Goal: Task Accomplishment & Management: Manage account settings

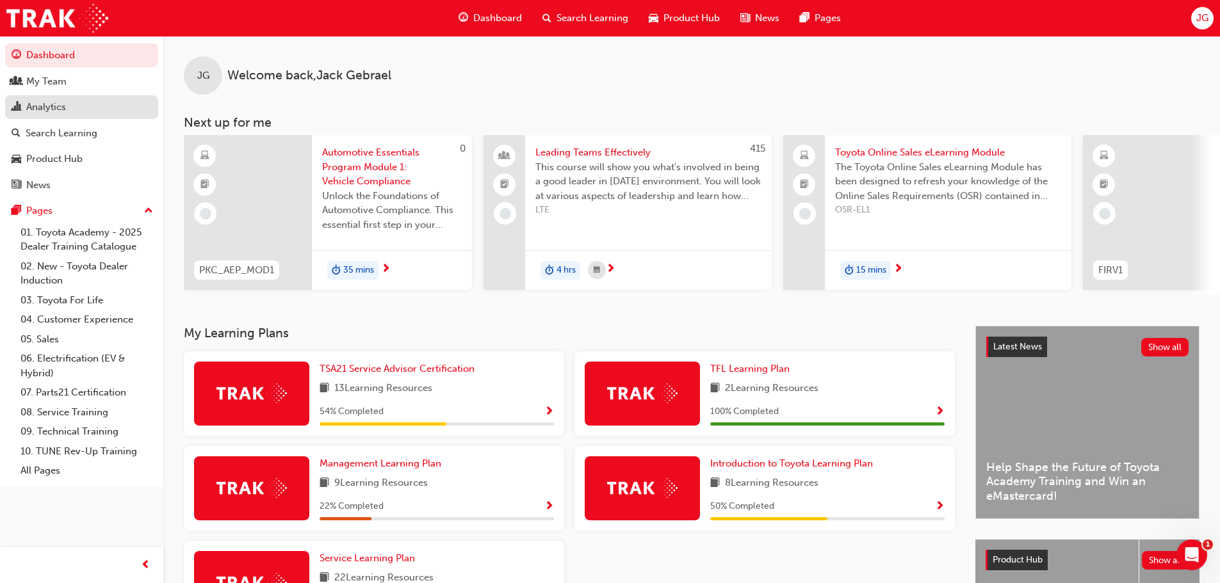
click at [67, 107] on div "Analytics" at bounding box center [82, 107] width 140 height 16
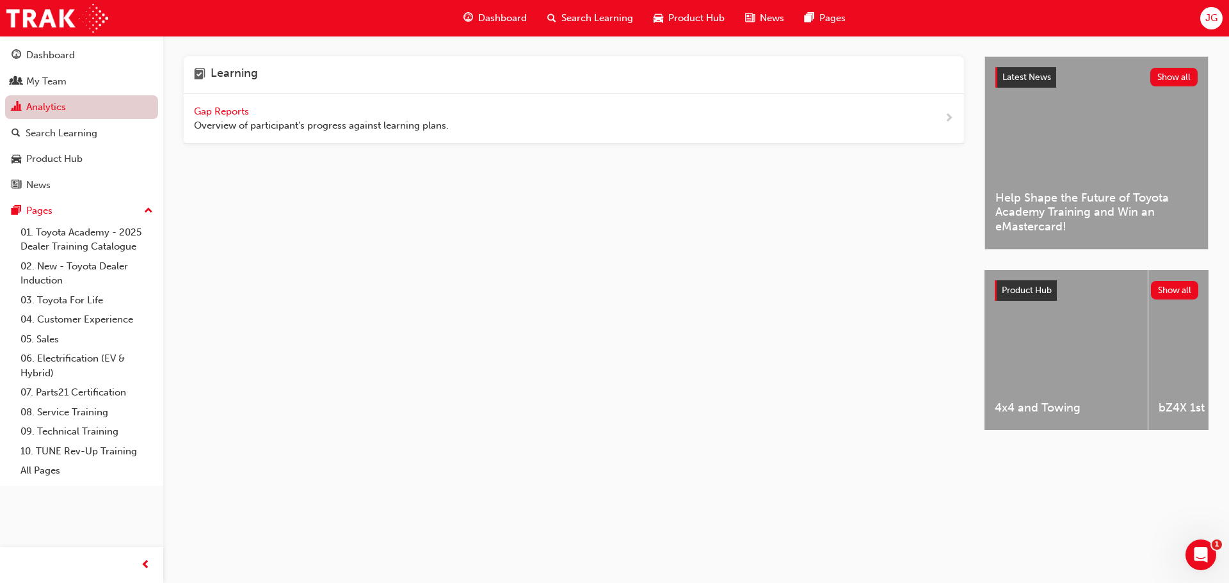
click at [112, 105] on link "Analytics" at bounding box center [81, 107] width 153 height 24
click at [94, 135] on div "Search Learning" at bounding box center [62, 133] width 72 height 15
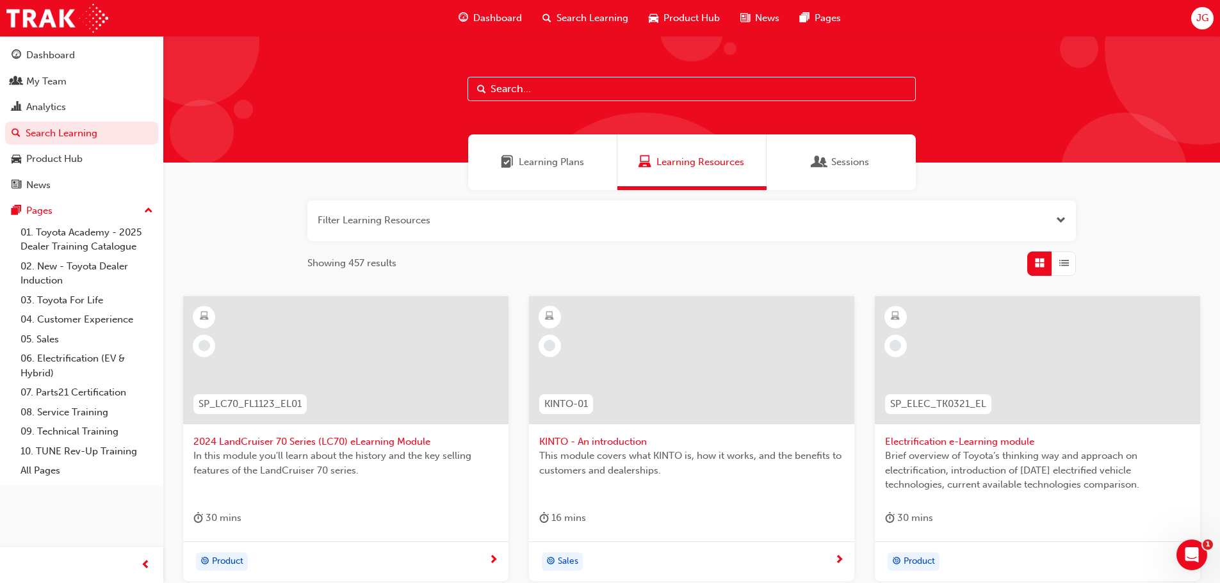
click at [581, 87] on input "text" at bounding box center [691, 89] width 448 height 24
type input "dealer induction"
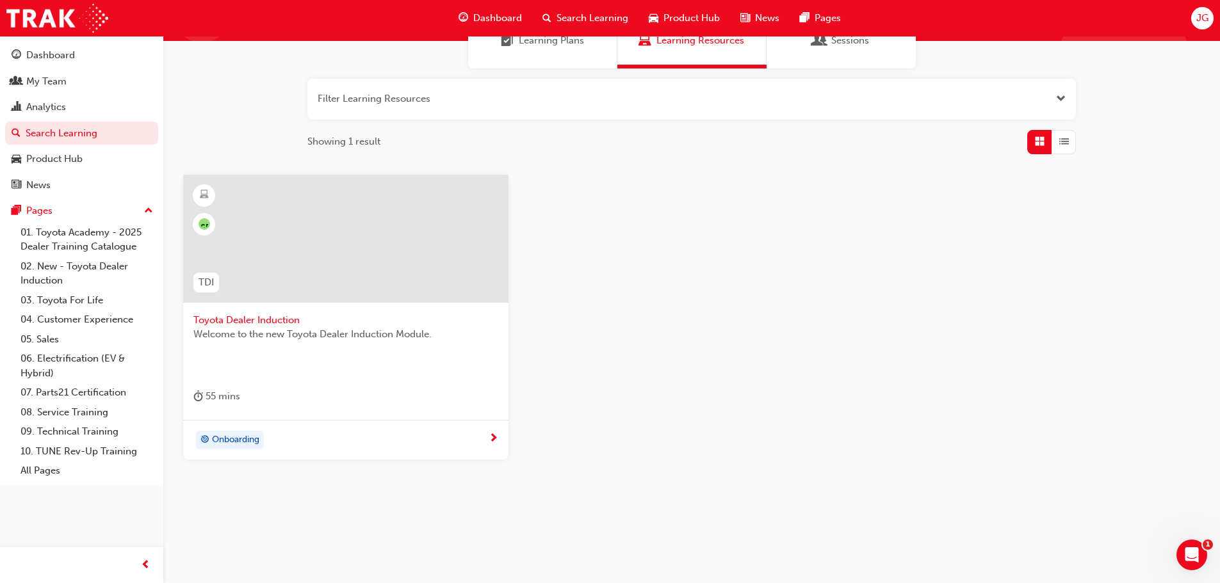
scroll to position [122, 0]
click at [243, 315] on span "Toyota Dealer Induction" at bounding box center [345, 319] width 305 height 15
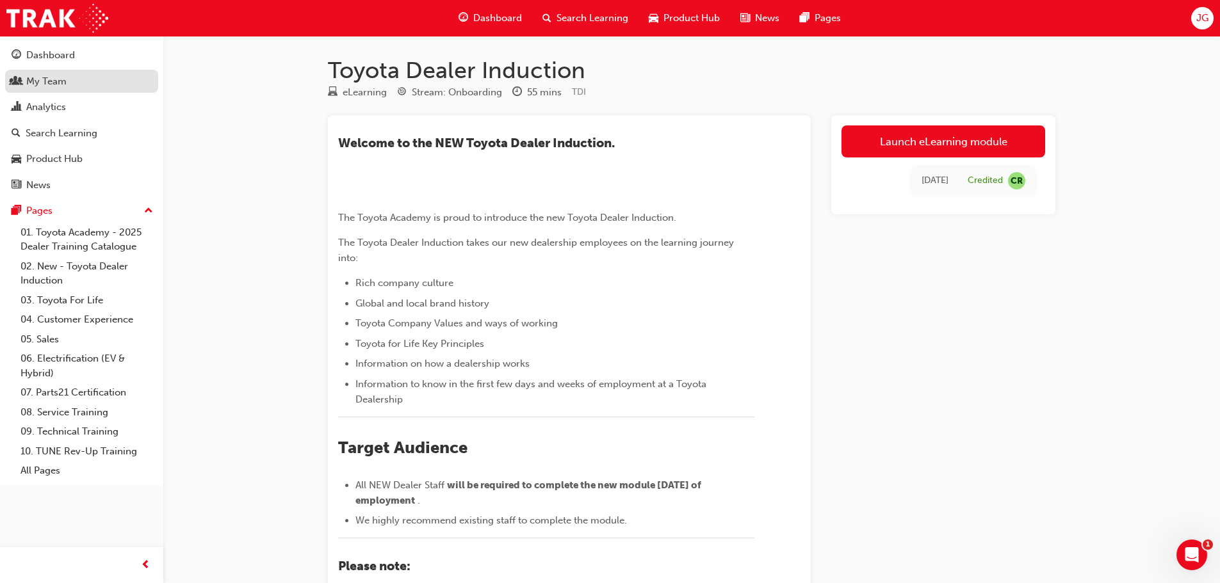
click at [61, 79] on div "My Team" at bounding box center [46, 81] width 40 height 15
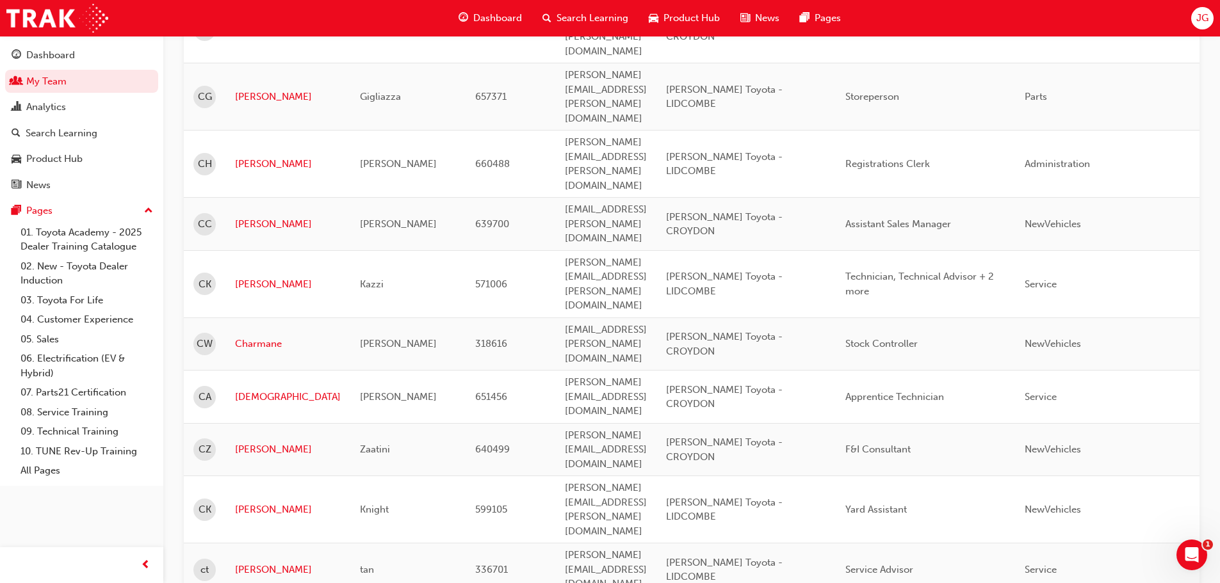
scroll to position [1376, 0]
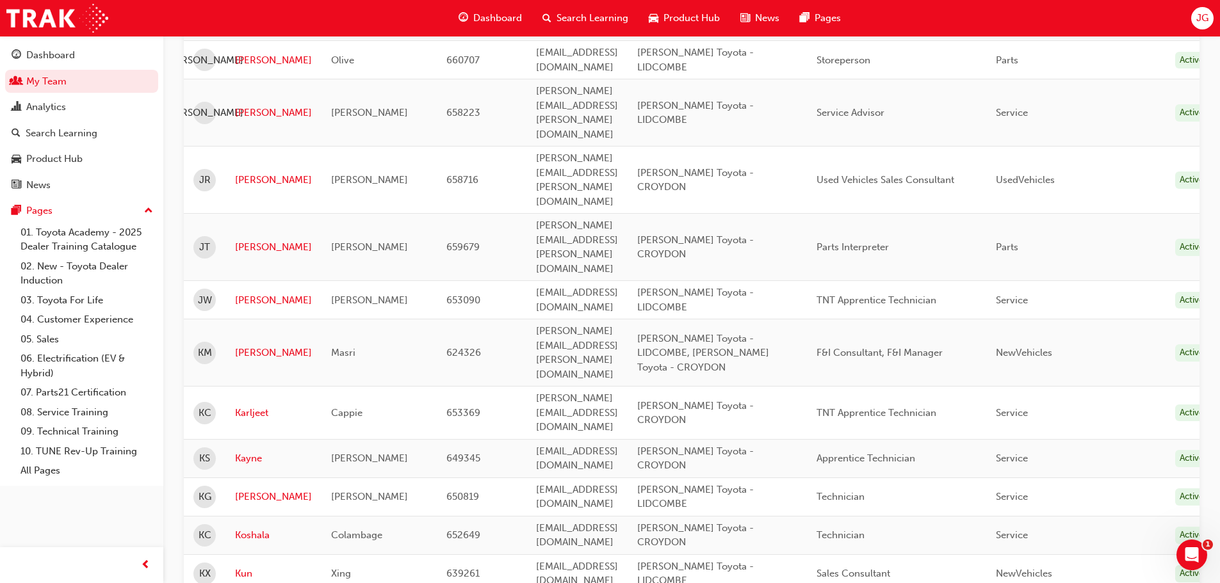
scroll to position [1456, 0]
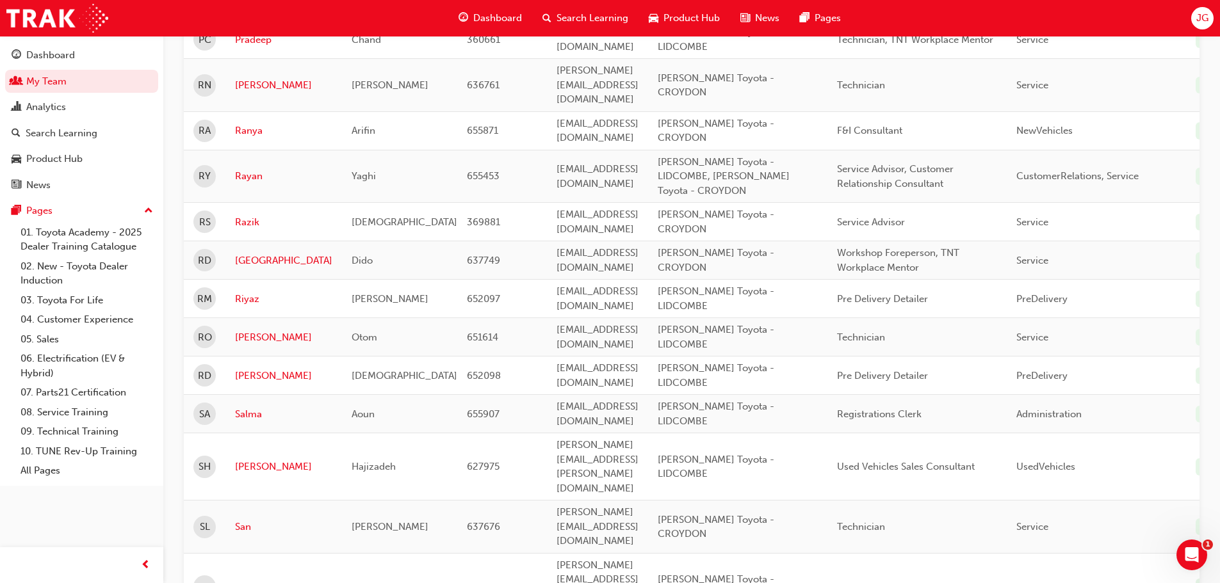
scroll to position [1008, 0]
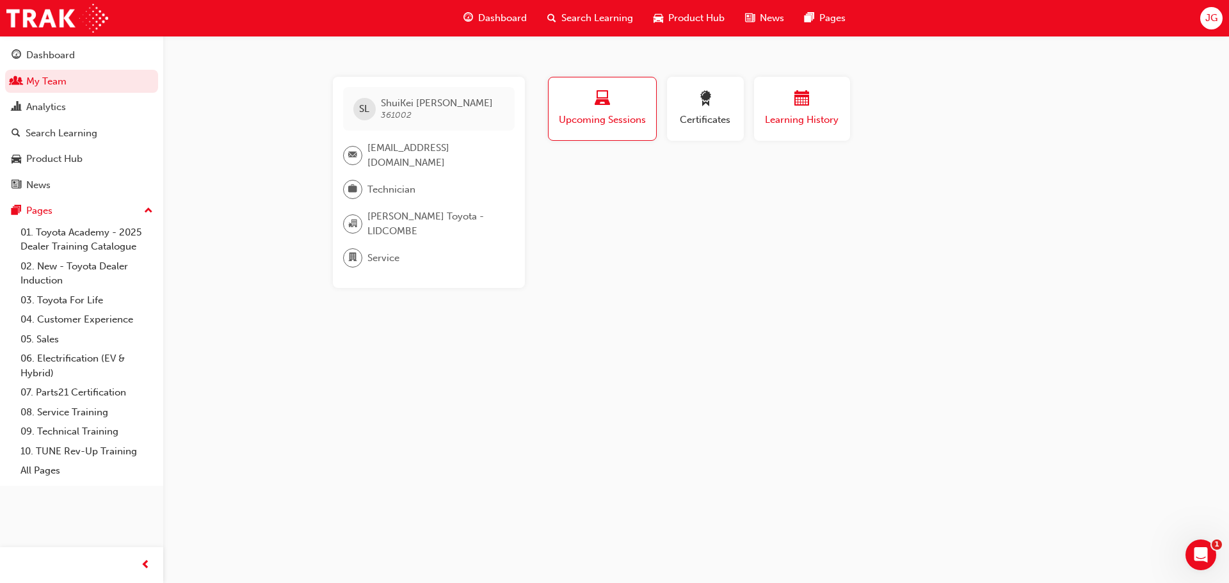
click at [784, 108] on div "button" at bounding box center [802, 101] width 77 height 20
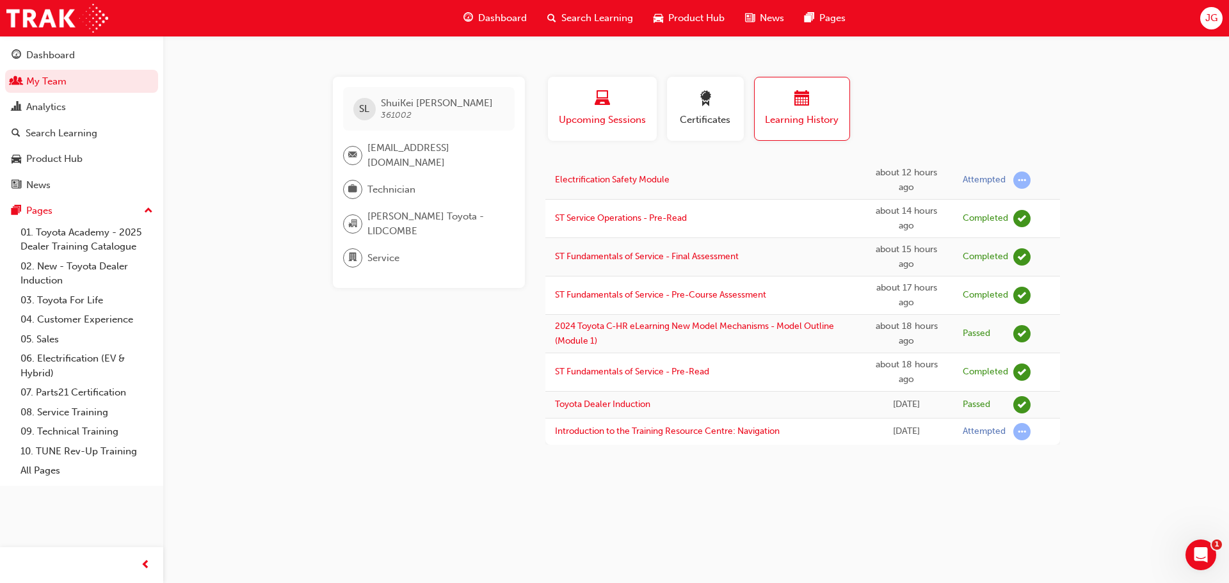
click at [594, 110] on div "Upcoming Sessions" at bounding box center [603, 109] width 90 height 36
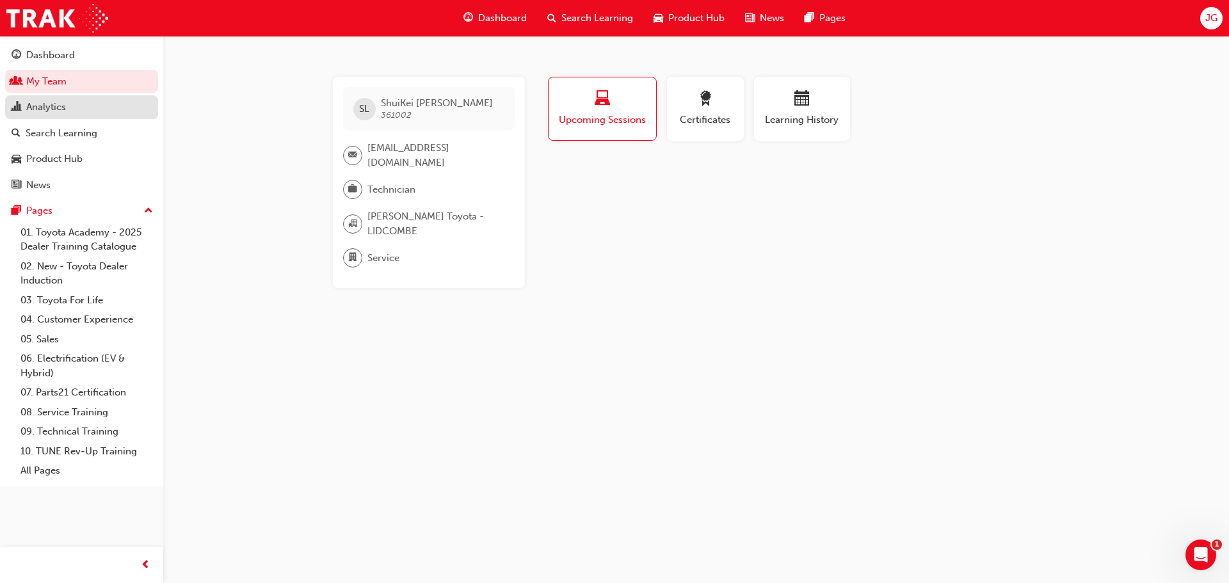
click at [60, 103] on div "Analytics" at bounding box center [46, 107] width 40 height 15
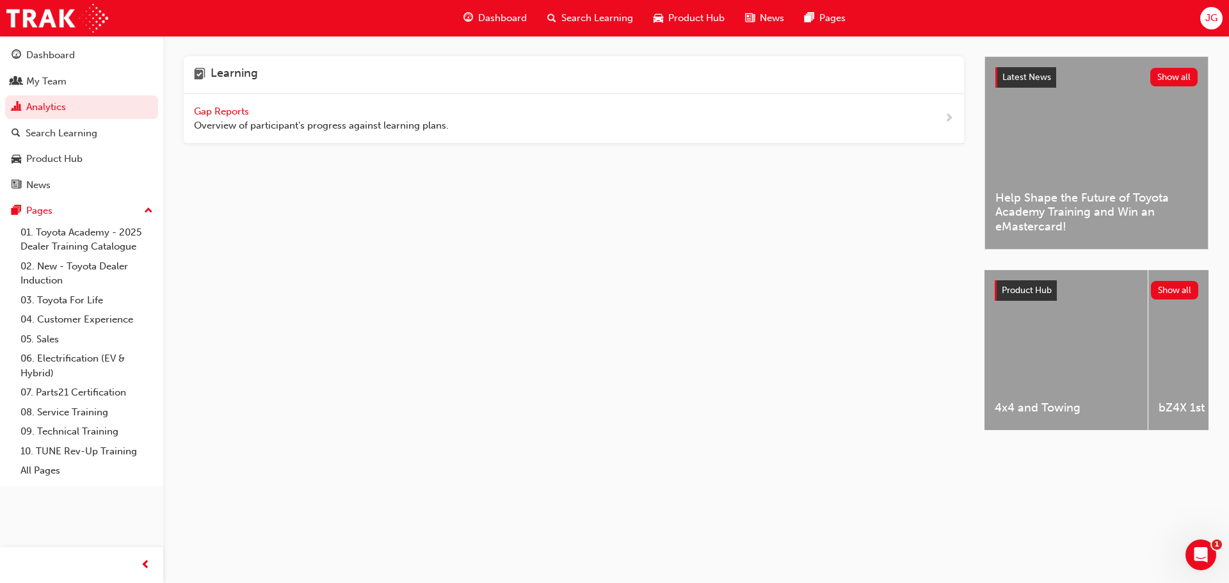
click at [220, 107] on span "Gap Reports" at bounding box center [223, 112] width 58 height 12
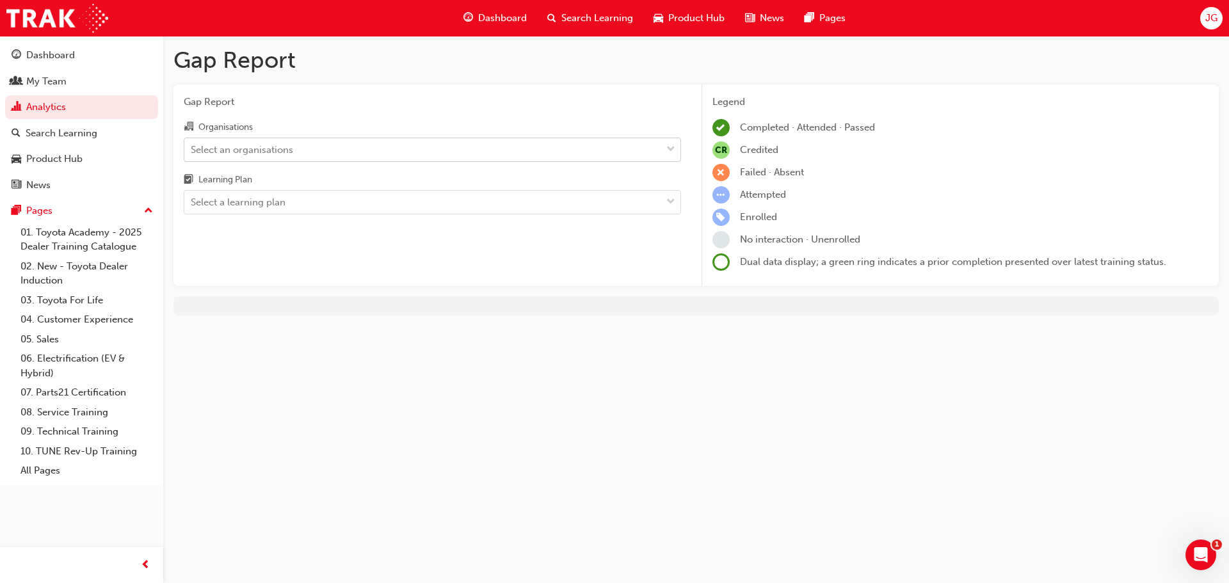
click at [272, 146] on div "Select an organisations" at bounding box center [242, 149] width 102 height 15
click at [192, 146] on input "Organisations Select an organisations" at bounding box center [191, 148] width 1 height 11
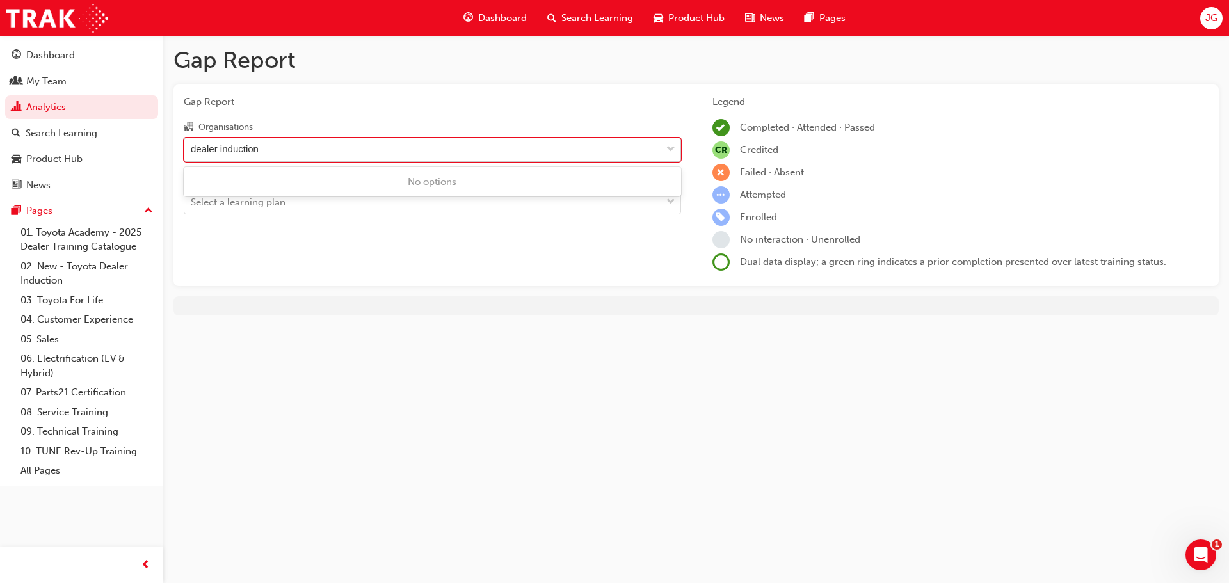
type input "dealer induction"
click at [303, 138] on div "dealer induction" at bounding box center [432, 150] width 497 height 24
click at [260, 143] on input "Organisations 0 results available for search term dealer induction. Use Up and …" at bounding box center [225, 148] width 69 height 11
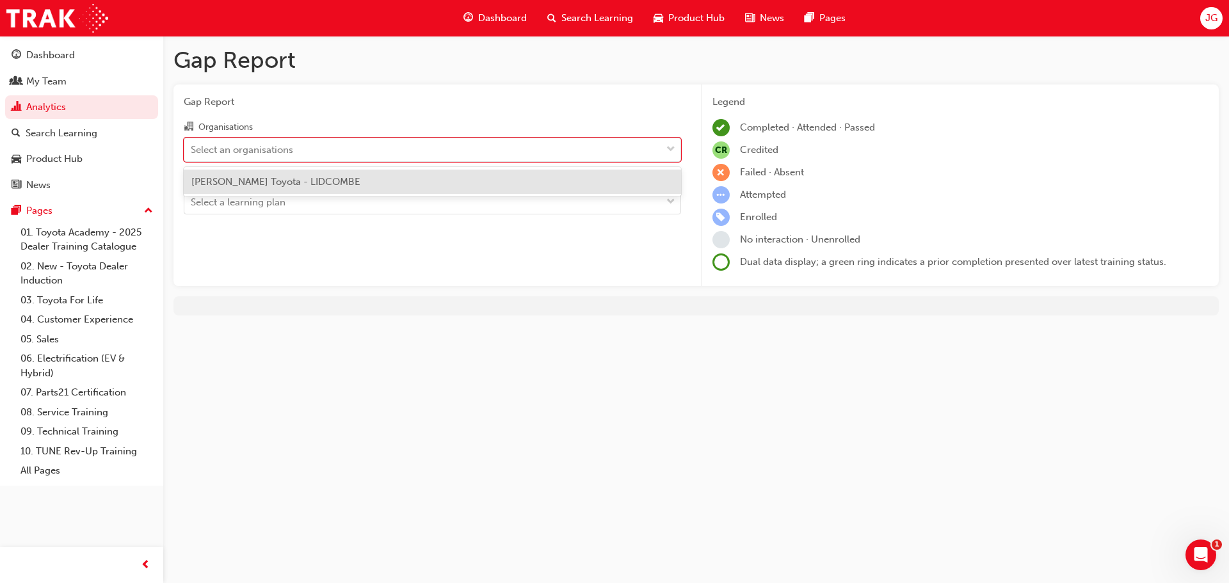
click at [314, 141] on div "Select an organisations" at bounding box center [422, 149] width 477 height 22
click at [192, 143] on input "Organisations option [PERSON_NAME] Toyota - LIDCOMBE focused, 1 of 1. 1 result …" at bounding box center [191, 148] width 1 height 11
click at [327, 178] on span "[PERSON_NAME] Toyota - LIDCOMBE" at bounding box center [275, 182] width 169 height 12
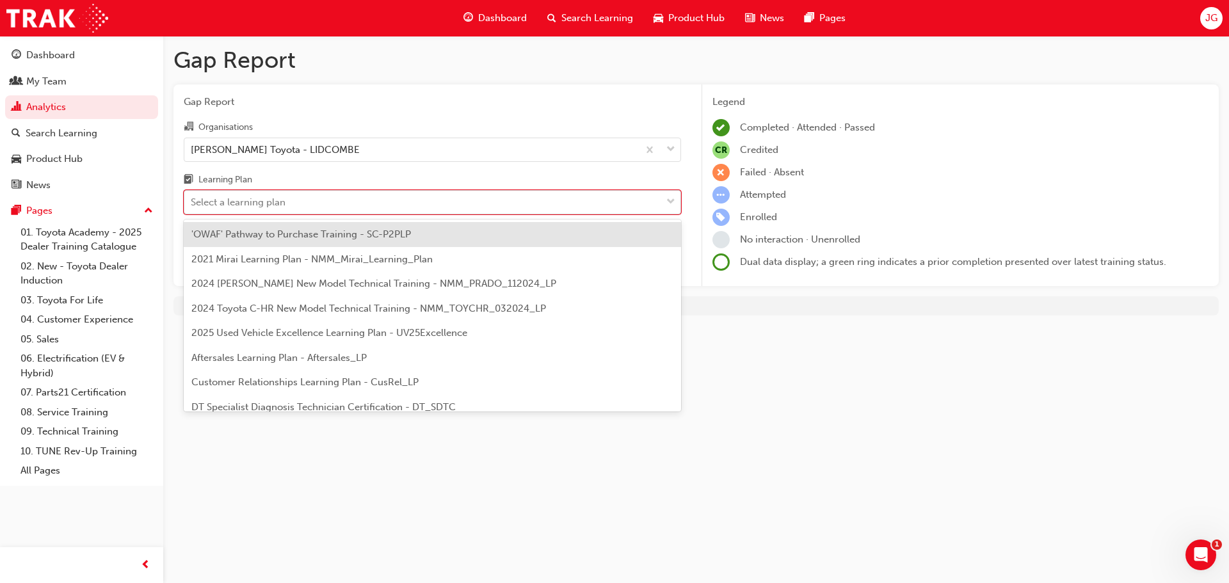
click at [291, 198] on div "Select a learning plan" at bounding box center [422, 202] width 477 height 22
click at [192, 198] on input "Learning Plan option 'OWAF' Pathway to Purchase Training - SC-P2PLP focused, 1 …" at bounding box center [191, 202] width 1 height 11
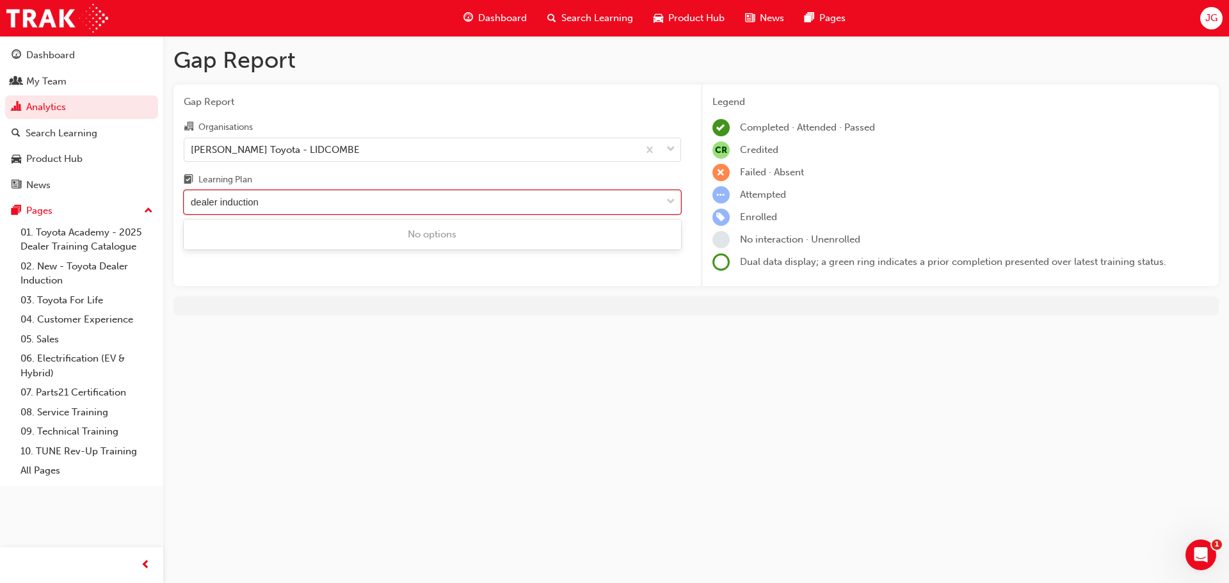
type input "dealer induction"
click at [540, 204] on div "Select a learning plan" at bounding box center [422, 202] width 477 height 22
click at [192, 204] on input "Learning Plan 0 results available. Select is focused ,type to refine list, pres…" at bounding box center [191, 202] width 1 height 11
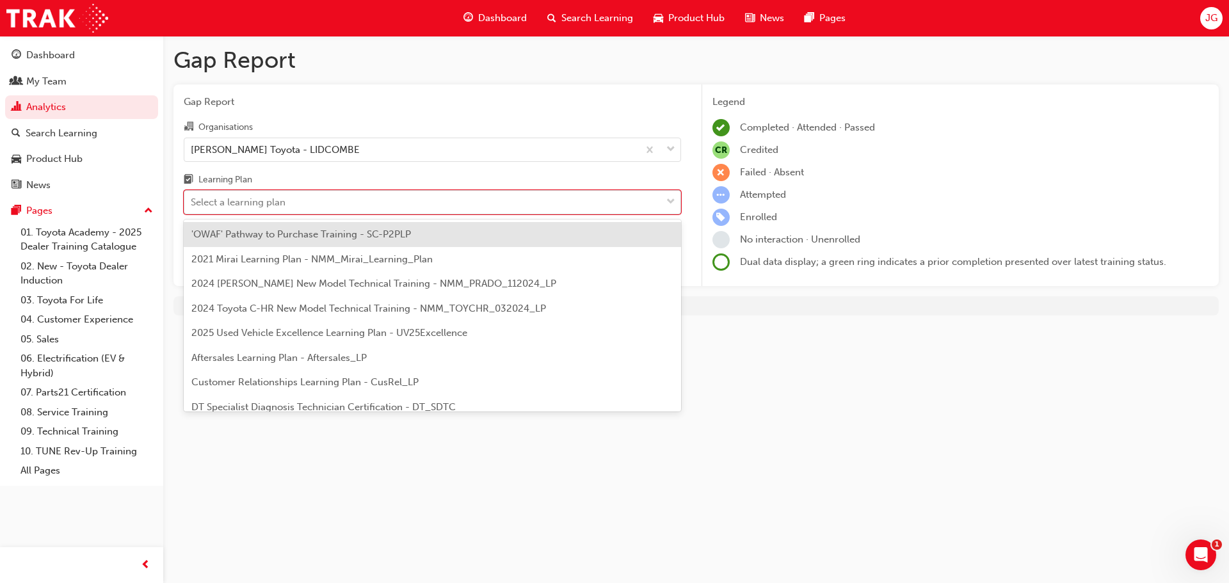
click at [508, 198] on div "Select a learning plan" at bounding box center [422, 202] width 477 height 22
click at [192, 198] on input "Learning Plan option 'OWAF' Pathway to Purchase Training - SC-P2PLP focused, 1 …" at bounding box center [191, 202] width 1 height 11
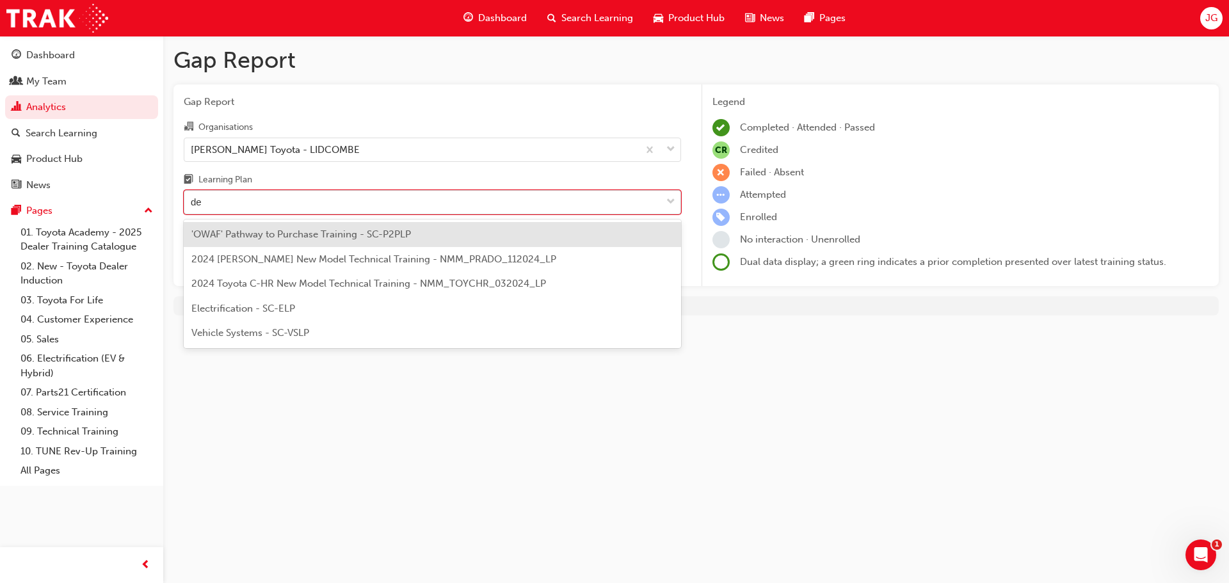
type input "d"
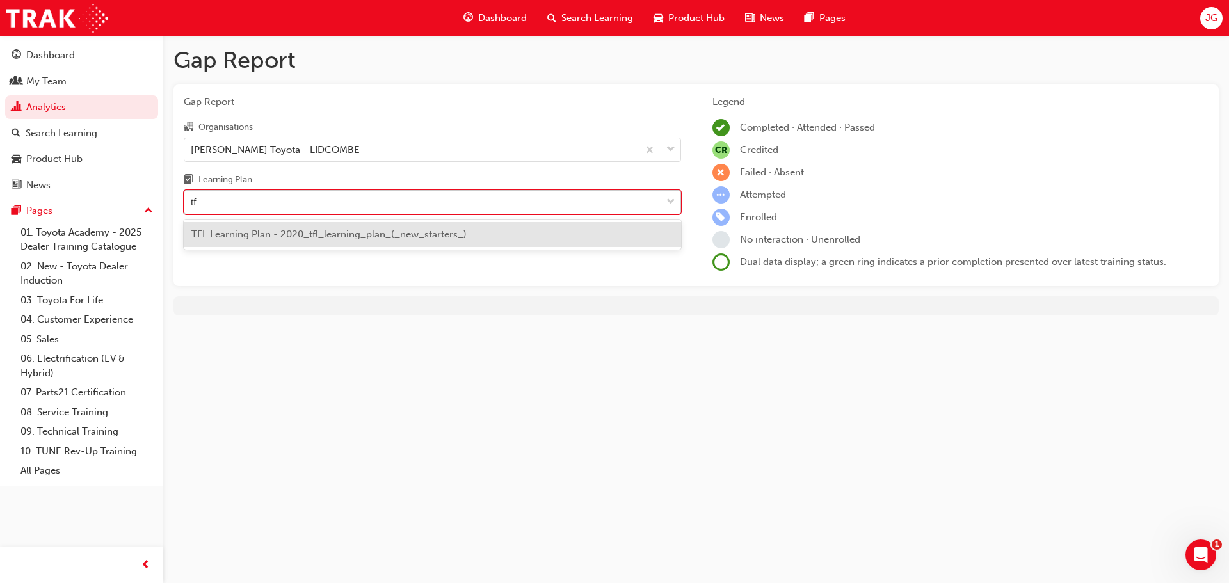
type input "tfl"
click at [423, 233] on span "TFL Learning Plan - 2020_tfl_learning_plan_(_new_starters_)" at bounding box center [328, 235] width 275 height 12
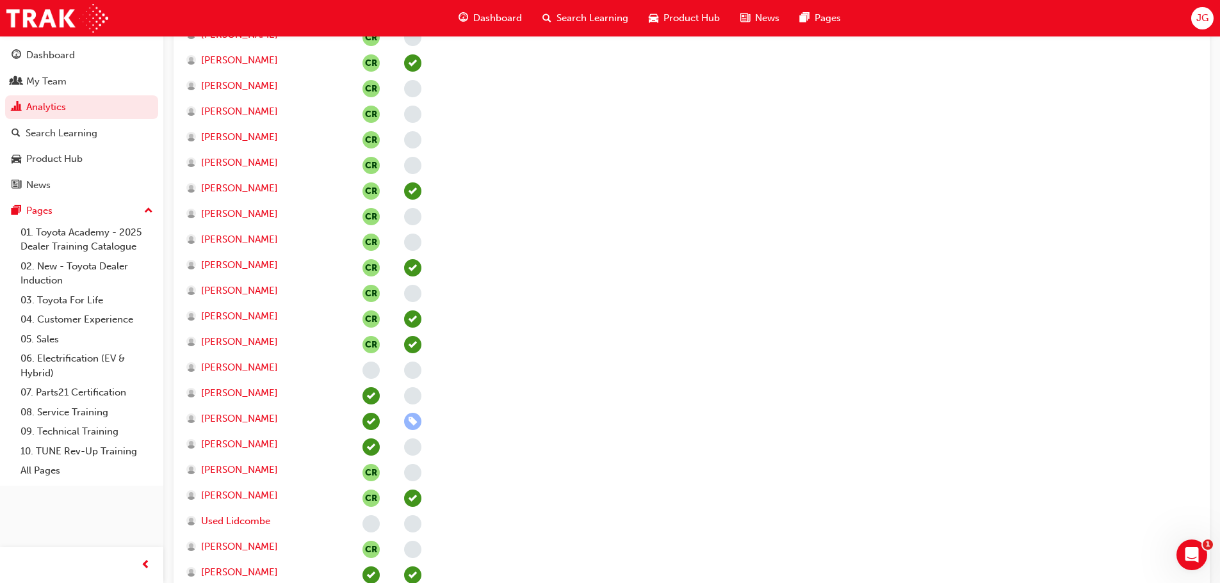
scroll to position [1985, 0]
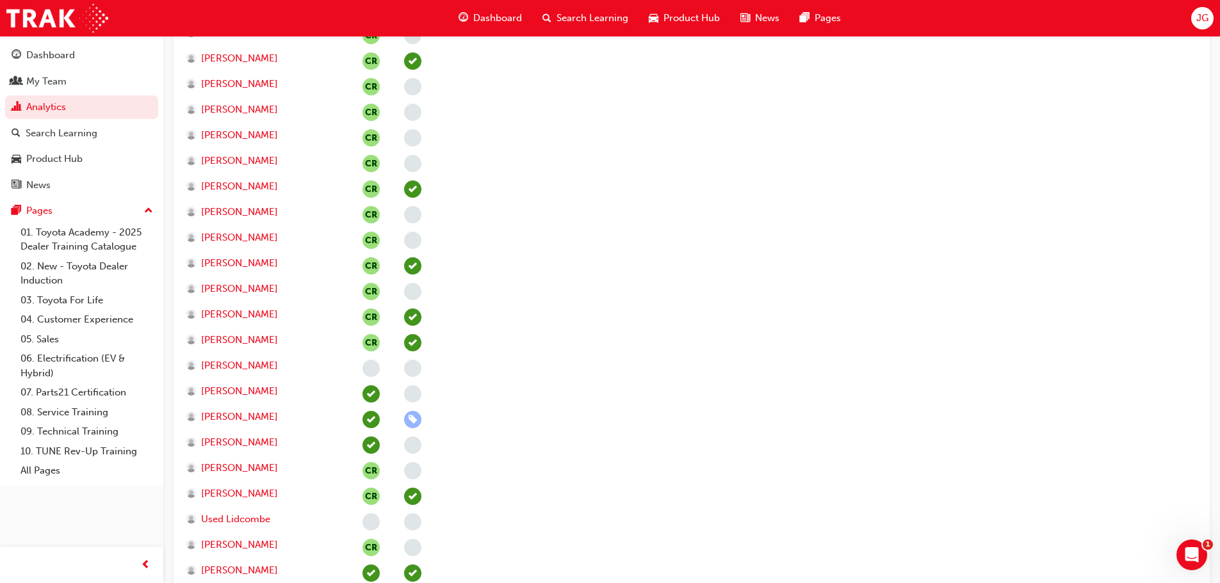
click at [412, 391] on span "learningRecordVerb_NONE-icon" at bounding box center [412, 393] width 17 height 17
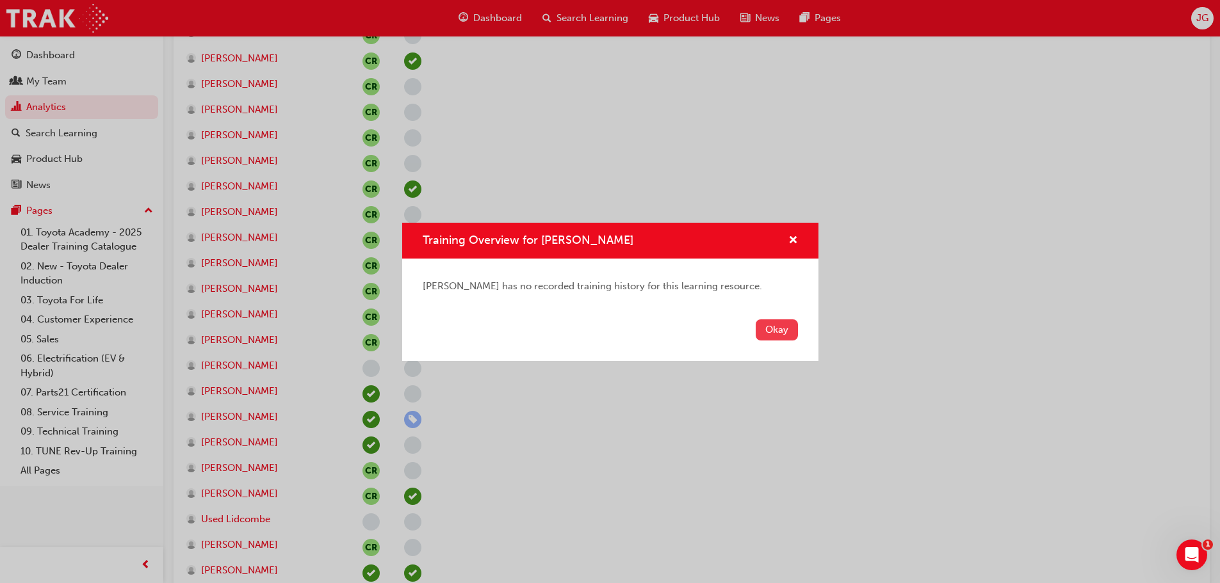
click at [781, 326] on button "Okay" at bounding box center [776, 329] width 42 height 21
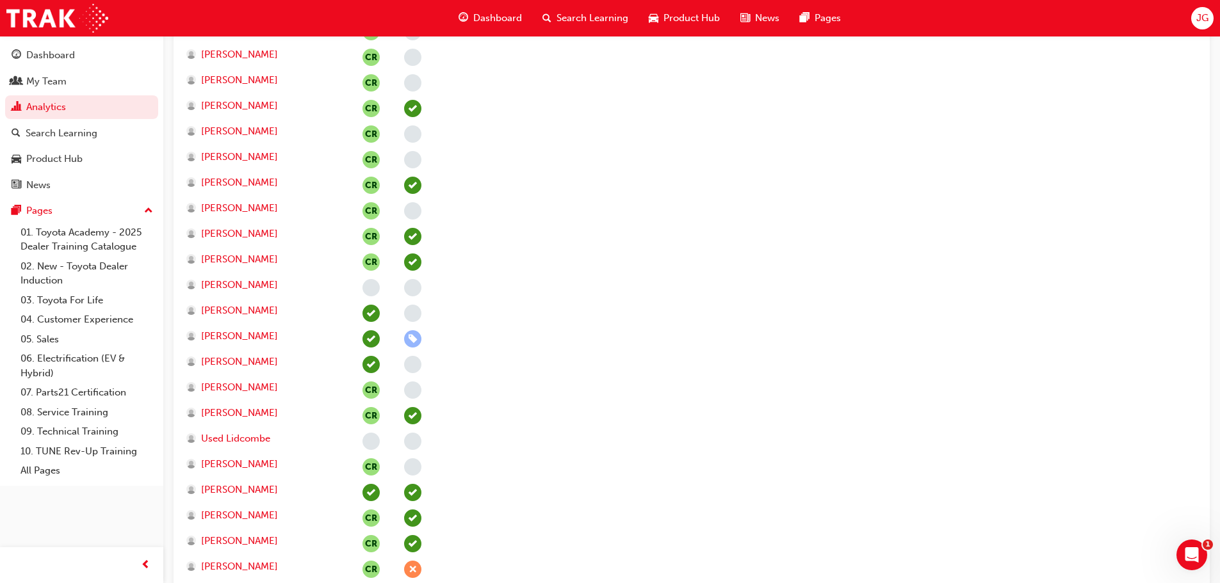
scroll to position [2081, 0]
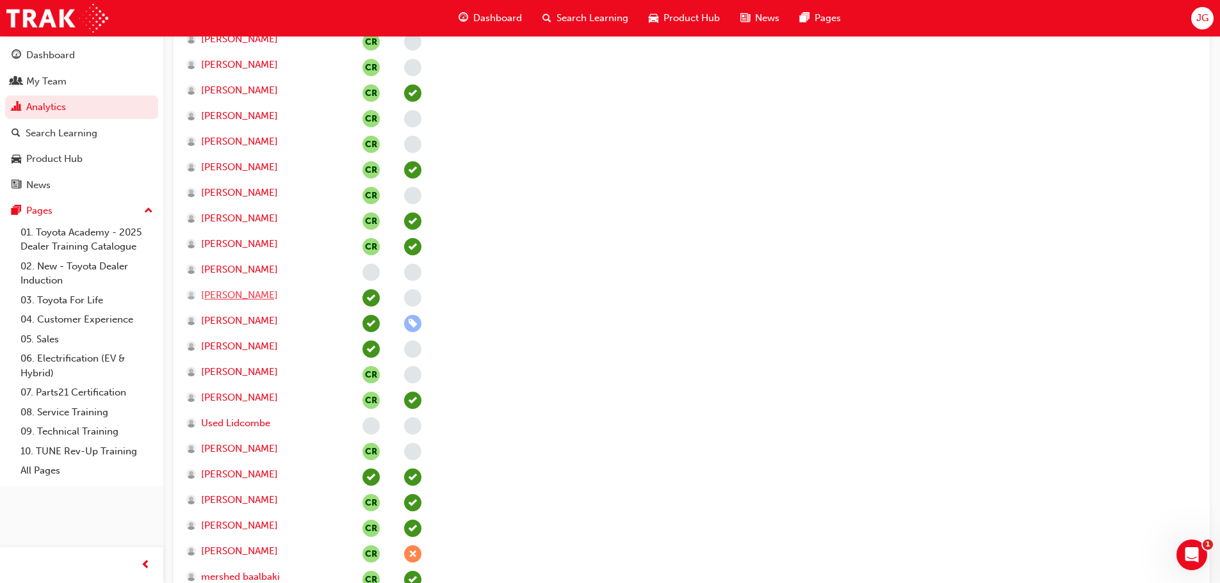
click at [249, 296] on span "[PERSON_NAME]" at bounding box center [239, 295] width 77 height 15
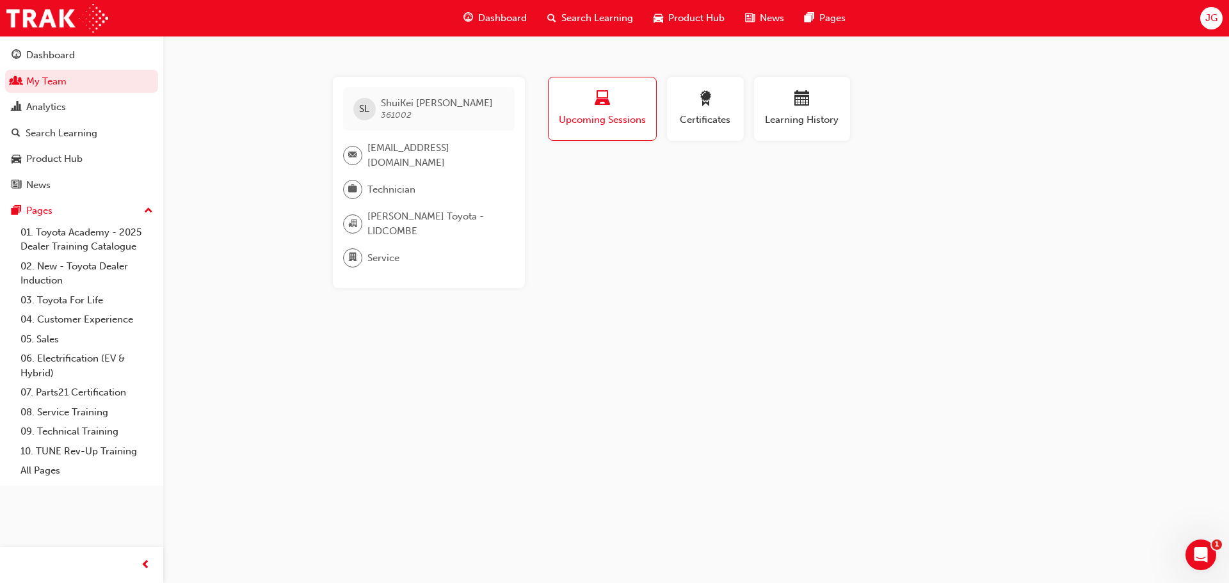
click at [595, 108] on span "laptop-icon" at bounding box center [602, 99] width 15 height 17
click at [601, 120] on span "Upcoming Sessions" at bounding box center [602, 120] width 88 height 15
click at [59, 297] on link "03. Toyota For Life" at bounding box center [86, 301] width 143 height 20
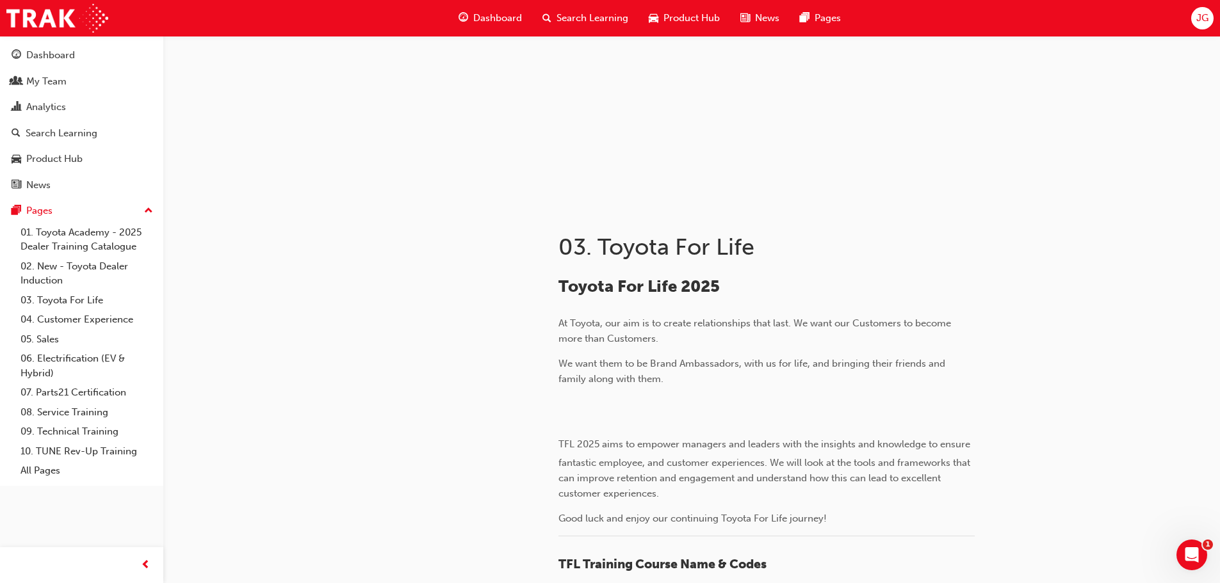
scroll to position [81, 0]
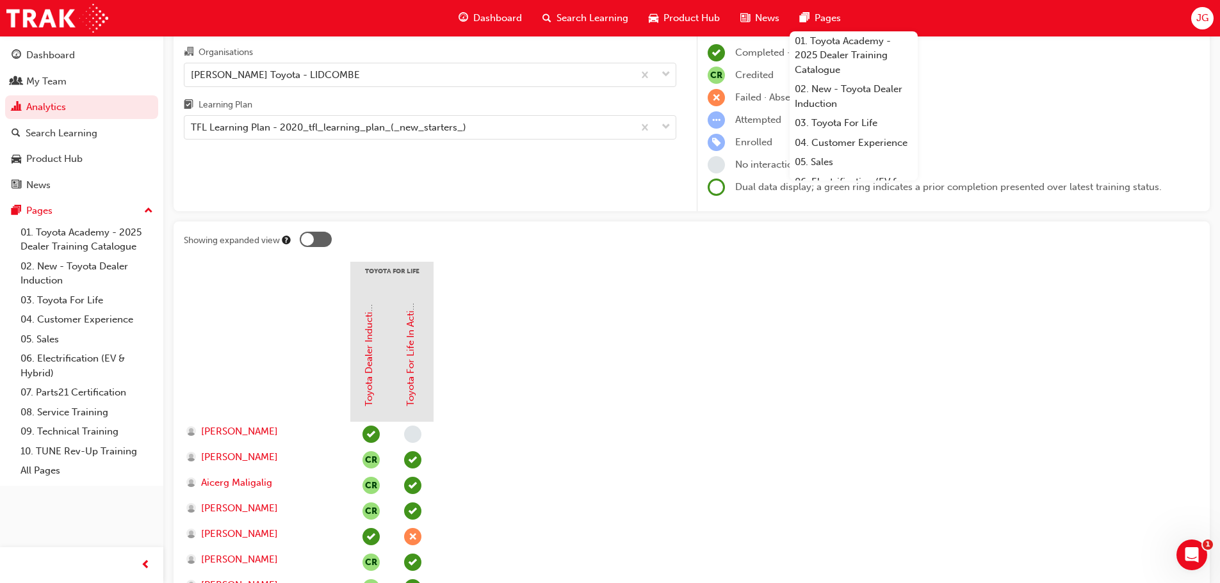
scroll to position [128, 0]
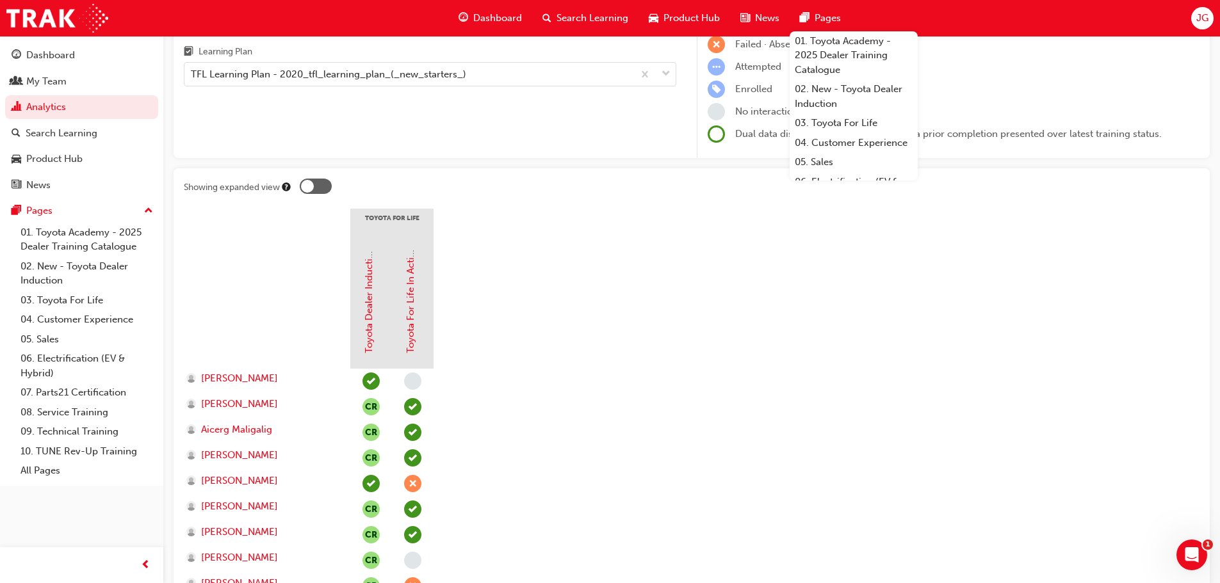
drag, startPoint x: 409, startPoint y: 286, endPoint x: 554, endPoint y: 275, distance: 145.7
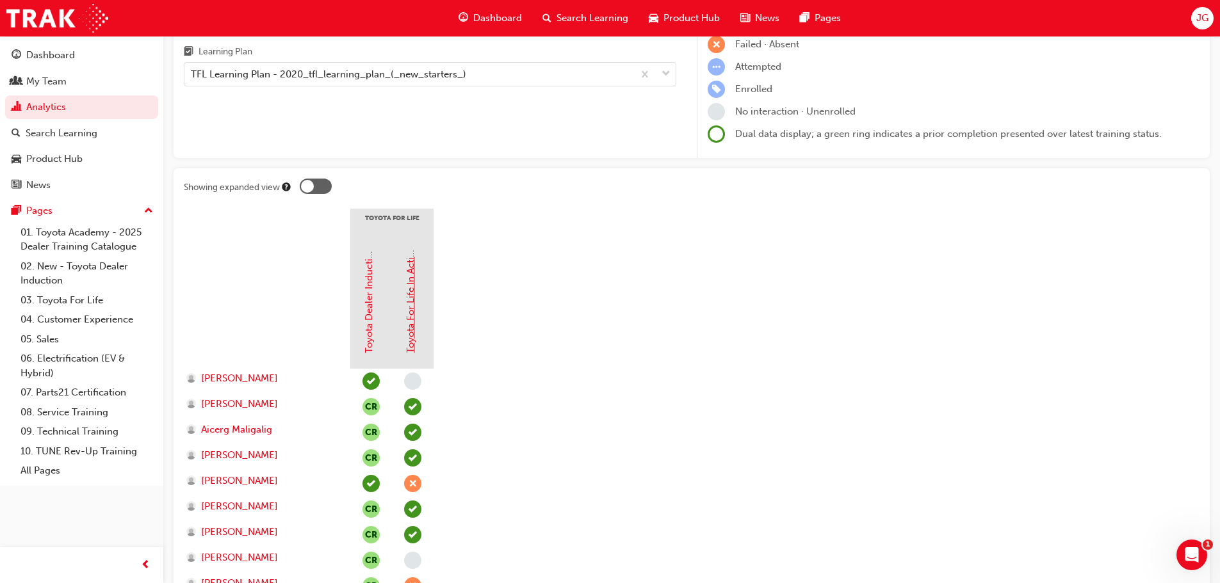
click at [411, 289] on link "Toyota For Life In Action - Virtual Classroom" at bounding box center [411, 255] width 12 height 197
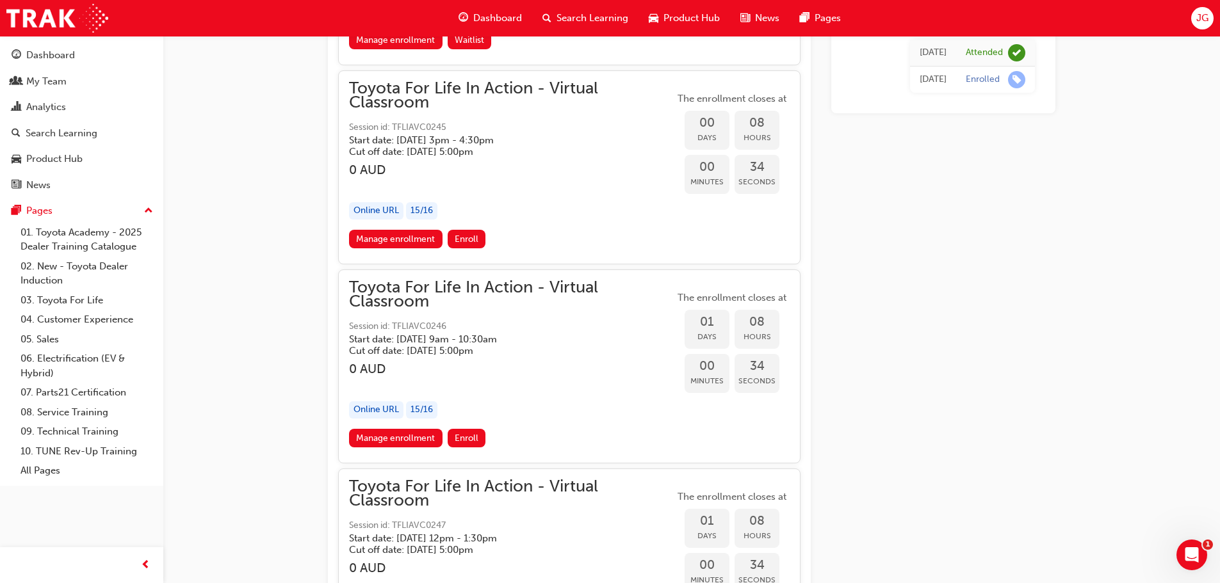
scroll to position [1969, 0]
click at [424, 428] on link "Manage enrollment" at bounding box center [395, 437] width 93 height 19
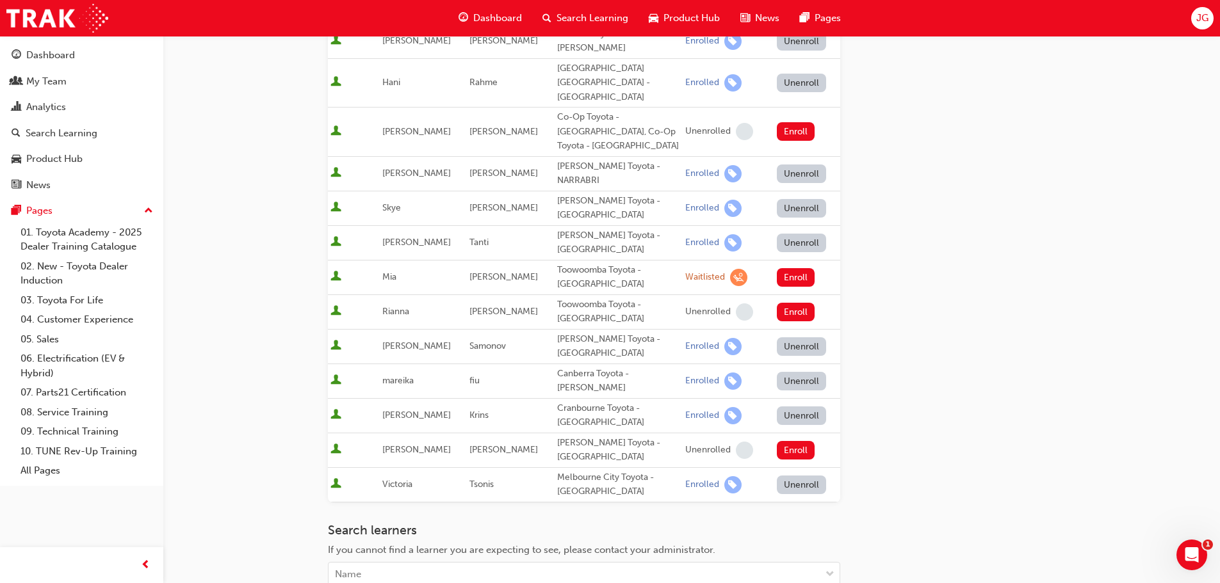
scroll to position [512, 0]
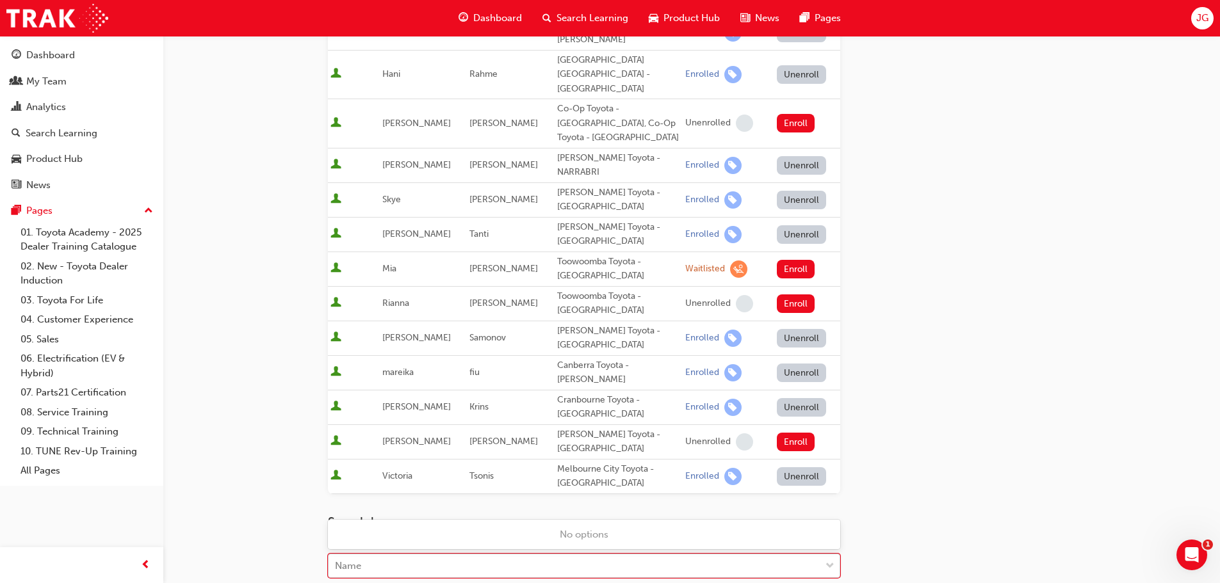
click at [397, 555] on div "Name" at bounding box center [574, 566] width 492 height 22
type input "shui"
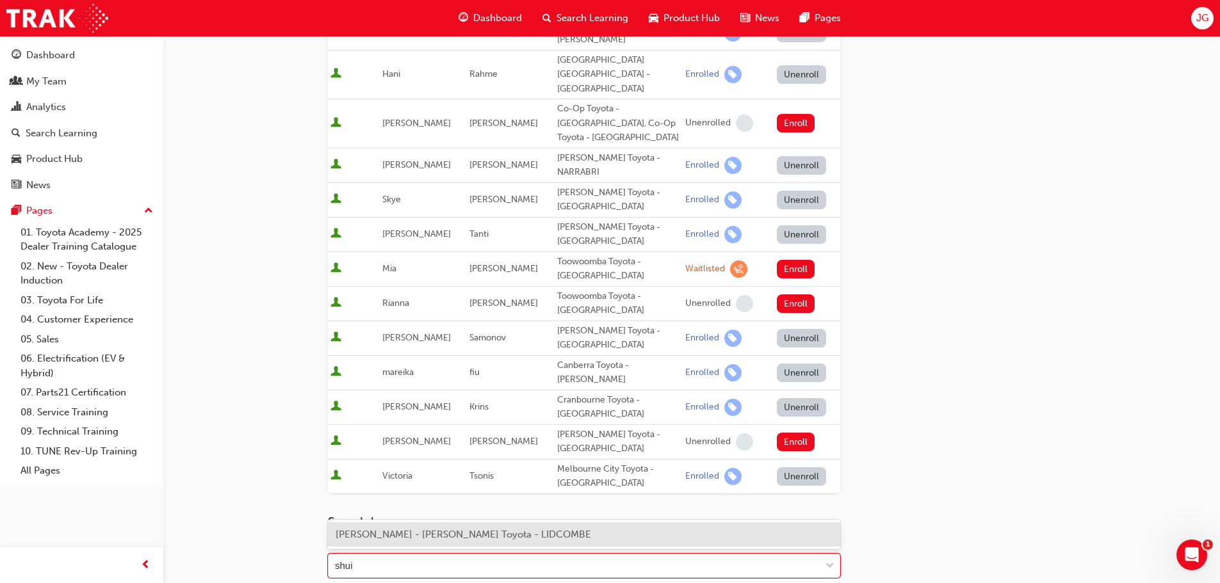
click at [451, 531] on span "[PERSON_NAME] - [PERSON_NAME] Toyota - LIDCOMBE" at bounding box center [462, 535] width 255 height 12
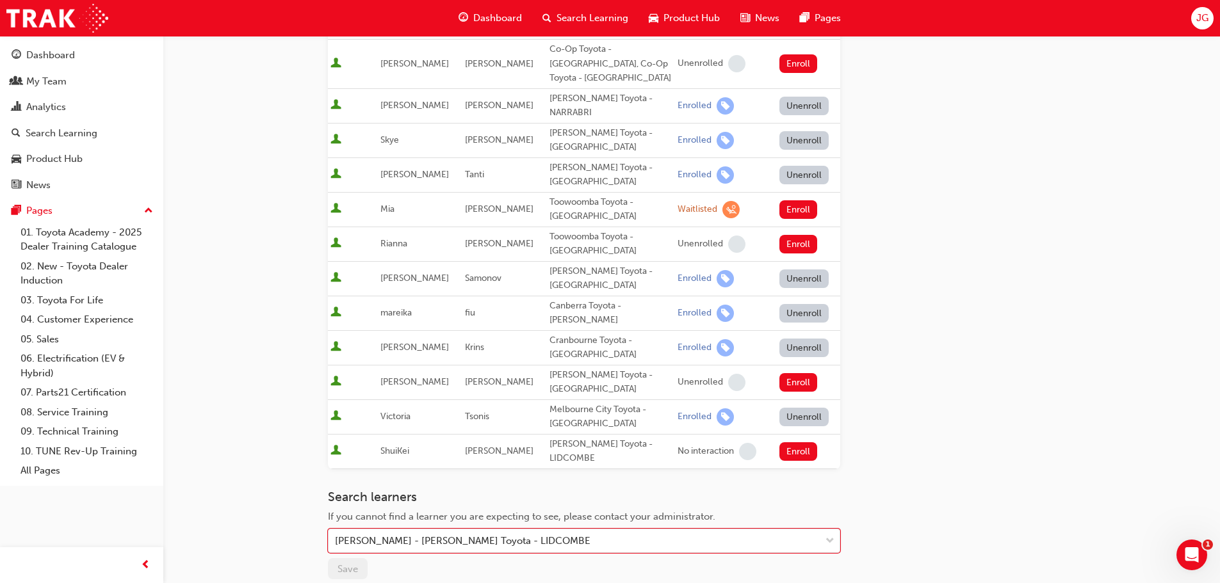
scroll to position [576, 0]
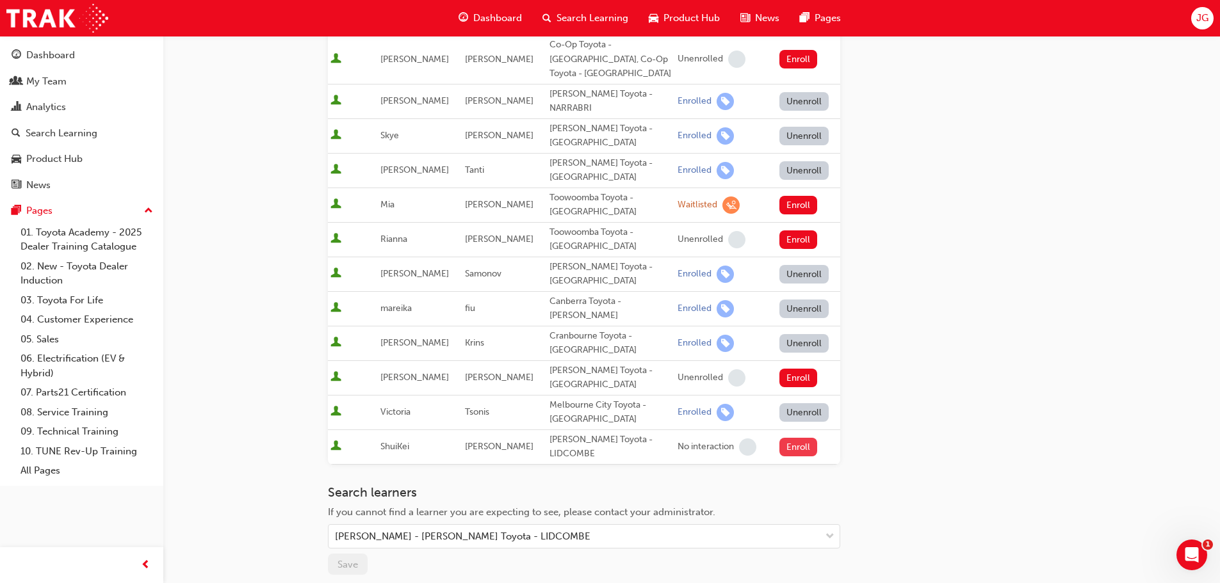
click at [803, 438] on button "Enroll" at bounding box center [798, 447] width 38 height 19
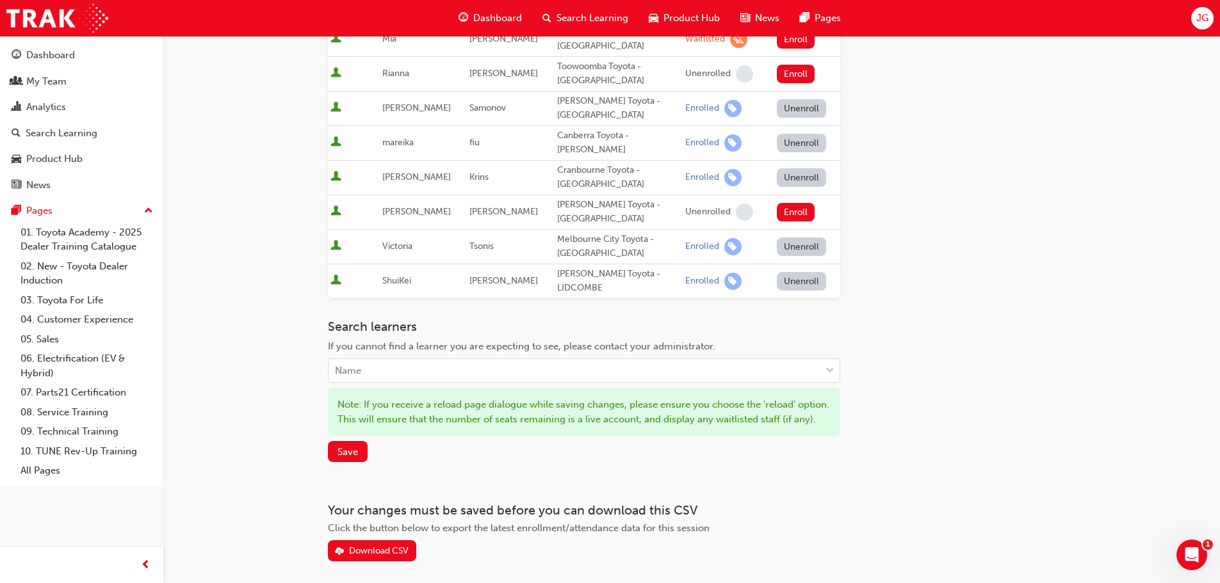
scroll to position [744, 0]
click at [346, 444] on span "Save" at bounding box center [347, 450] width 20 height 12
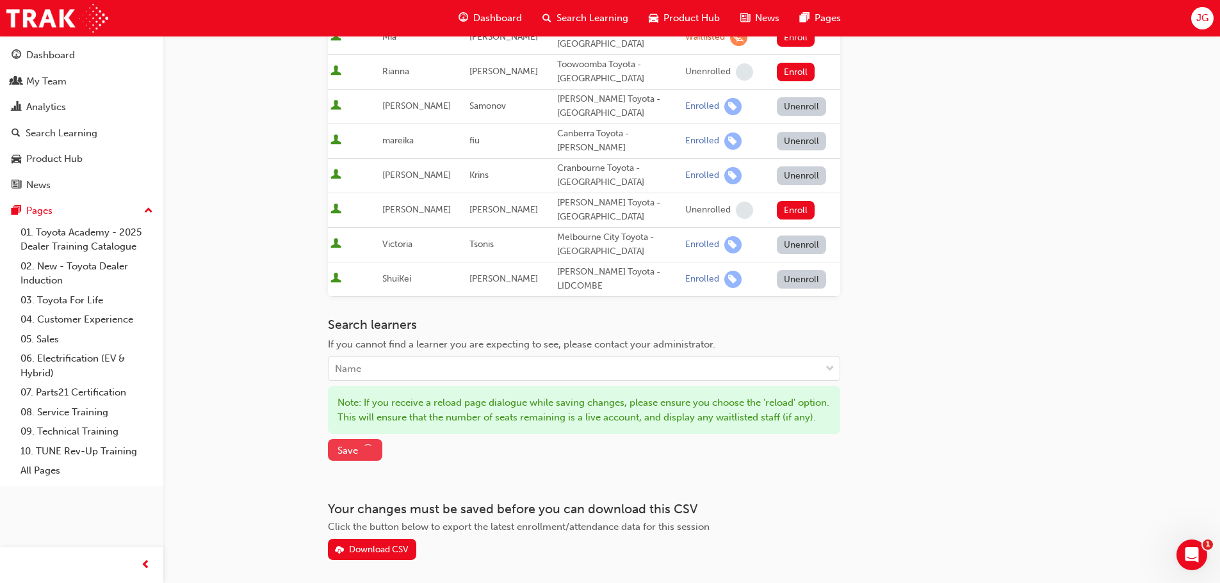
scroll to position [677, 0]
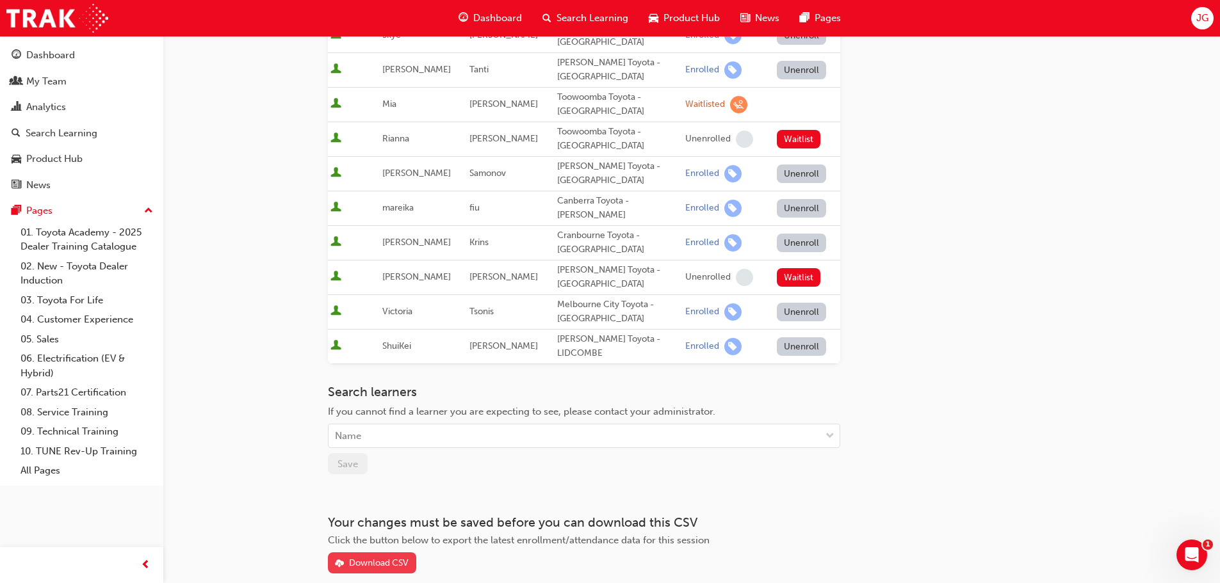
click at [387, 558] on div "Download CSV" at bounding box center [379, 563] width 60 height 11
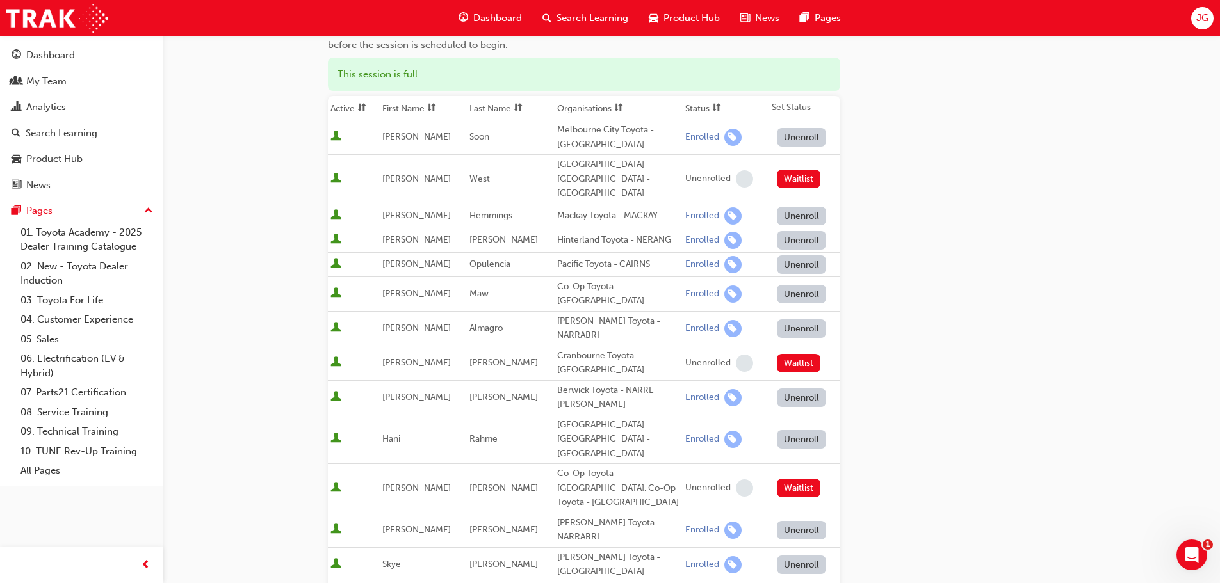
scroll to position [0, 0]
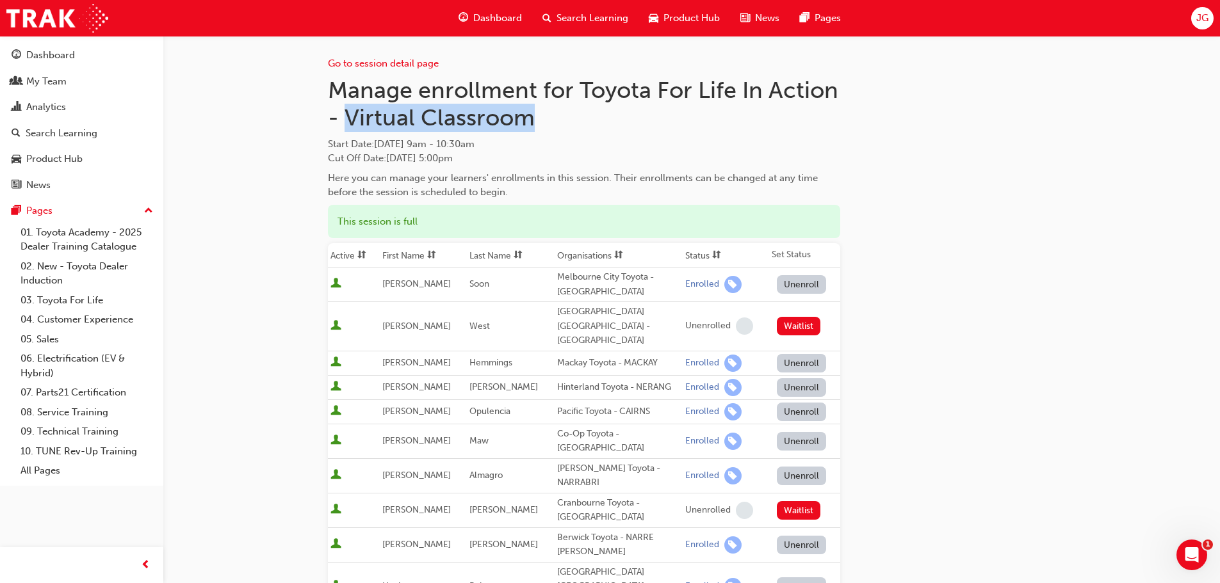
drag, startPoint x: 348, startPoint y: 113, endPoint x: 531, endPoint y: 120, distance: 183.2
click at [531, 120] on h1 "Manage enrollment for Toyota For Life In Action - Virtual Classroom" at bounding box center [584, 104] width 512 height 56
copy h1 "Virtual Classroom"
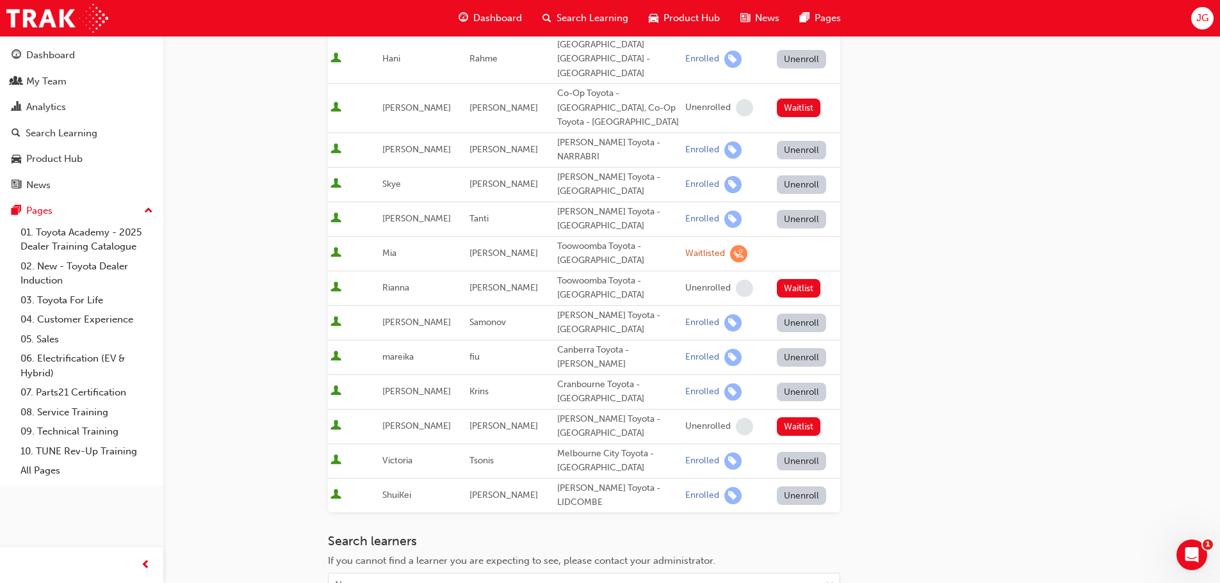
scroll to position [528, 0]
click at [475, 489] on span "[PERSON_NAME]" at bounding box center [503, 494] width 69 height 11
copy span "[PERSON_NAME]"
click at [406, 489] on span "ShuiKei" at bounding box center [396, 494] width 29 height 11
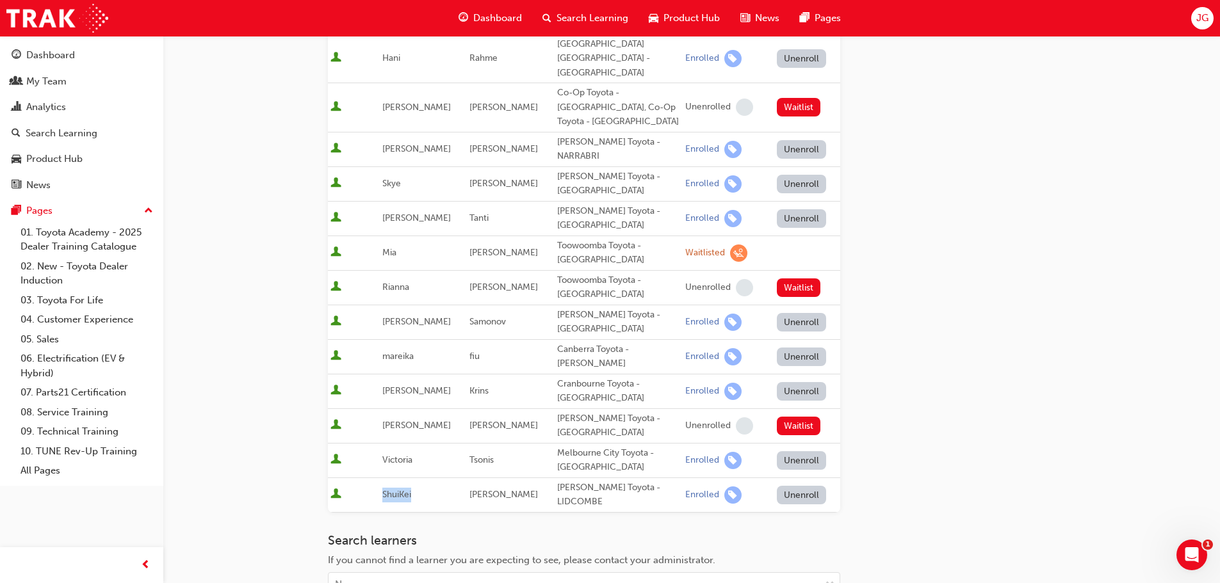
click at [406, 489] on span "ShuiKei" at bounding box center [396, 494] width 29 height 11
copy span "ShuiKei"
click at [999, 362] on div "Go to session detail page Manage enrollment for Toyota For Life In Action - Vir…" at bounding box center [691, 115] width 727 height 1214
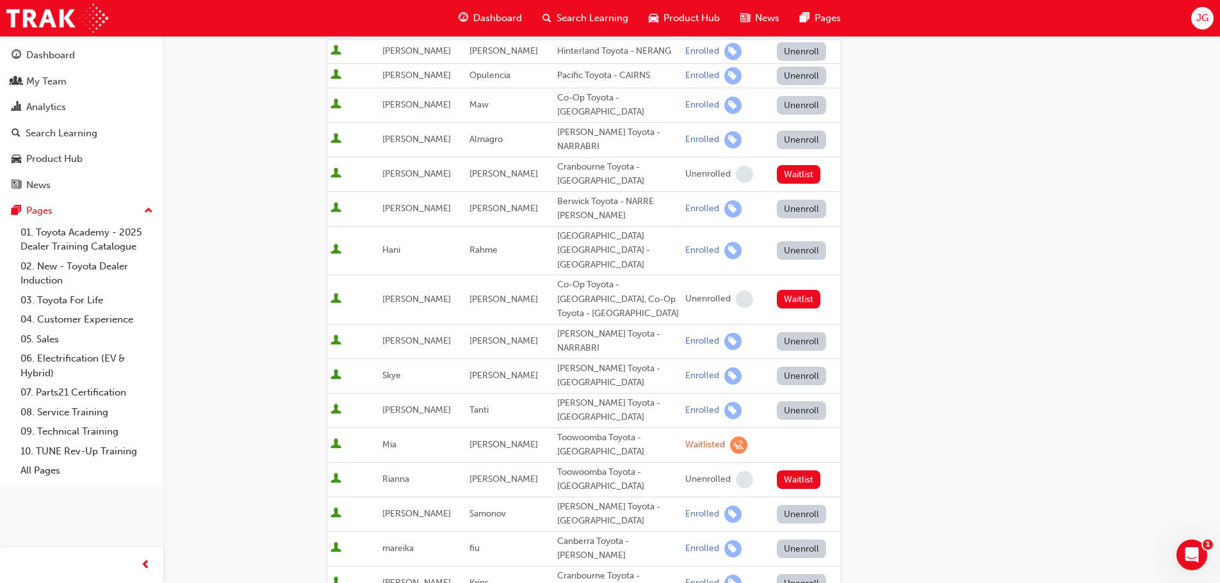
scroll to position [0, 0]
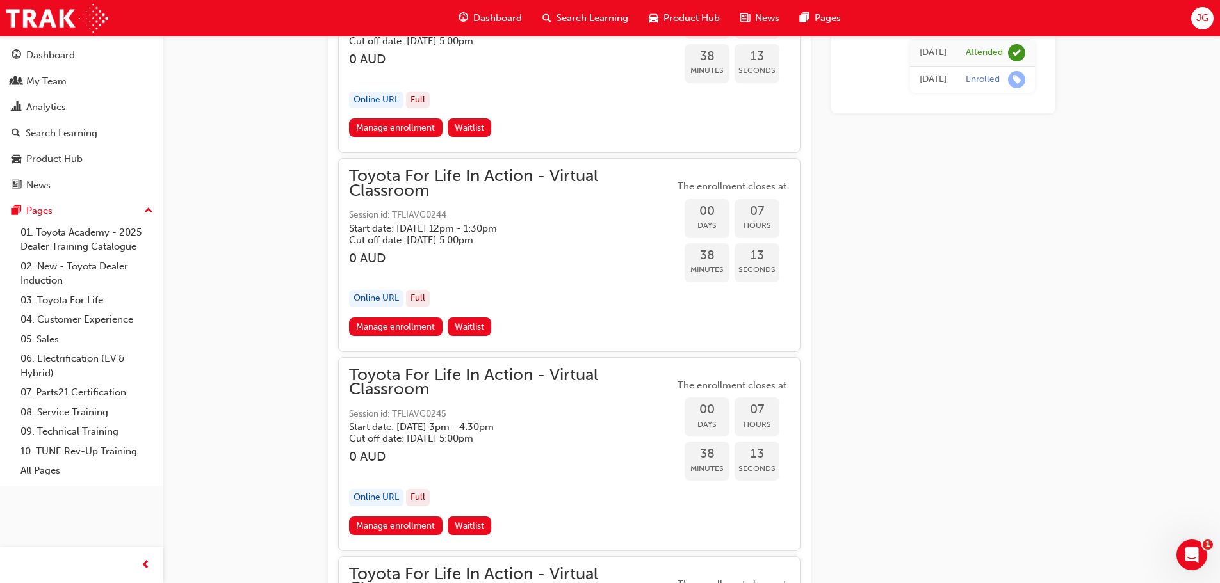
scroll to position [1681, 0]
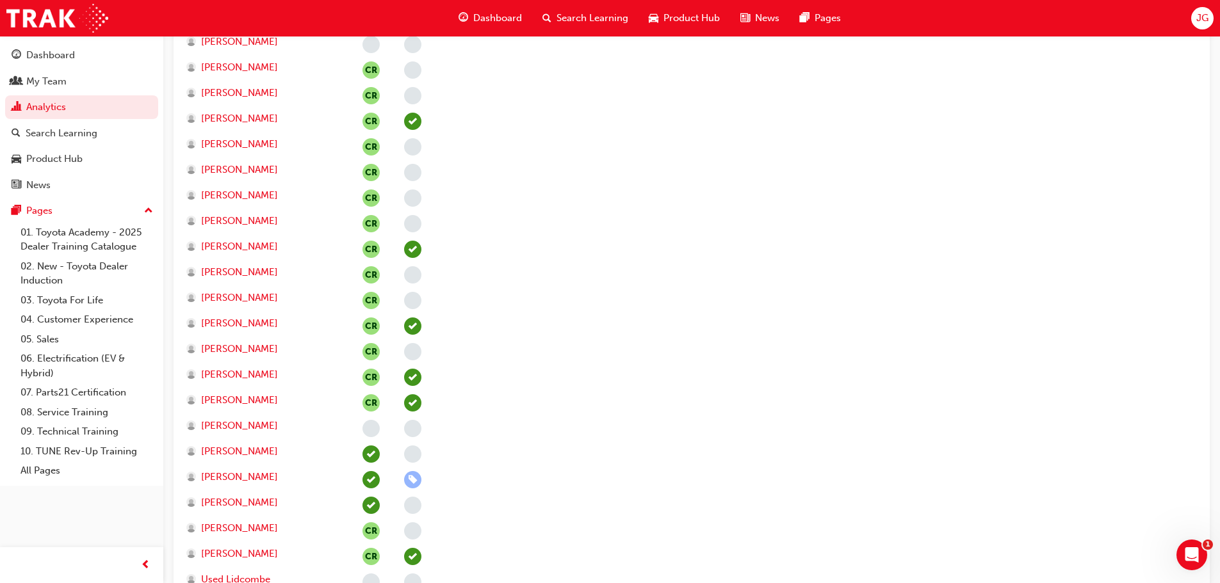
scroll to position [1937, 0]
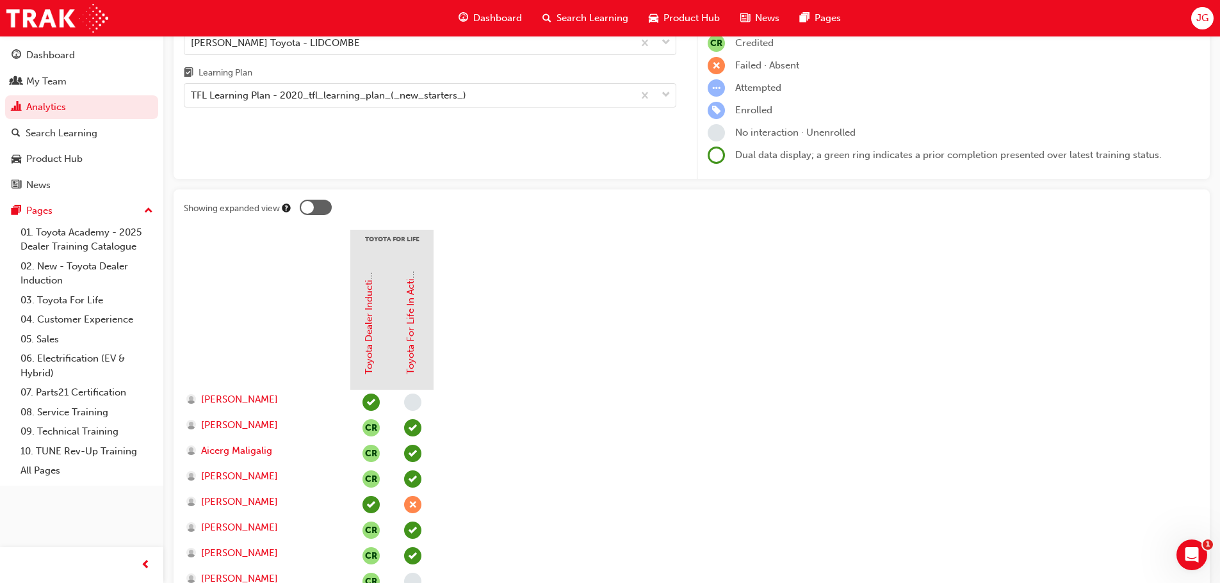
scroll to position [128, 0]
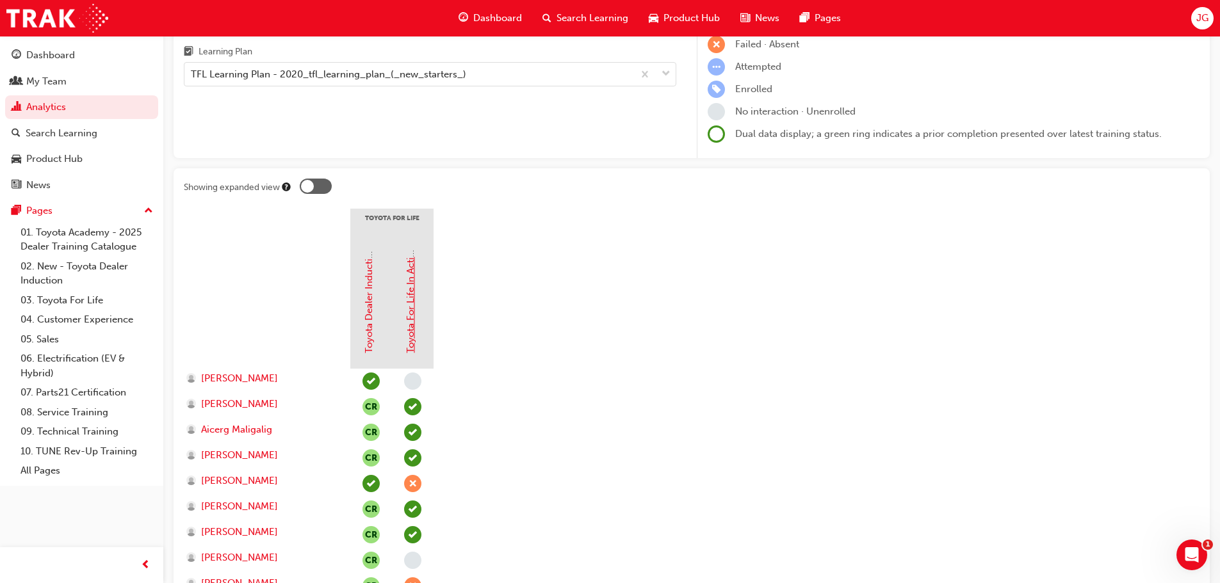
click at [414, 325] on link "Toyota For Life In Action - Virtual Classroom" at bounding box center [411, 255] width 12 height 197
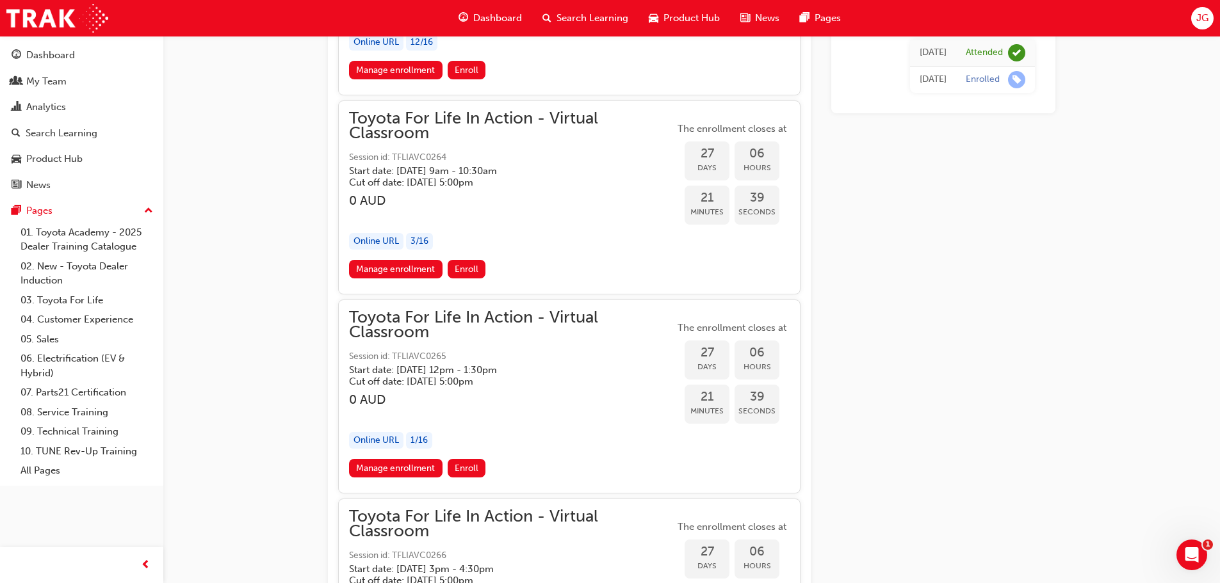
scroll to position [12089, 0]
drag, startPoint x: 348, startPoint y: 170, endPoint x: 549, endPoint y: 170, distance: 201.0
click at [549, 170] on div "Toyota For Life In Action - Virtual Classroom Session id: TFLIAVC0264 Start dat…" at bounding box center [569, 196] width 462 height 194
copy h5 "Start date: Mon 27 Oct 2025 , 9am - 10:30am"
click at [577, 202] on h3 "0 AUD" at bounding box center [511, 199] width 325 height 15
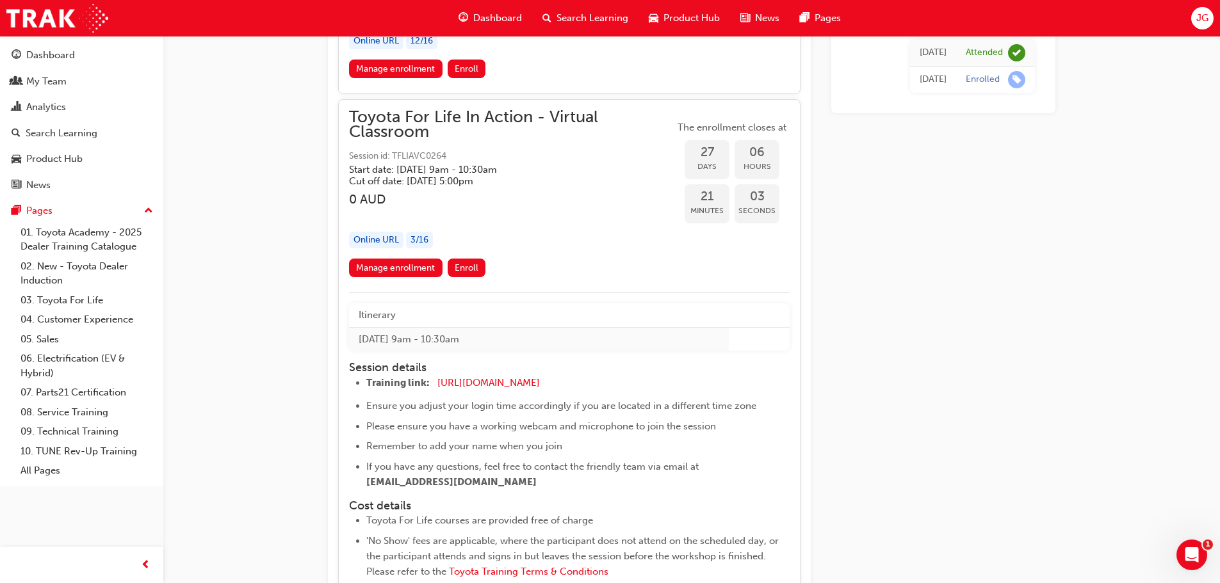
click at [576, 210] on div "button" at bounding box center [511, 214] width 325 height 15
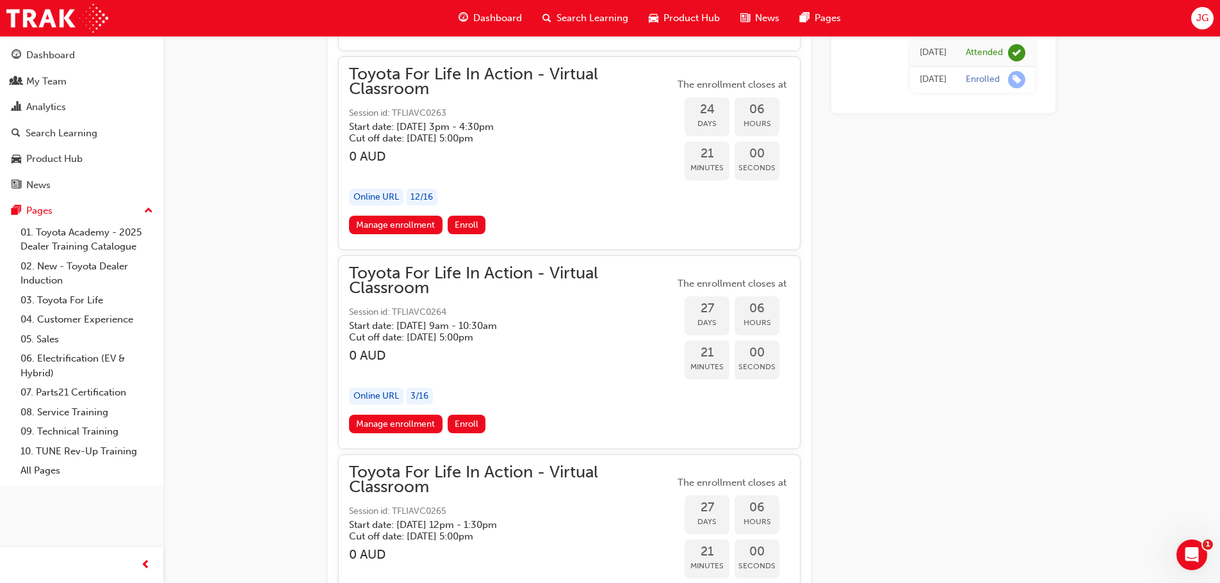
scroll to position [11929, 0]
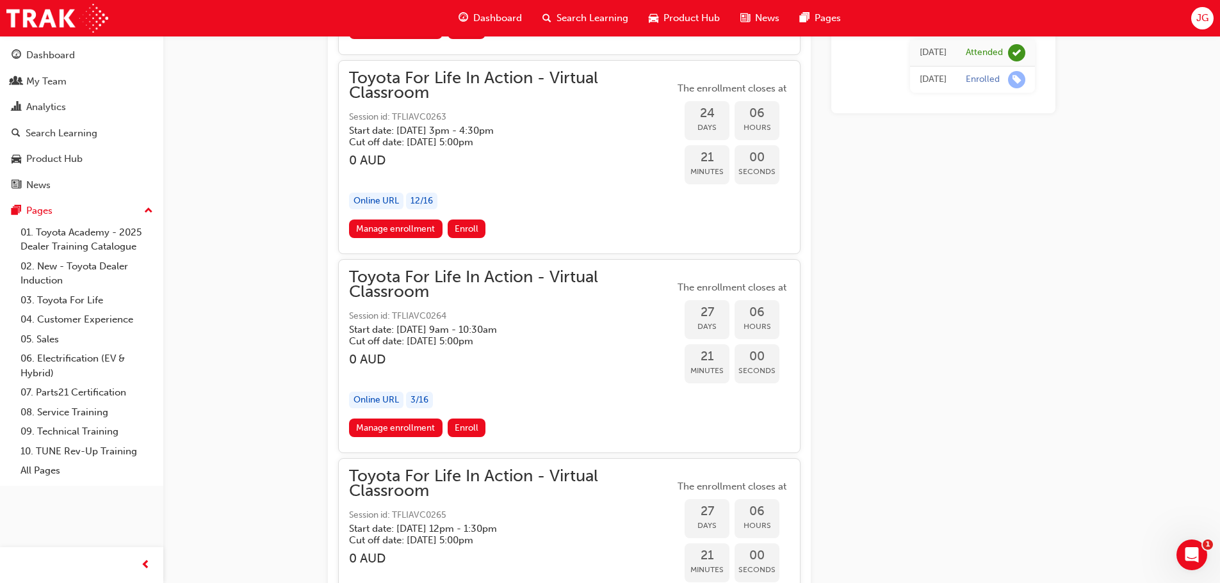
click at [591, 349] on div "Toyota For Life In Action - Virtual Classroom Session id: TFLIAVC0264 Start dat…" at bounding box center [511, 344] width 325 height 149
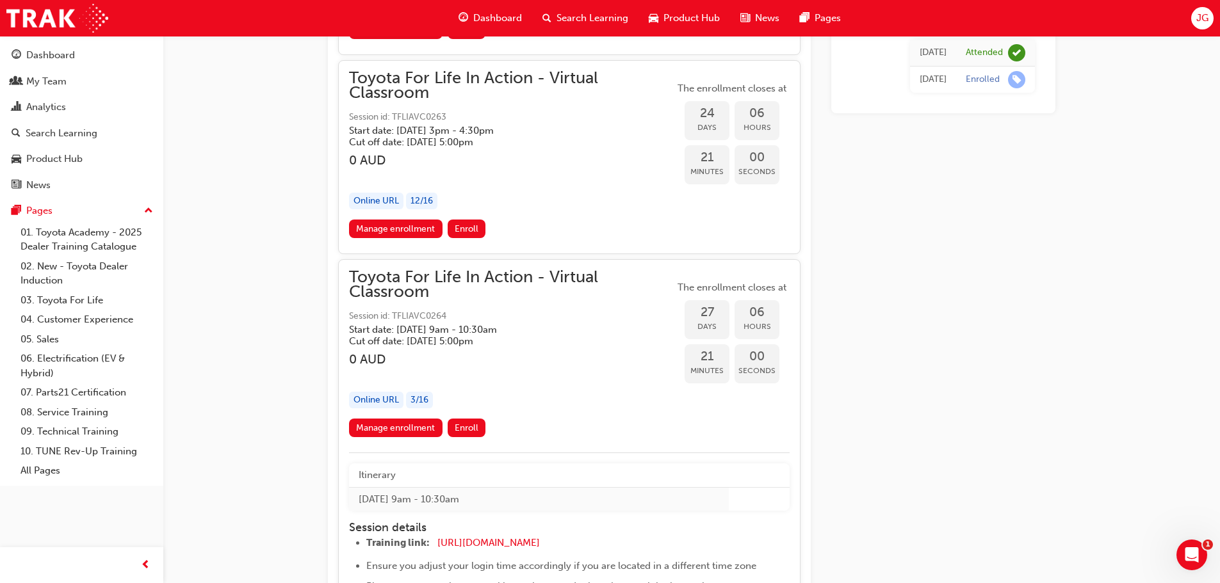
click at [592, 353] on h3 "0 AUD" at bounding box center [511, 359] width 325 height 15
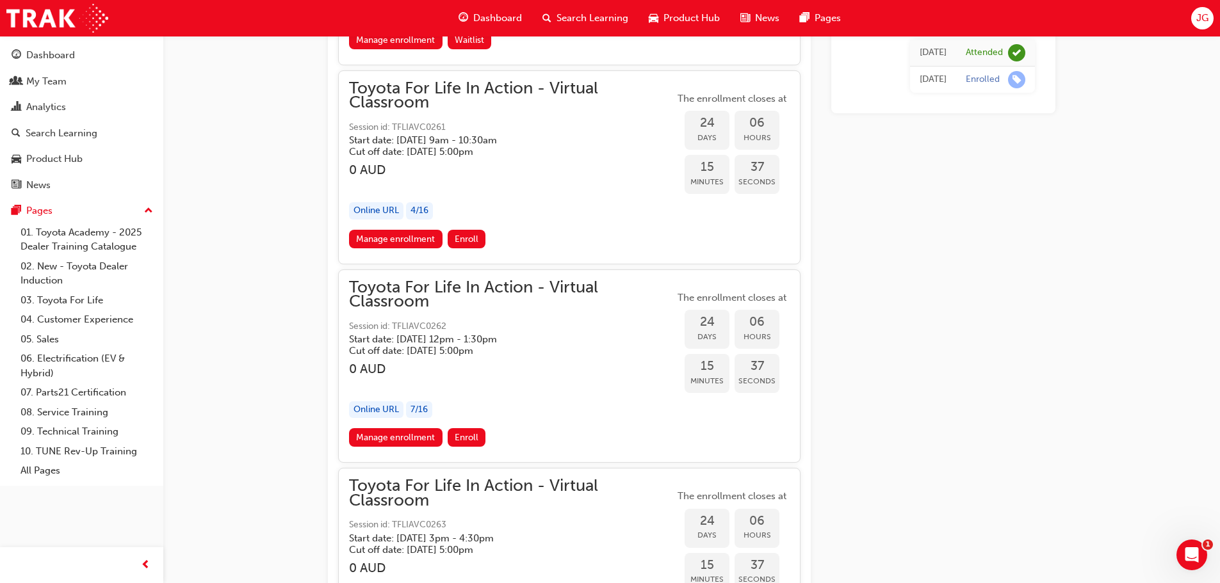
scroll to position [11513, 0]
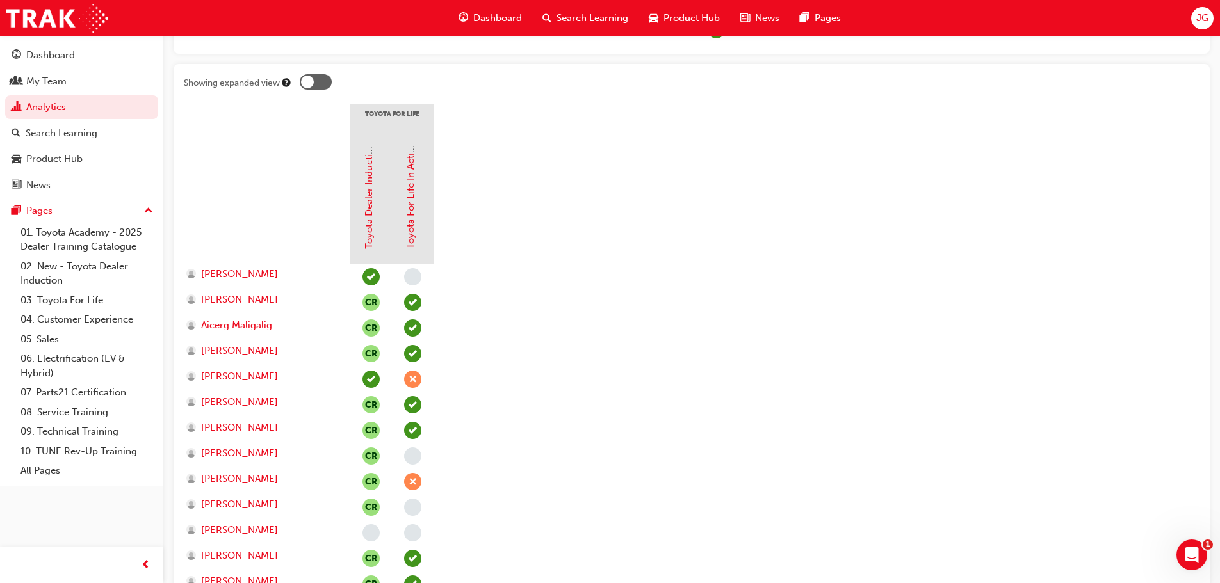
scroll to position [224, 0]
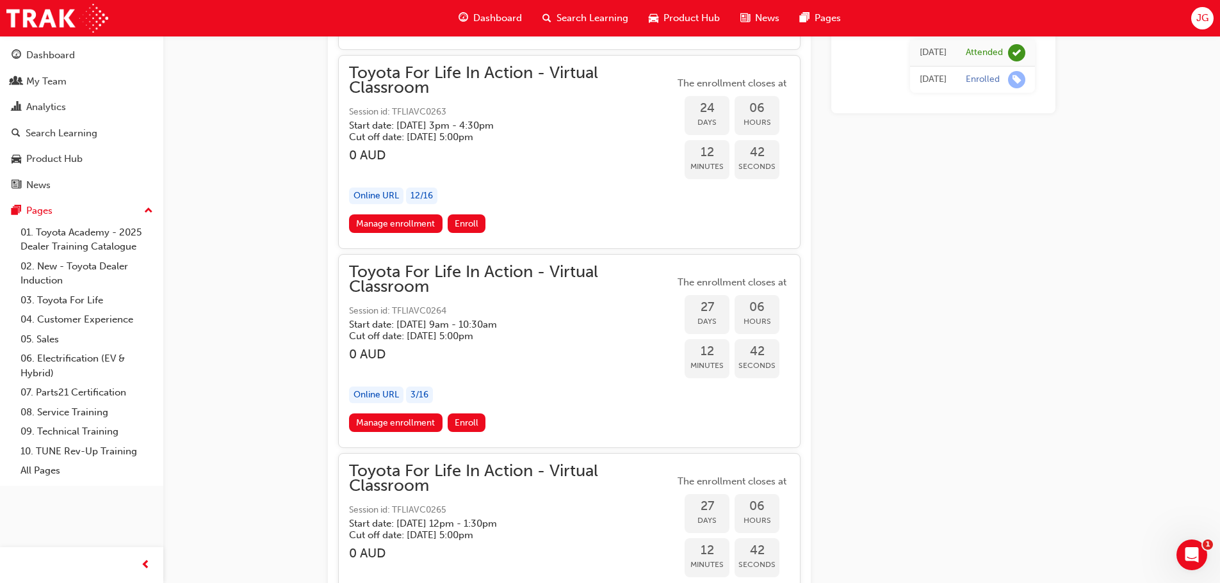
scroll to position [11945, 0]
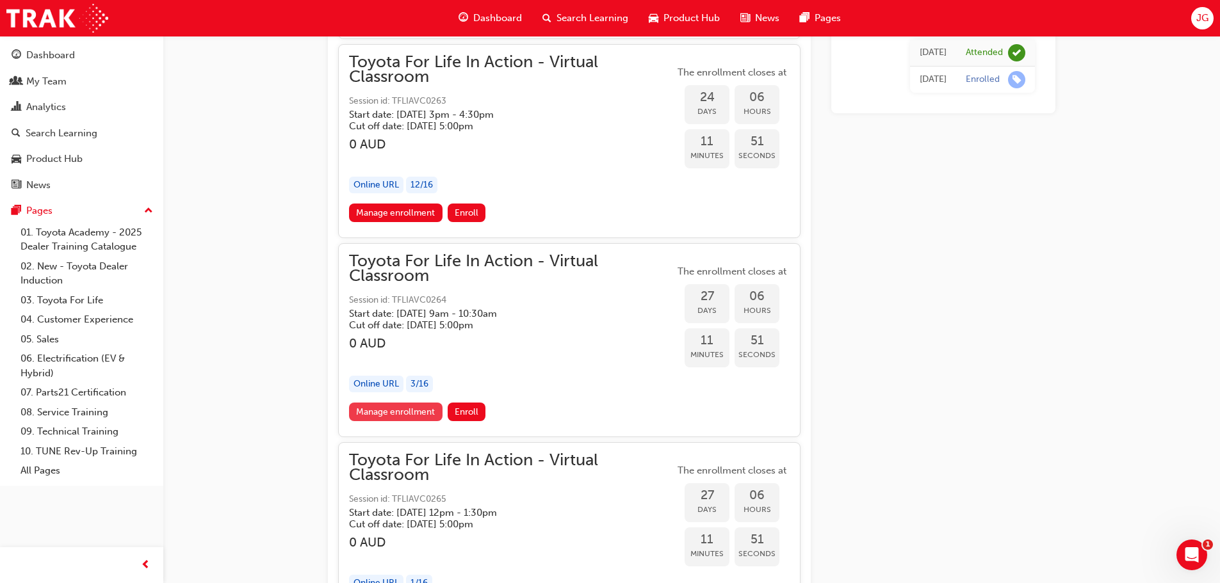
click at [402, 410] on link "Manage enrollment" at bounding box center [395, 412] width 93 height 19
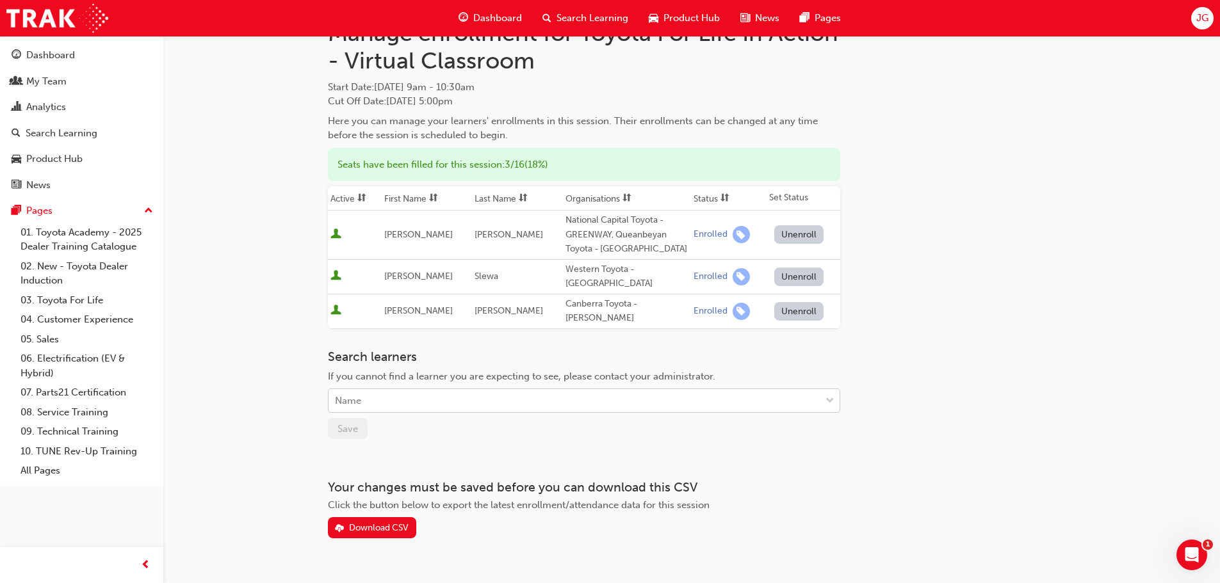
scroll to position [64, 0]
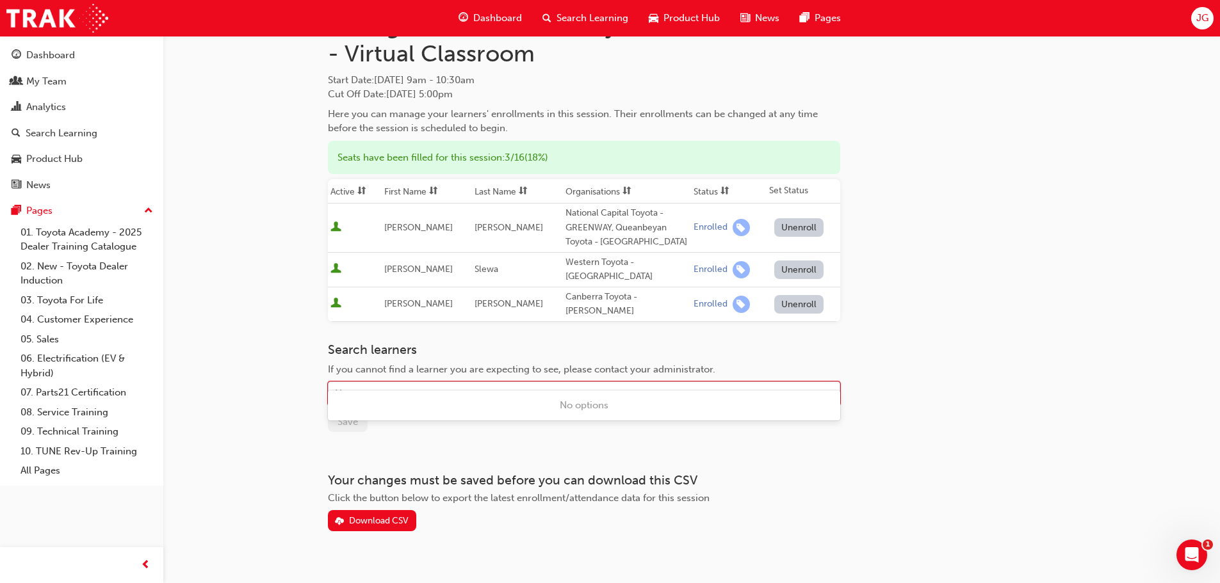
click at [401, 383] on div "Name" at bounding box center [574, 394] width 492 height 22
type input "arjin"
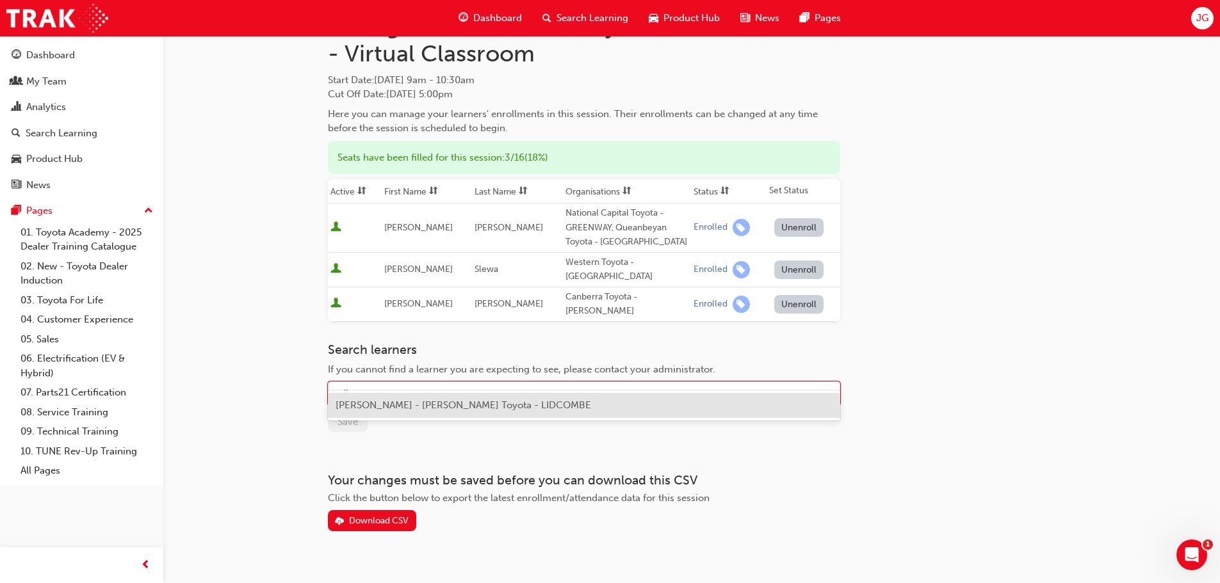
scroll to position [65, 0]
click at [423, 401] on span "Arjin Garcha - Phil Gilbert Toyota - LIDCOMBE" at bounding box center [462, 405] width 255 height 12
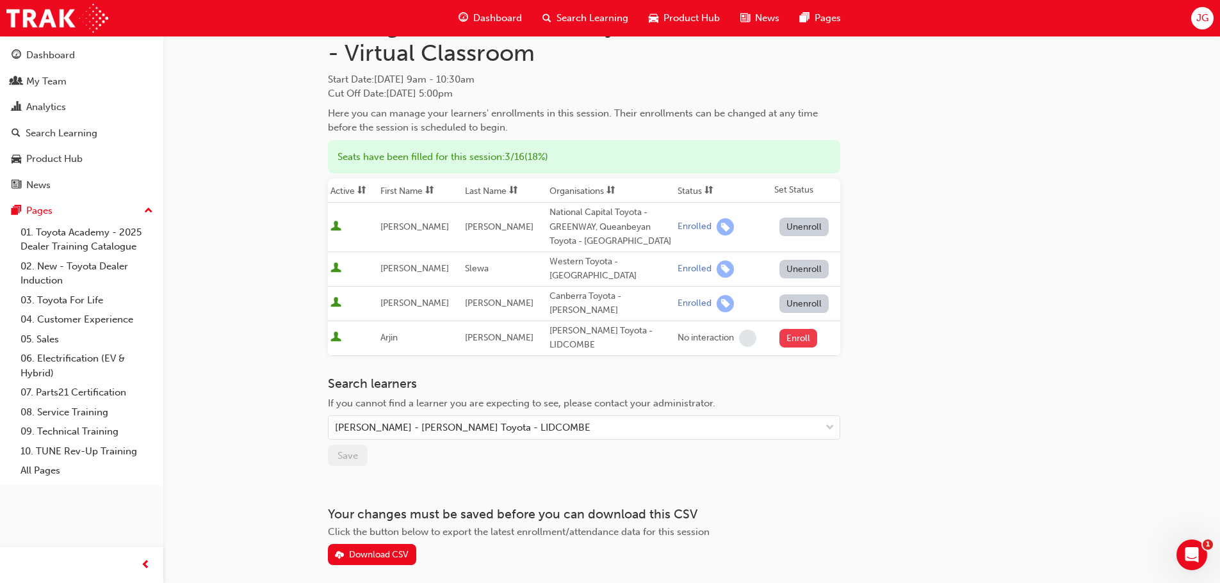
click at [784, 329] on button "Enroll" at bounding box center [798, 338] width 38 height 19
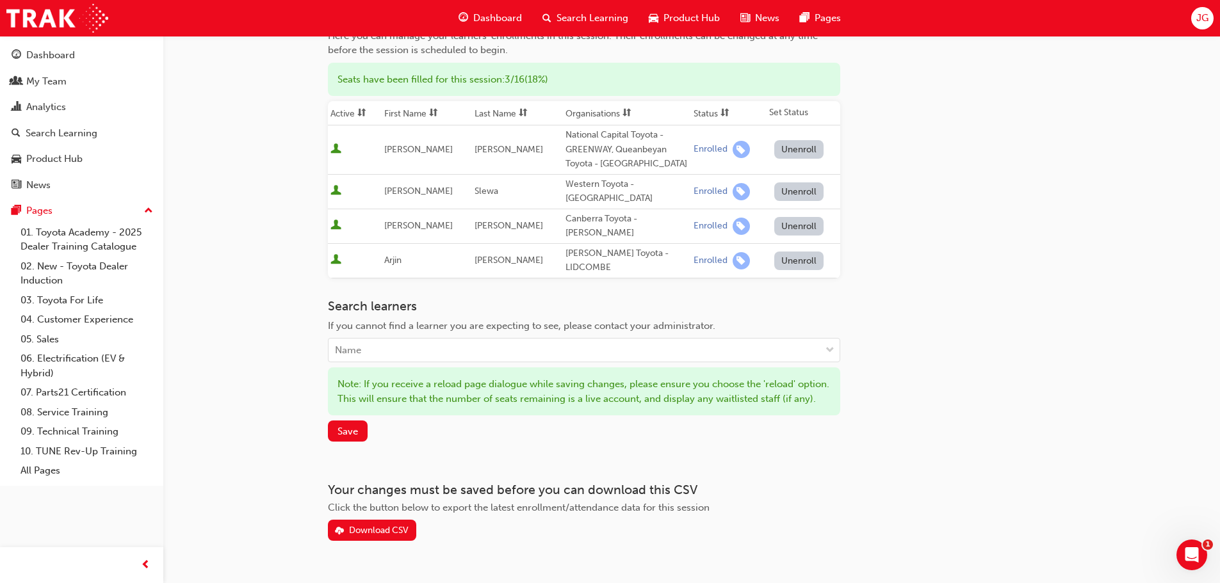
scroll to position [145, 0]
click at [350, 423] on span "Save" at bounding box center [347, 429] width 20 height 12
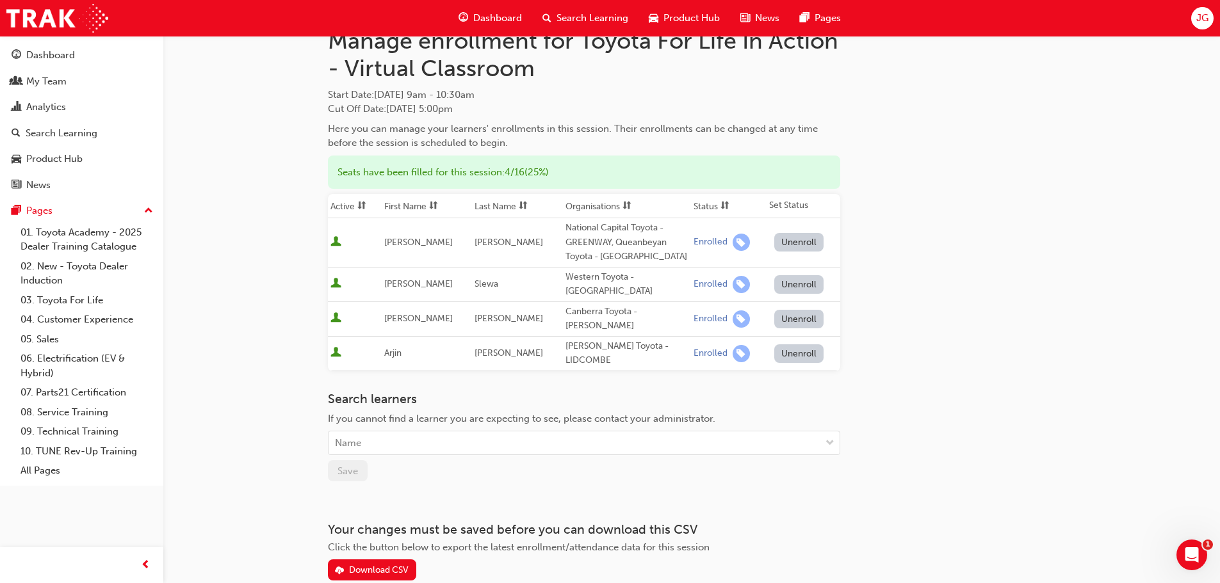
scroll to position [0, 0]
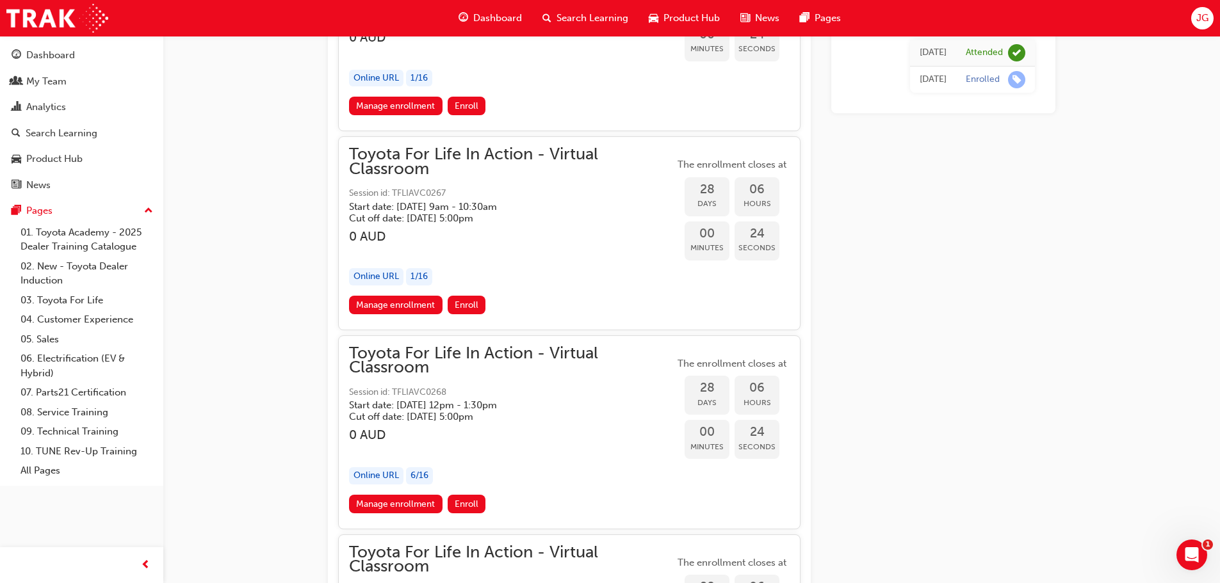
scroll to position [12682, 0]
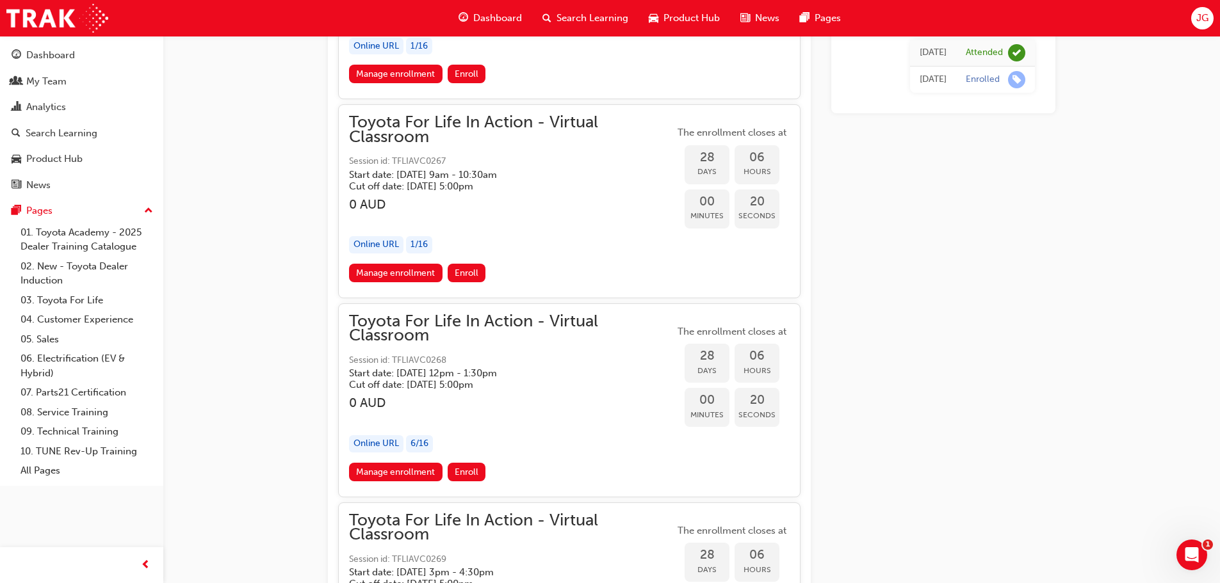
drag, startPoint x: 349, startPoint y: 374, endPoint x: 385, endPoint y: 369, distance: 36.8
click at [396, 373] on h5 "Start date: Tue 28 Oct 2025 , 12pm - 1:30pm" at bounding box center [501, 373] width 305 height 12
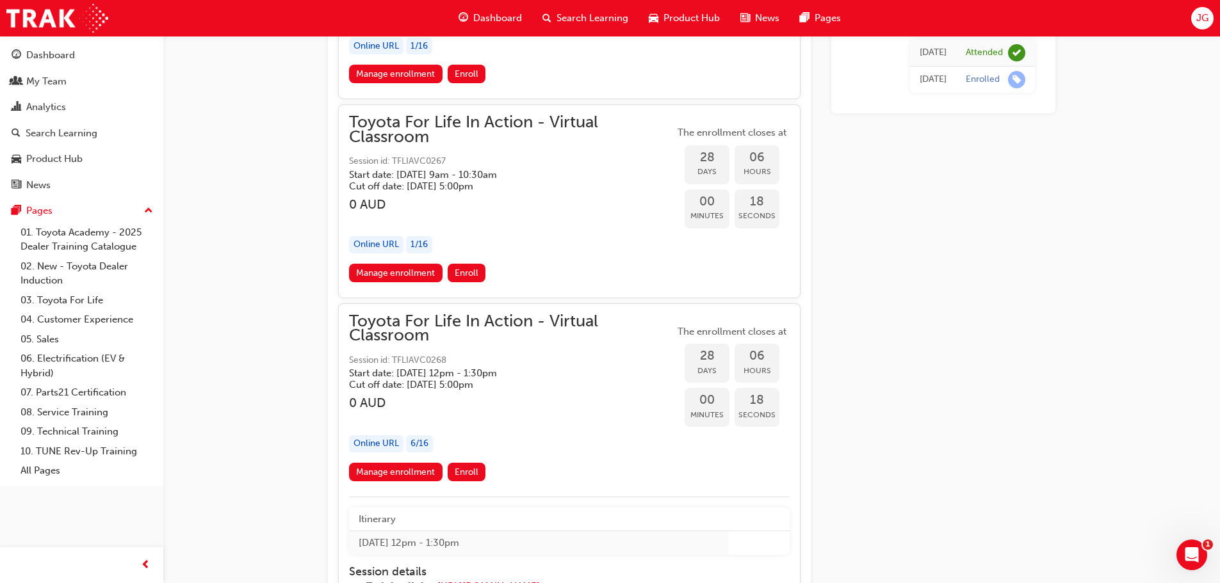
drag, startPoint x: 347, startPoint y: 370, endPoint x: 560, endPoint y: 371, distance: 212.5
copy h5 "Start date: Tue 28 Oct 2025 , 12pm - 1:30pm"
click at [644, 405] on h3 "0 AUD" at bounding box center [511, 403] width 325 height 15
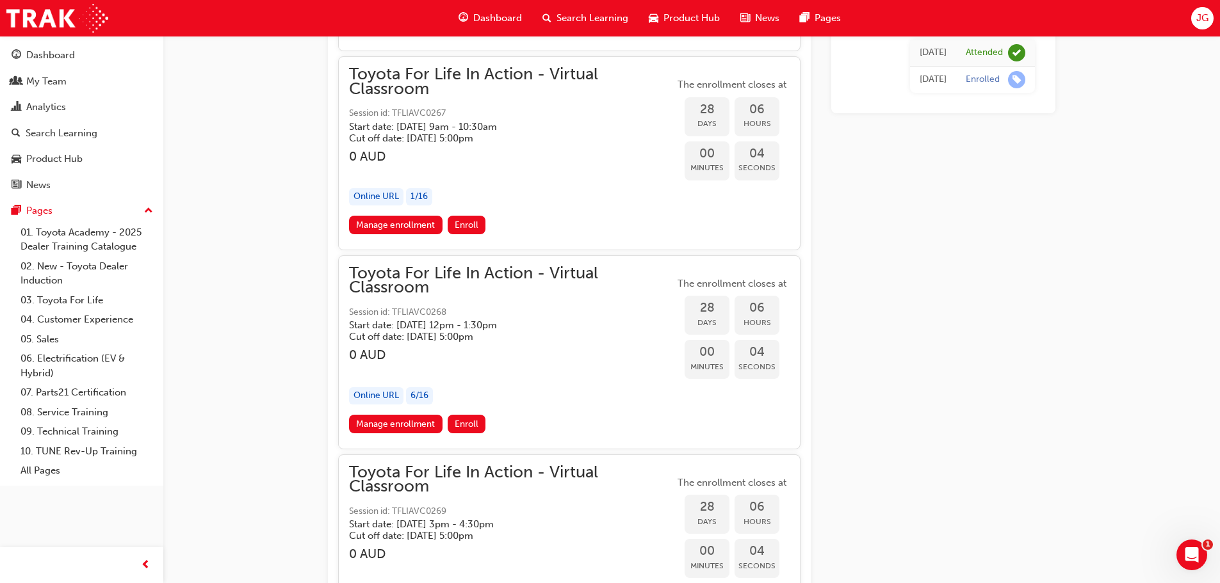
scroll to position [12794, 0]
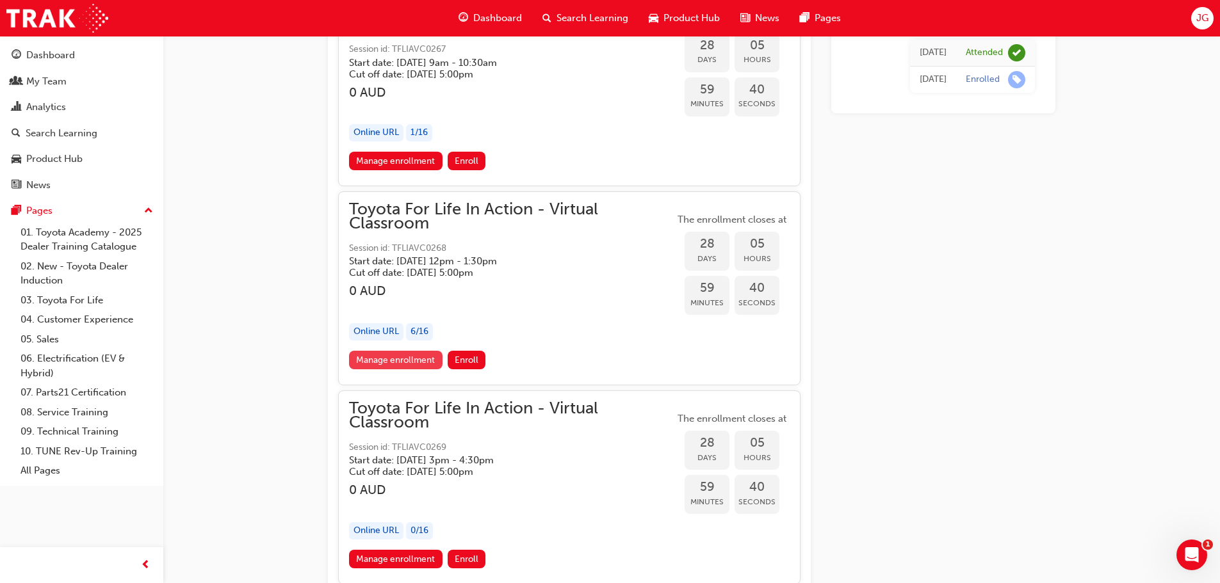
click at [414, 358] on link "Manage enrollment" at bounding box center [395, 360] width 93 height 19
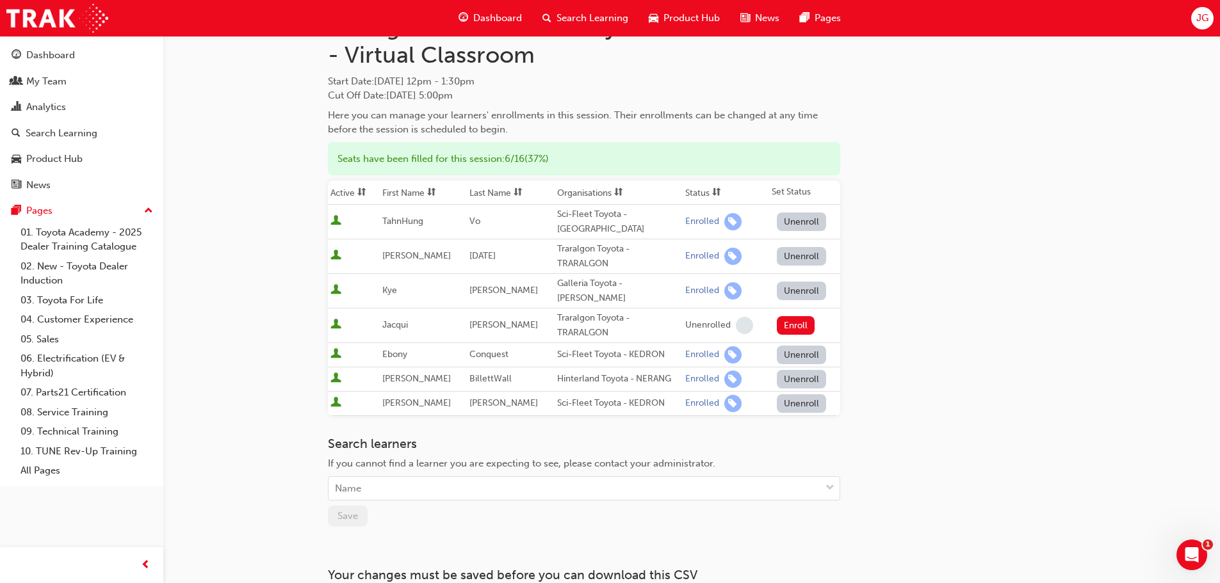
scroll to position [64, 0]
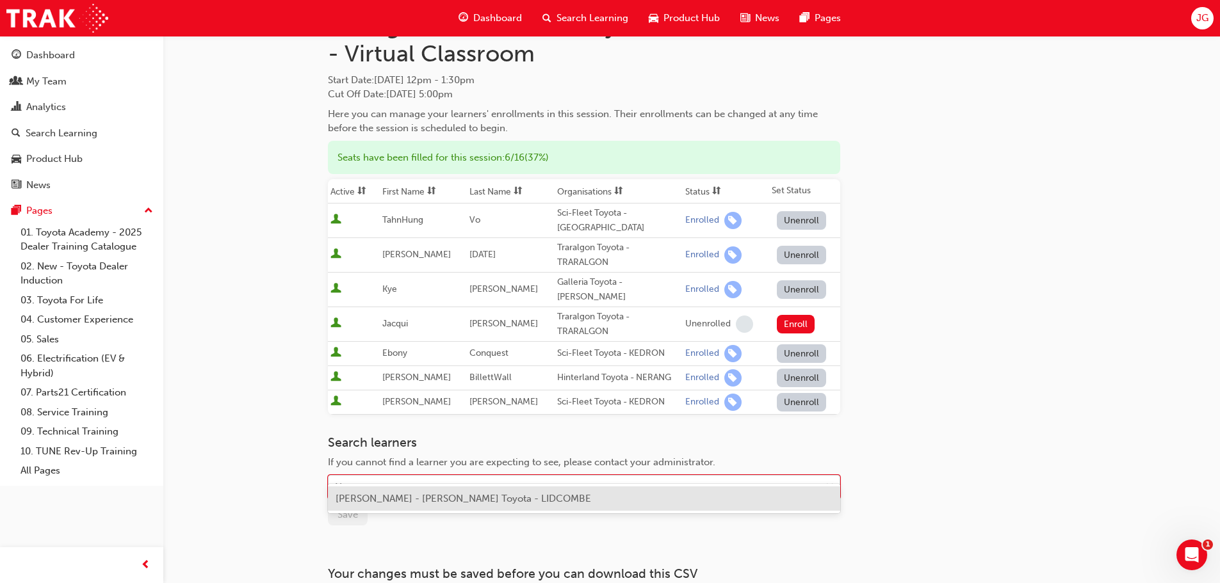
click at [416, 476] on div "Name" at bounding box center [574, 487] width 492 height 22
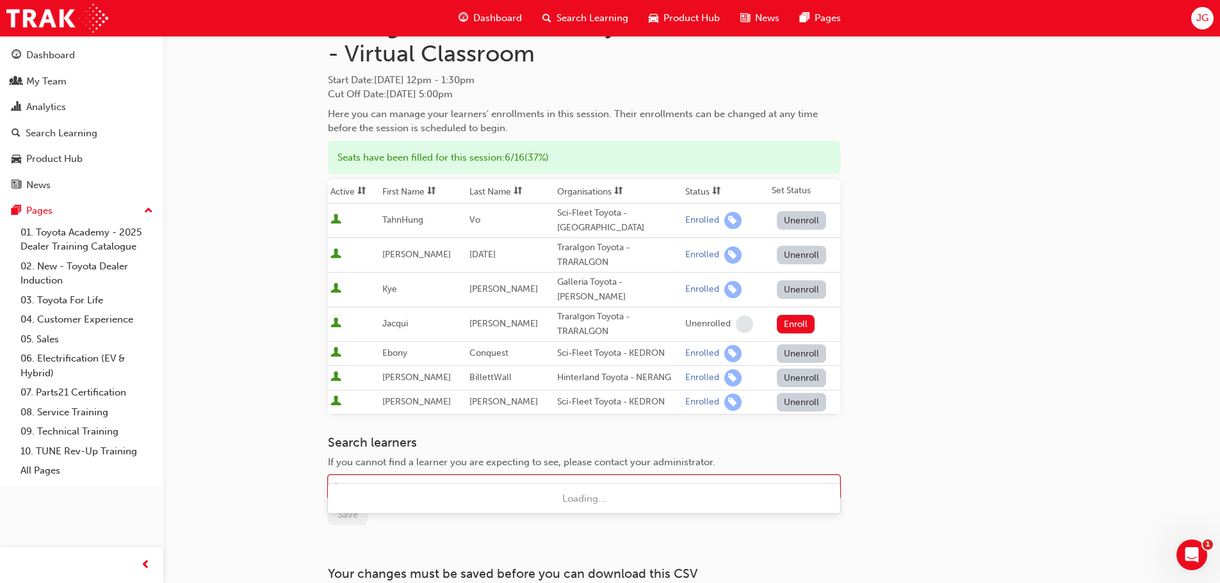
type input "kazzi"
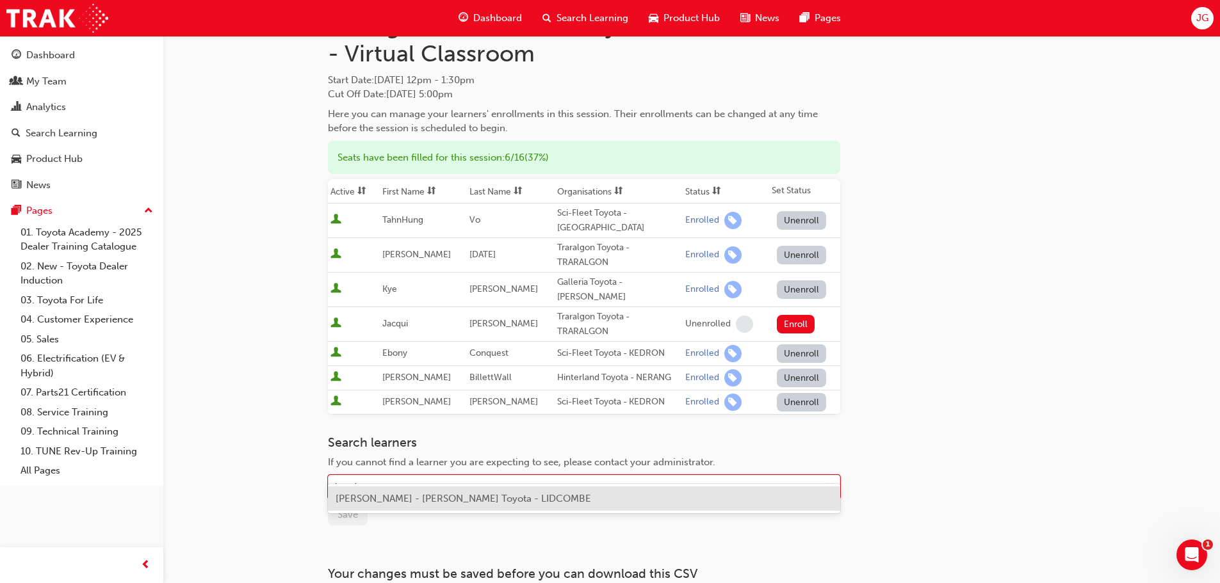
click at [476, 497] on span "Charlie Kazzi - Phil Gilbert Toyota - LIDCOMBE" at bounding box center [462, 499] width 255 height 12
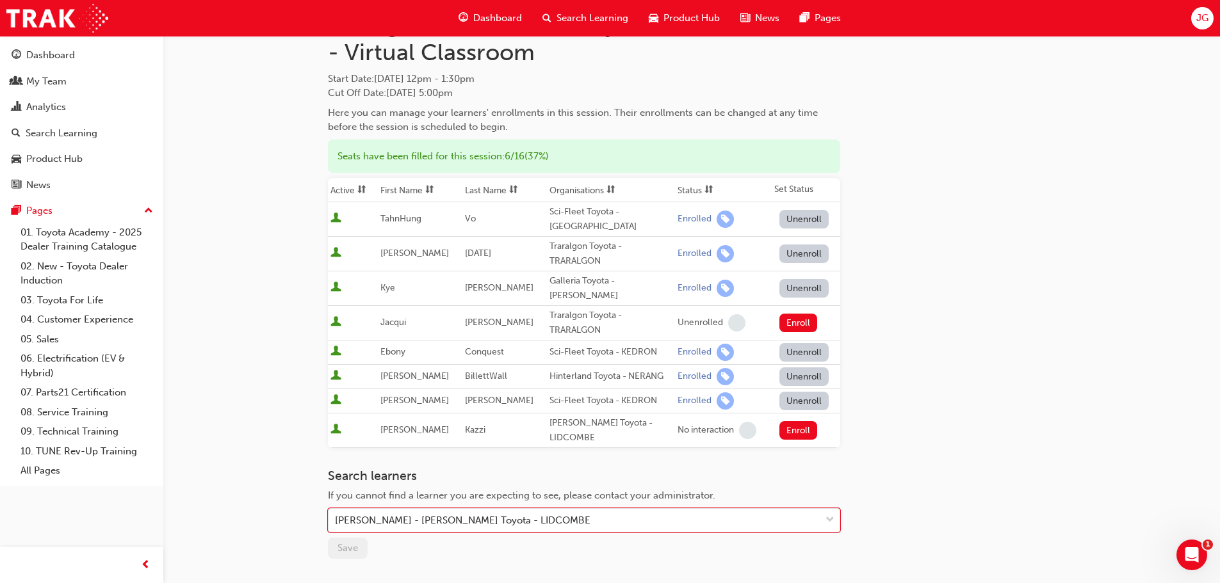
scroll to position [32, 0]
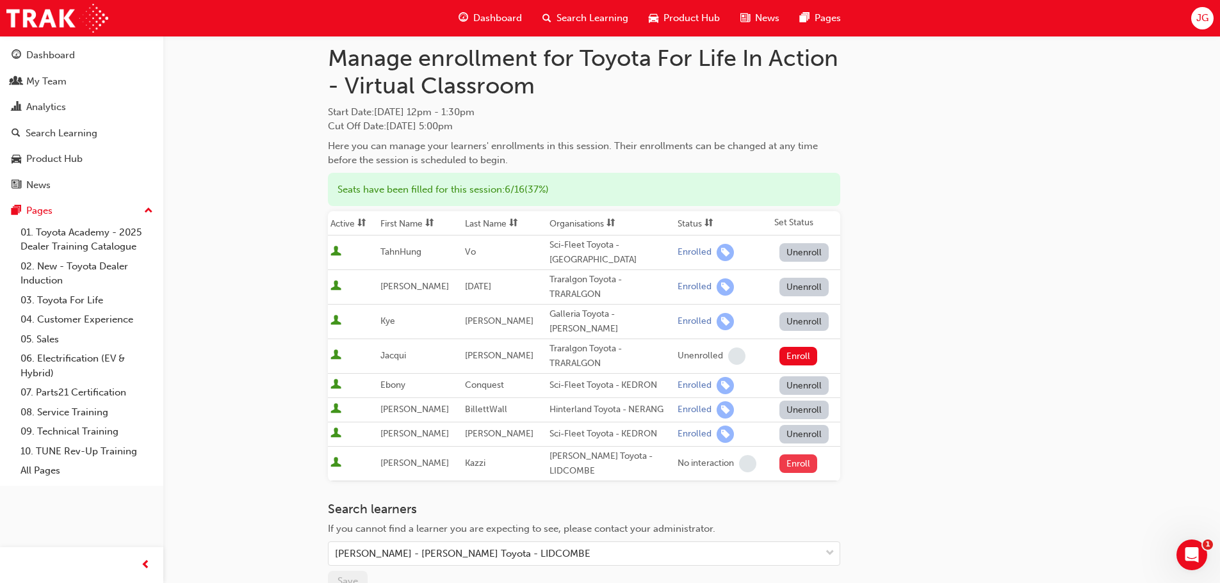
click at [798, 455] on button "Enroll" at bounding box center [798, 464] width 38 height 19
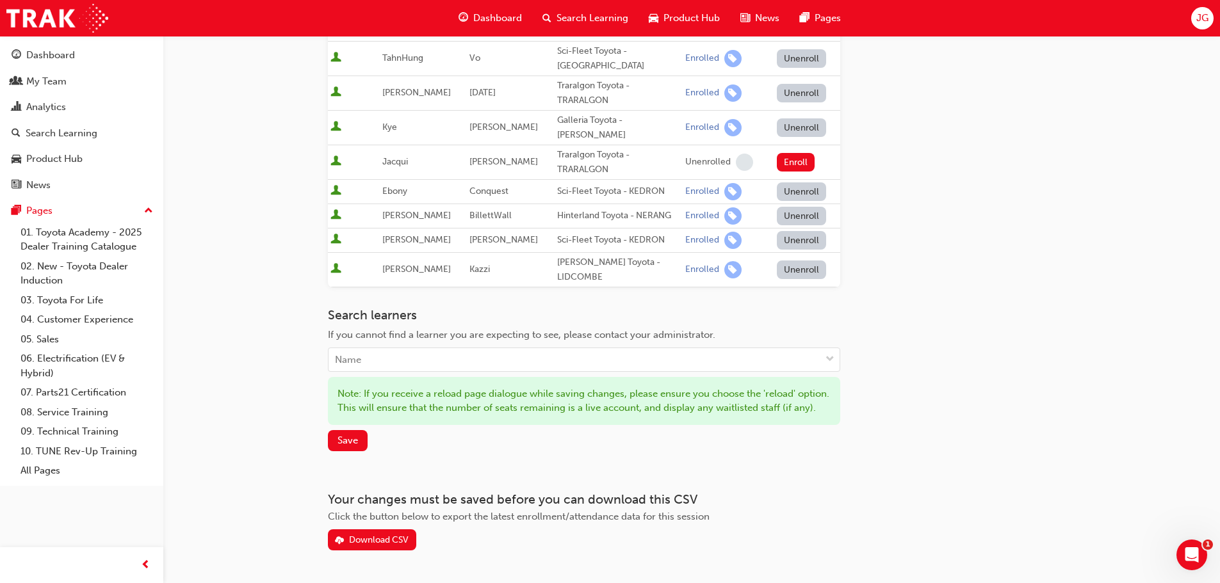
scroll to position [256, 0]
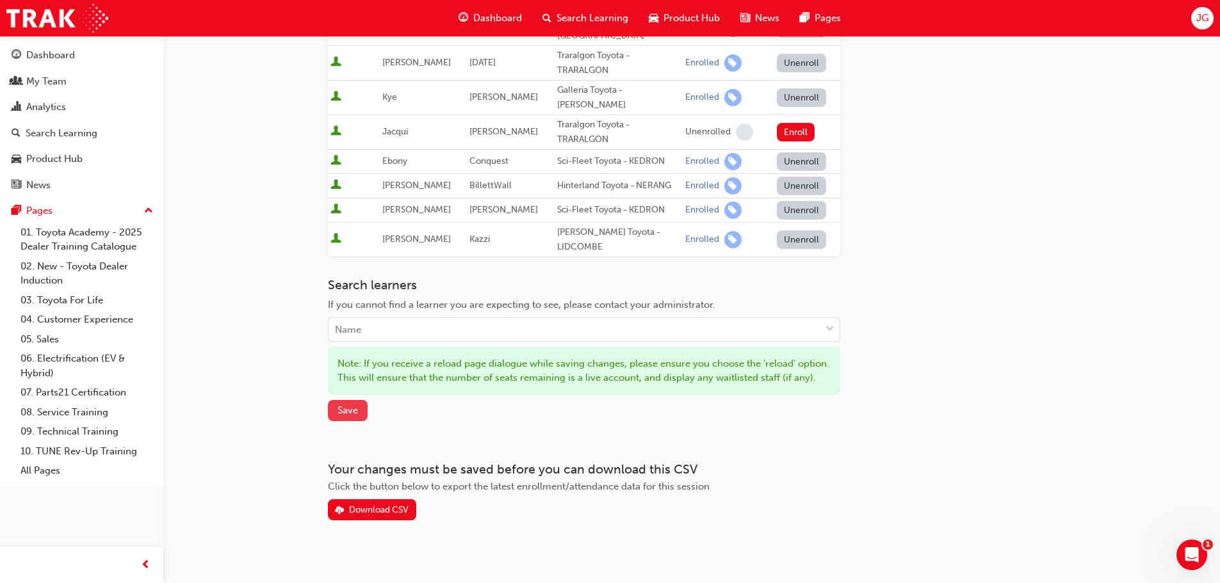
click at [350, 405] on span "Save" at bounding box center [347, 411] width 20 height 12
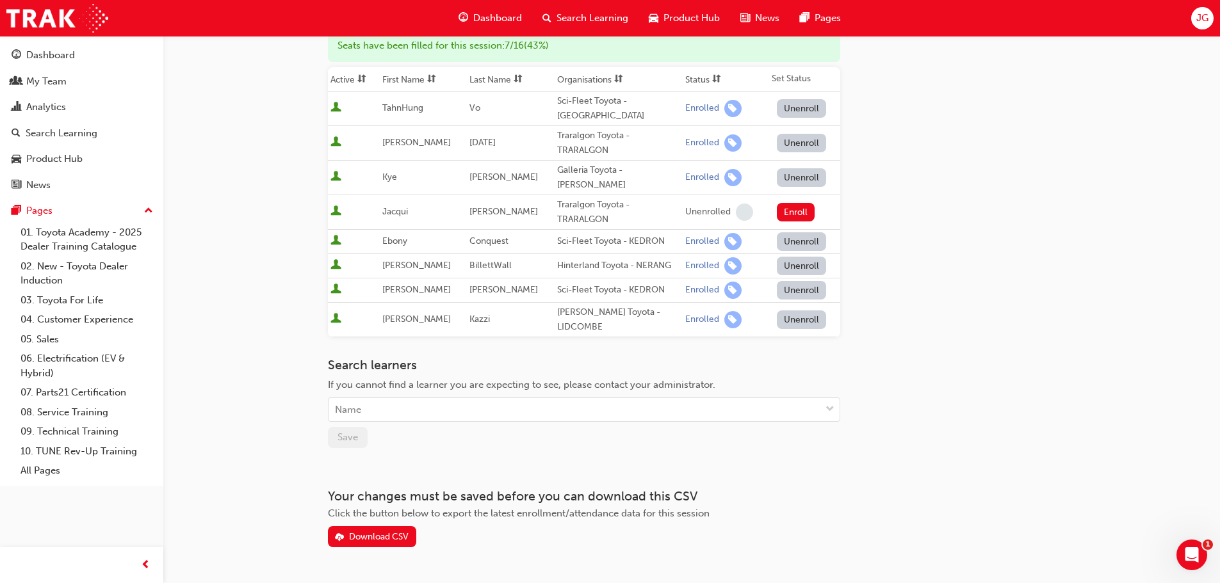
scroll to position [0, 0]
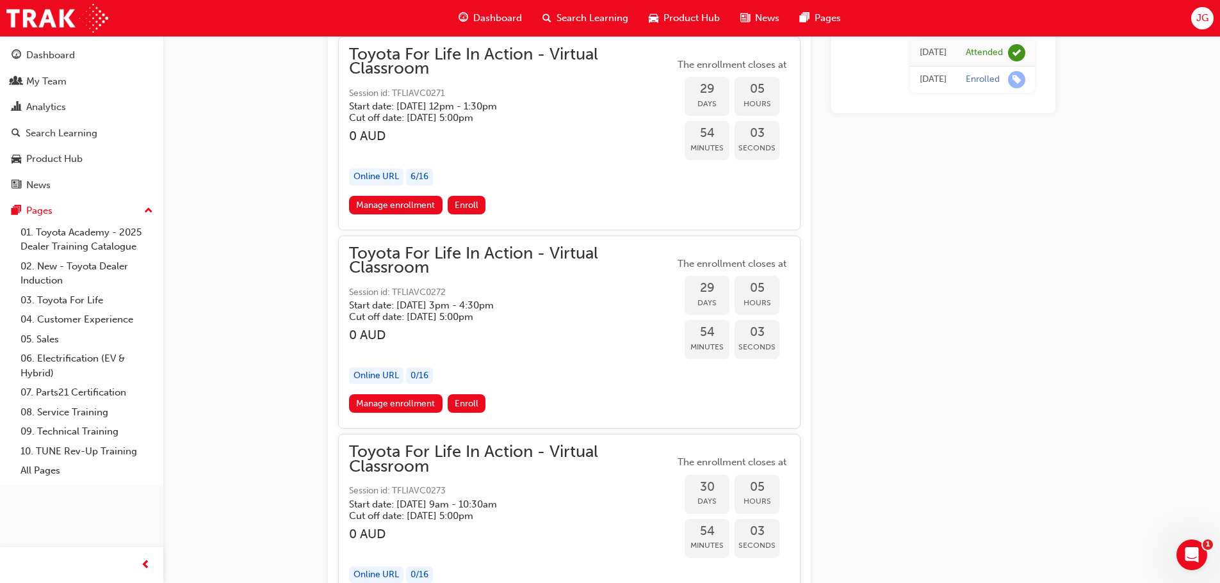
scroll to position [13562, 0]
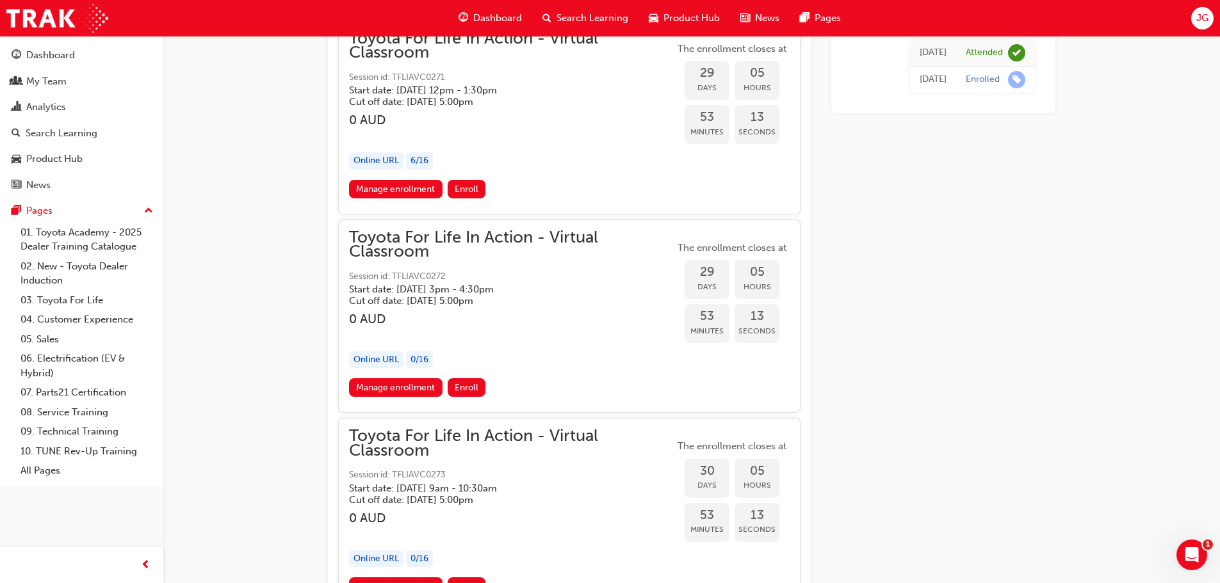
drag, startPoint x: 351, startPoint y: 289, endPoint x: 378, endPoint y: 289, distance: 26.9
click at [378, 289] on h5 "Start date: Wed 29 Oct 2025 , 3pm - 4:30pm" at bounding box center [501, 290] width 305 height 12
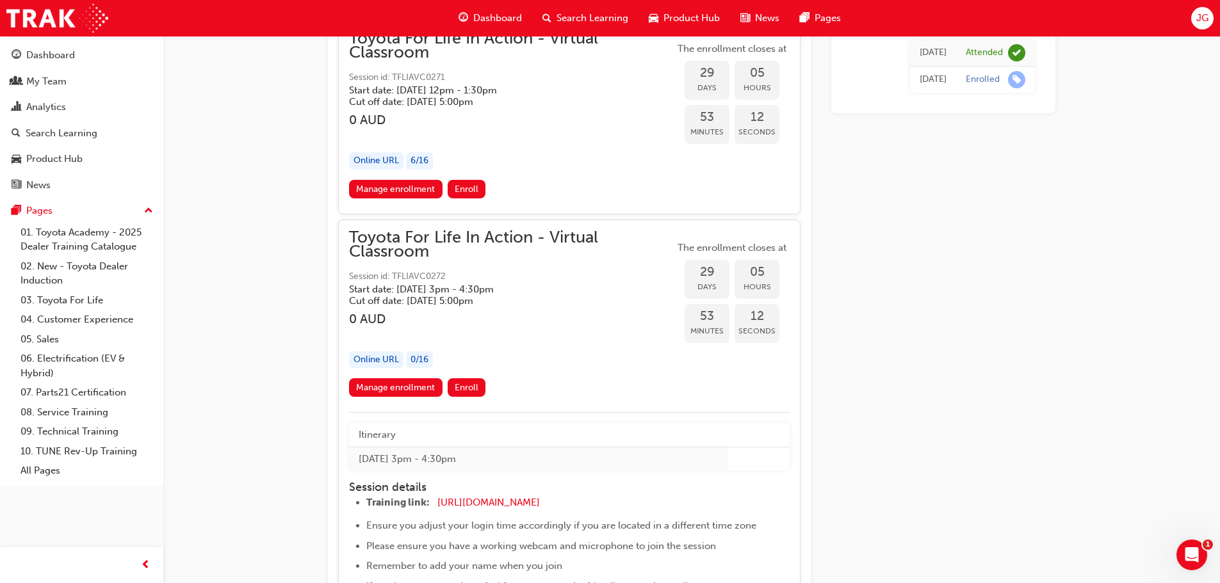
drag, startPoint x: 351, startPoint y: 288, endPoint x: 394, endPoint y: 285, distance: 43.7
click at [401, 288] on h5 "Start date: Wed 29 Oct 2025 , 3pm - 4:30pm" at bounding box center [501, 290] width 305 height 12
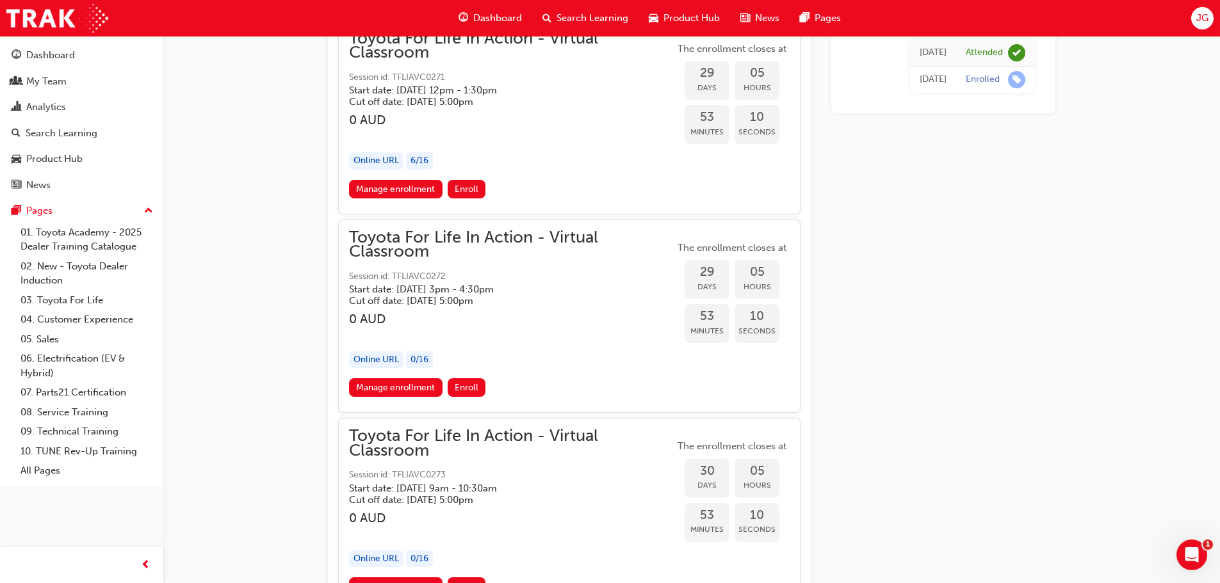
drag, startPoint x: 350, startPoint y: 287, endPoint x: 433, endPoint y: 287, distance: 83.2
click at [422, 286] on h5 "Start date: Wed 29 Oct 2025 , 3pm - 4:30pm" at bounding box center [501, 290] width 305 height 12
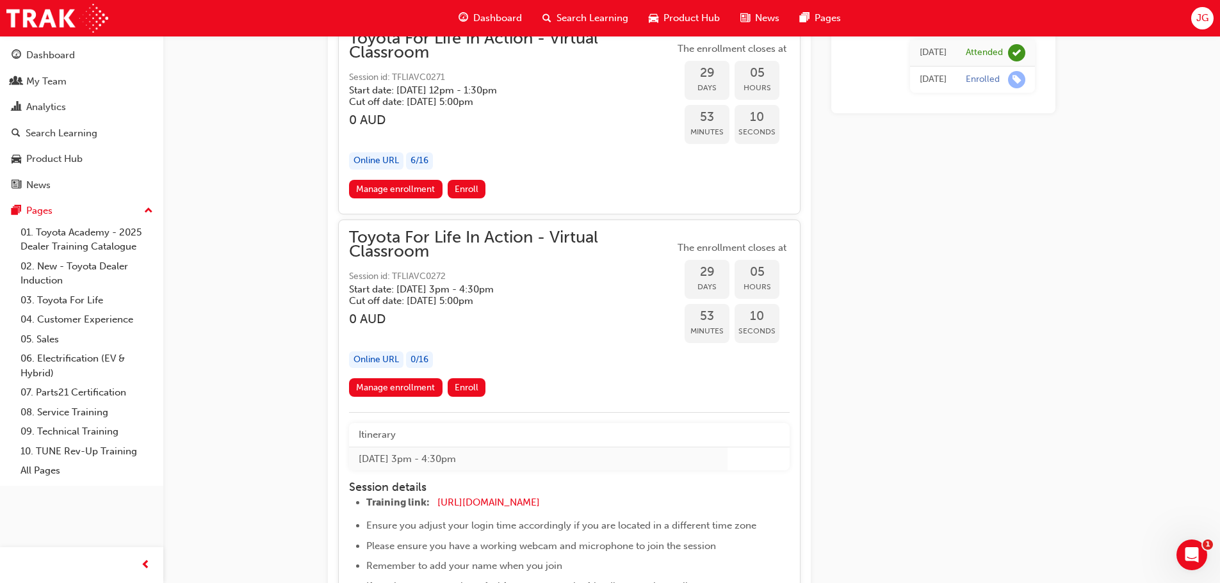
click at [612, 291] on h5 "Start date: Wed 29 Oct 2025 , 3pm - 4:30pm" at bounding box center [501, 290] width 305 height 12
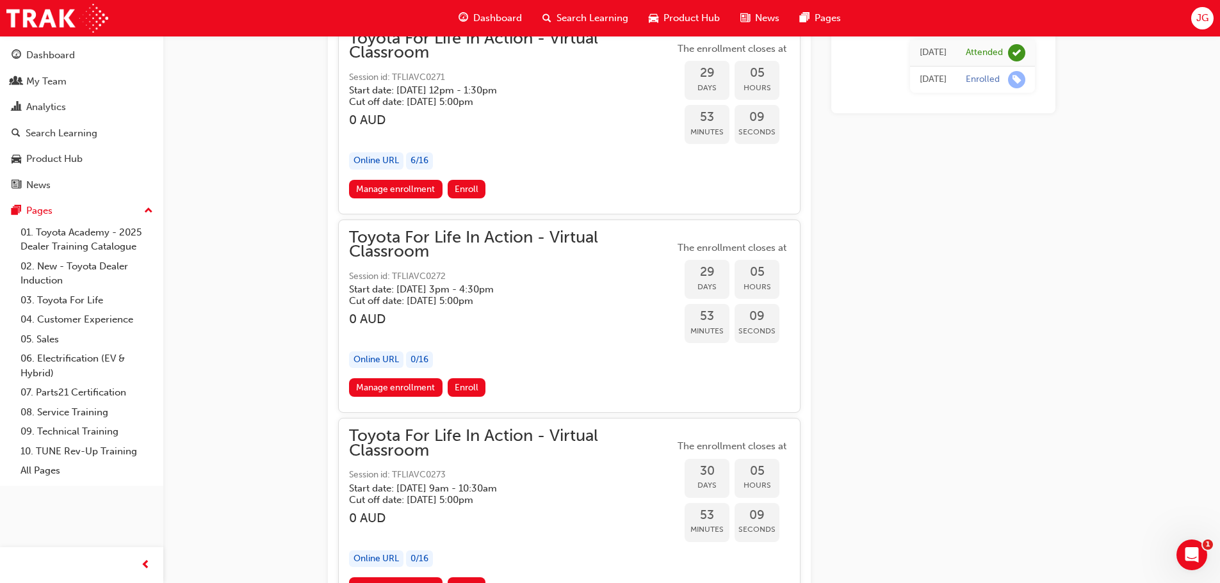
drag, startPoint x: 548, startPoint y: 290, endPoint x: 465, endPoint y: 292, distance: 83.2
click at [465, 292] on h5 "Start date: Wed 29 Oct 2025 , 3pm - 4:30pm" at bounding box center [501, 290] width 305 height 12
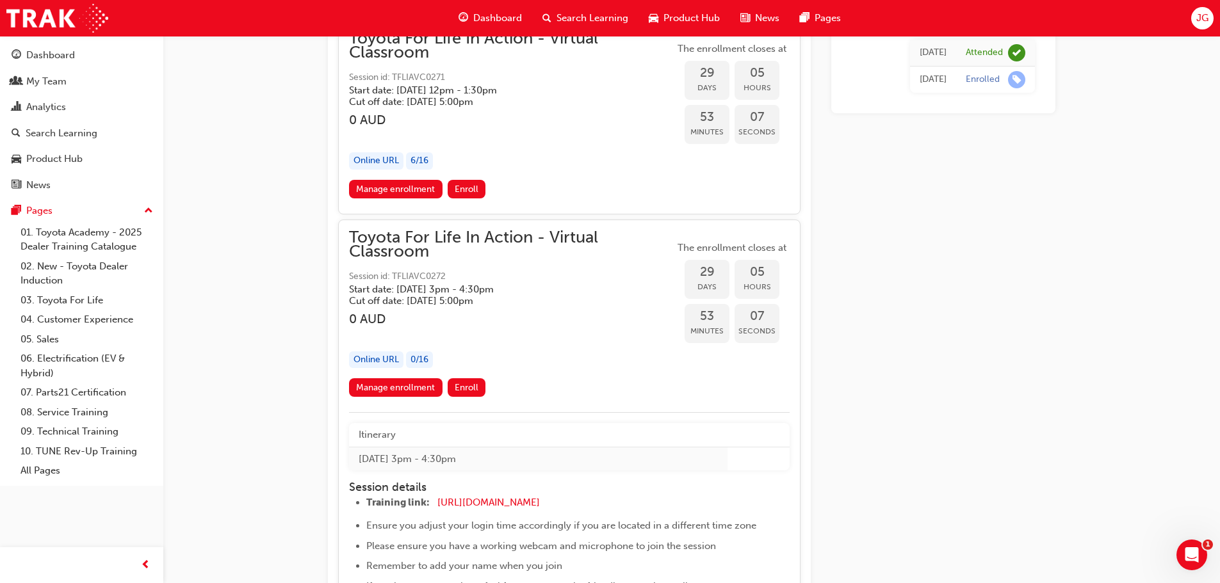
drag, startPoint x: 538, startPoint y: 285, endPoint x: 470, endPoint y: 287, distance: 67.9
click at [470, 287] on h5 "Start date: Wed 29 Oct 2025 , 3pm - 4:30pm" at bounding box center [501, 290] width 305 height 12
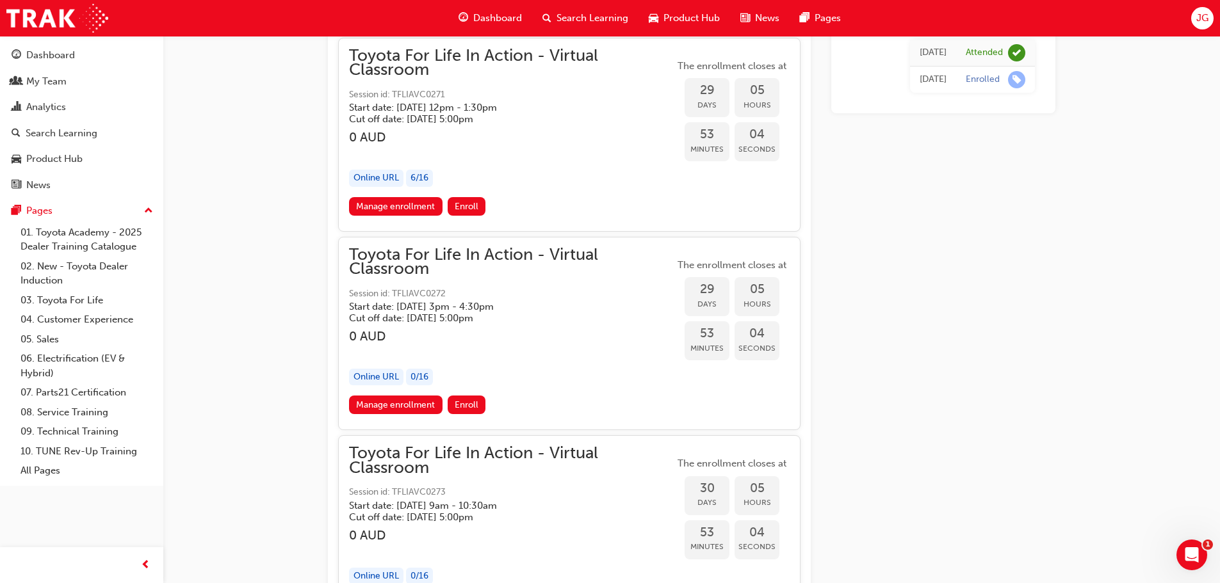
scroll to position [13546, 0]
click at [443, 316] on h5 "Cut off date: Tue 28 Oct 2025, 5:00pm" at bounding box center [501, 317] width 305 height 12
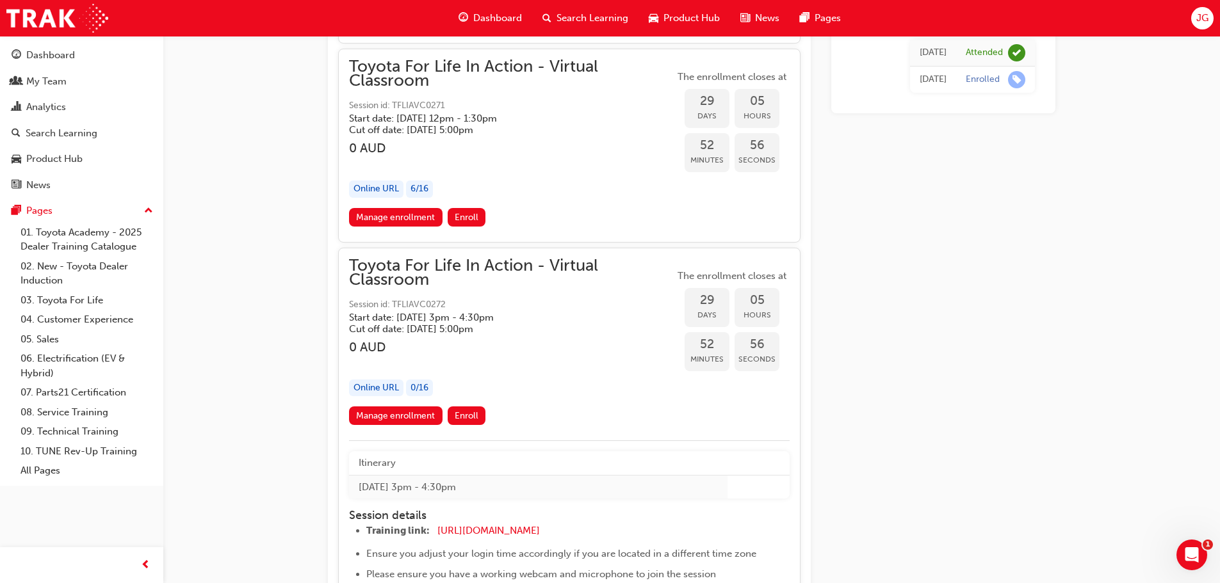
scroll to position [13530, 0]
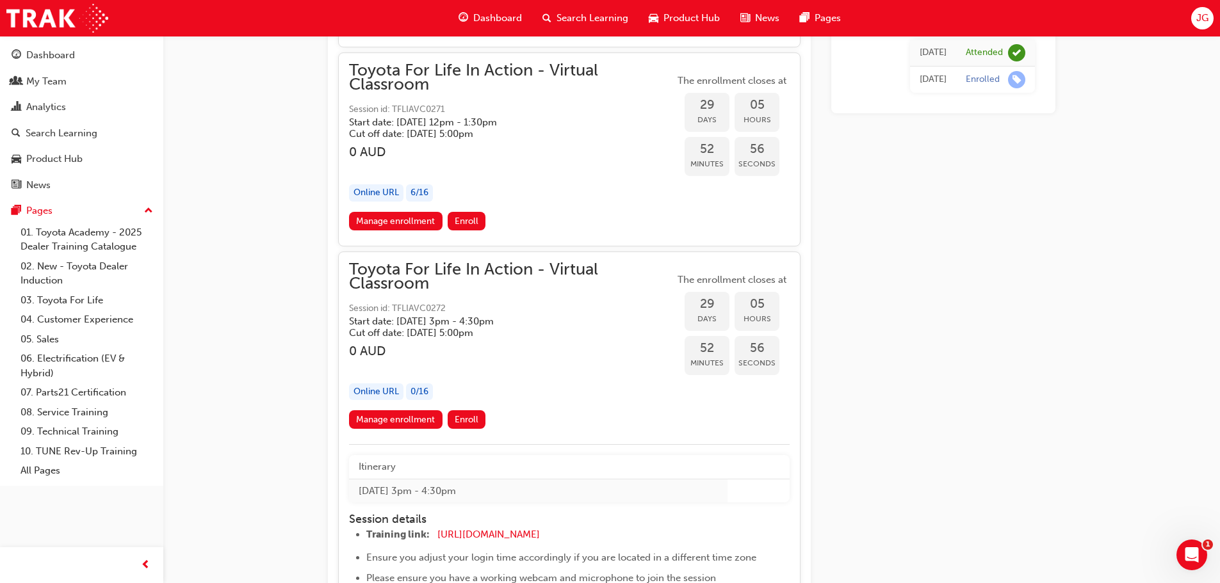
click at [587, 325] on h5 "Start date: Wed 29 Oct 2025 , 3pm - 4:30pm" at bounding box center [501, 322] width 305 height 12
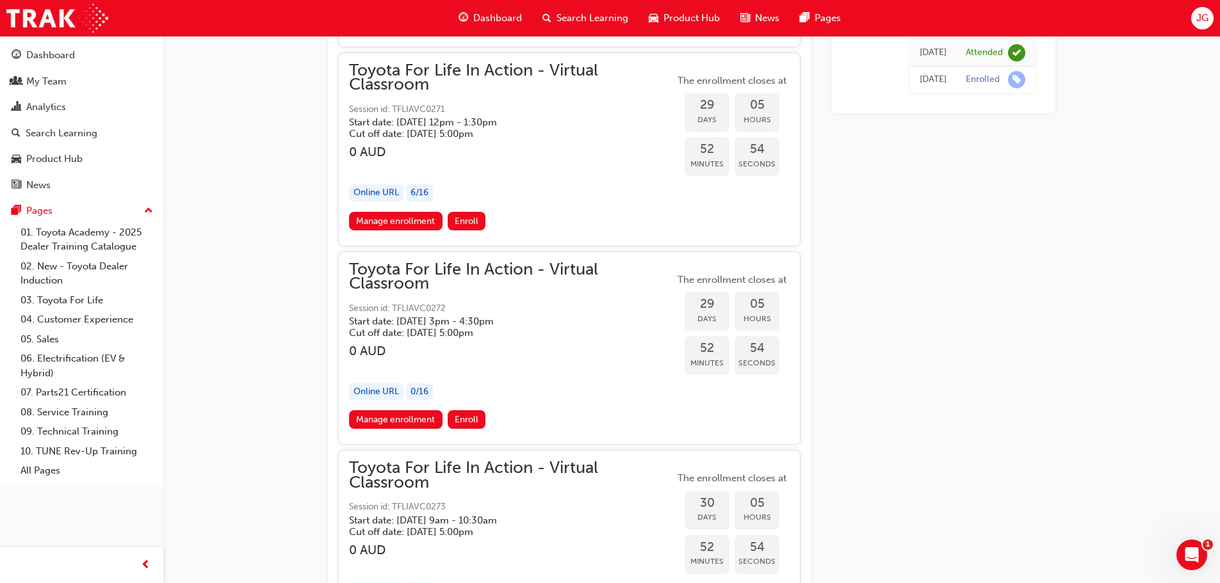
drag, startPoint x: 351, startPoint y: 319, endPoint x: 450, endPoint y: 325, distance: 98.7
click at [451, 326] on h5 "Start date: Wed 29 Oct 2025 , 3pm - 4:30pm" at bounding box center [501, 322] width 305 height 12
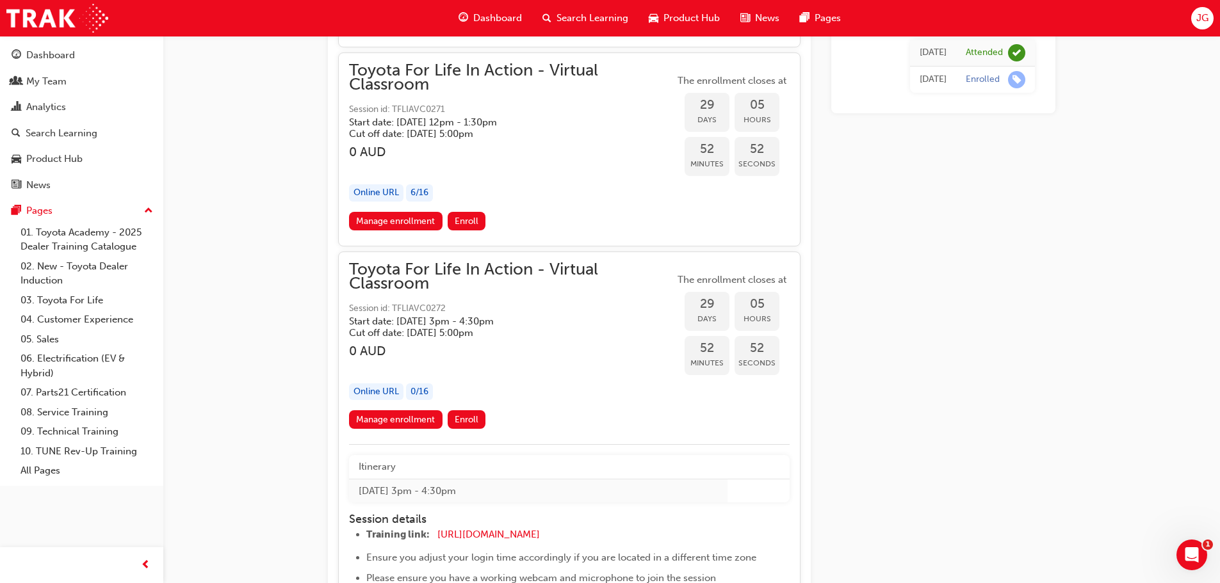
drag, startPoint x: 351, startPoint y: 323, endPoint x: 550, endPoint y: 319, distance: 198.5
click at [546, 321] on h5 "Start date: Wed 29 Oct 2025 , 3pm - 4:30pm" at bounding box center [501, 322] width 305 height 12
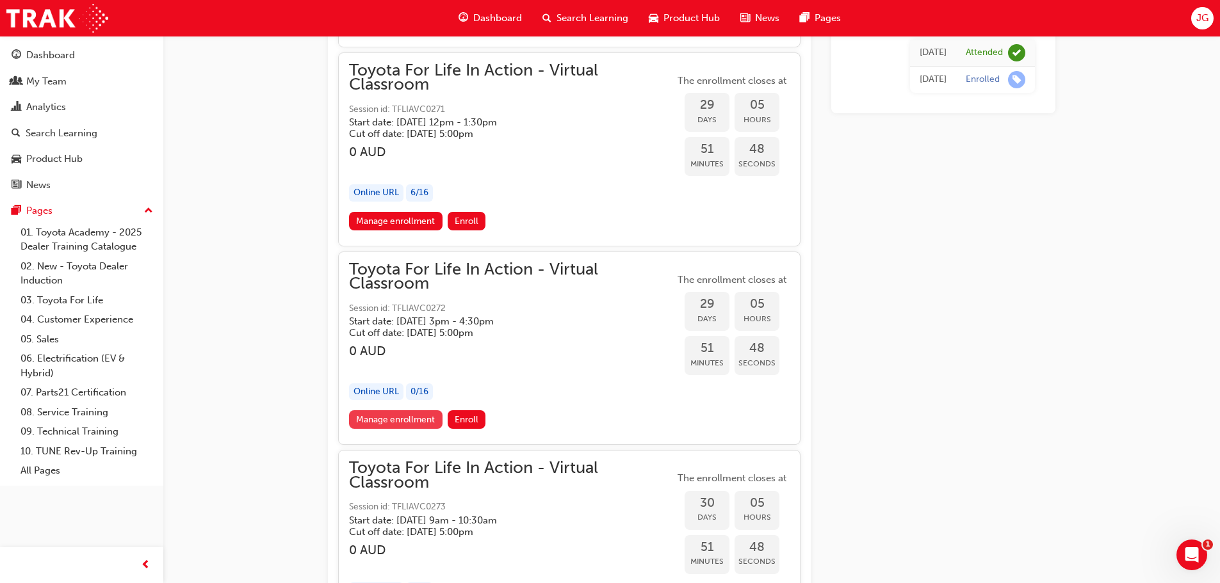
click at [394, 417] on link "Manage enrollment" at bounding box center [395, 419] width 93 height 19
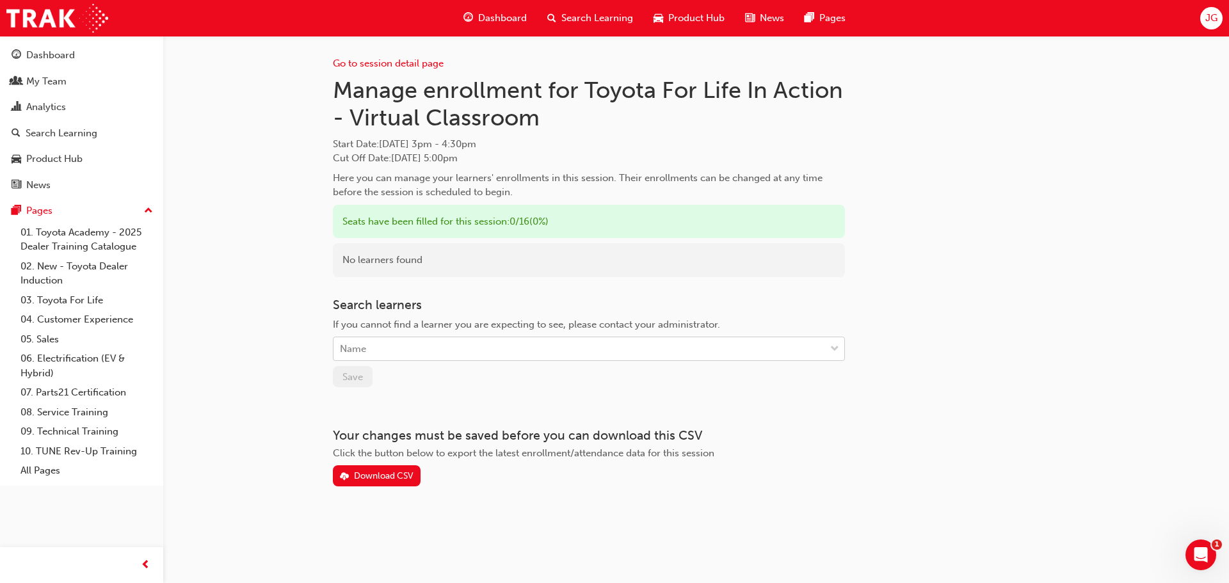
click at [394, 346] on div "Name" at bounding box center [580, 349] width 492 height 22
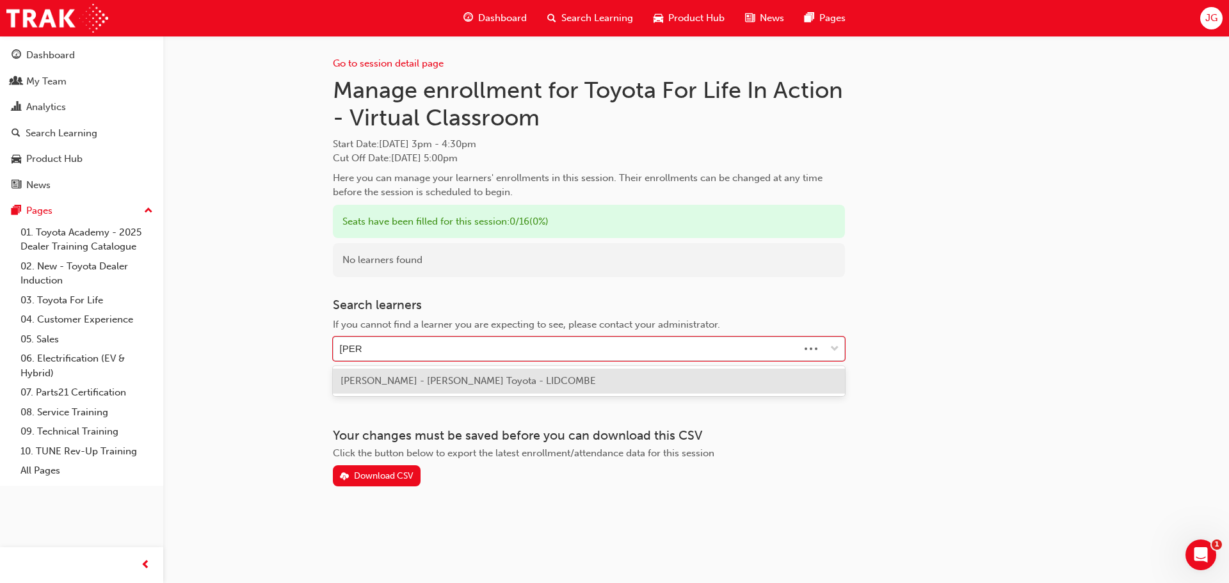
type input "daryll"
click at [470, 377] on span "Daryll Tupaz - Phil Gilbert Toyota - LIDCOMBE" at bounding box center [468, 381] width 255 height 12
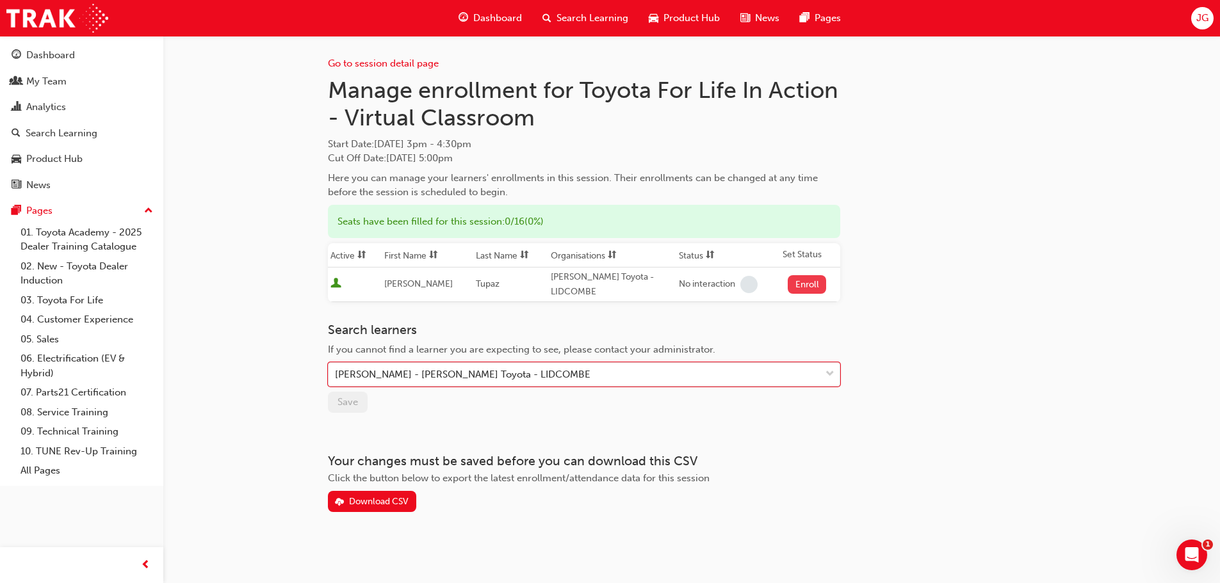
click at [809, 284] on button "Enroll" at bounding box center [806, 284] width 38 height 19
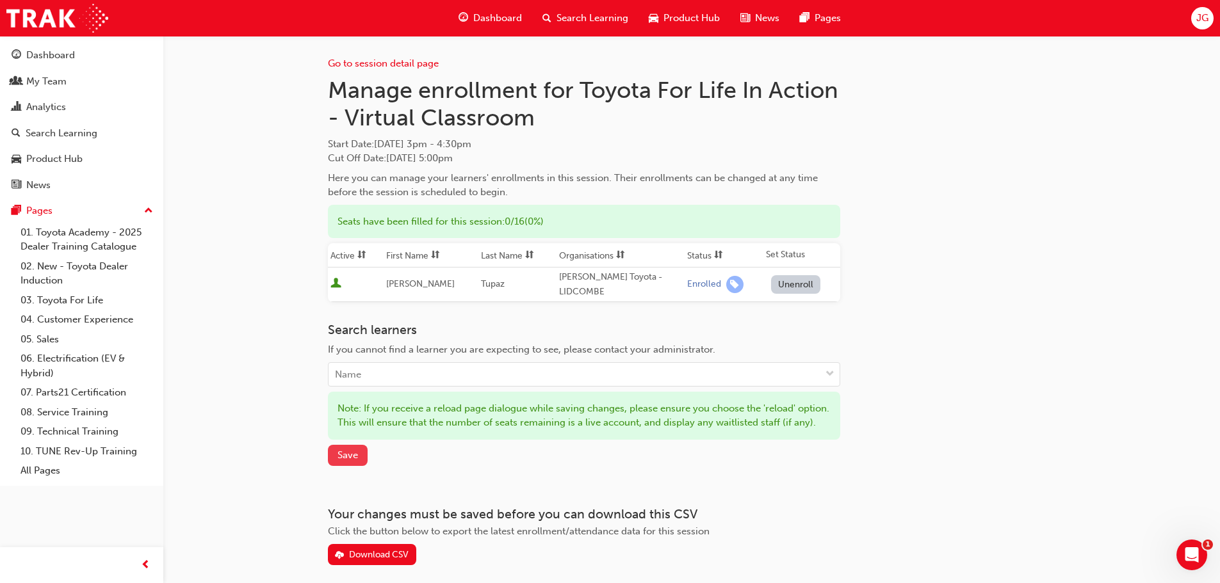
click at [344, 461] on span "Save" at bounding box center [347, 455] width 20 height 12
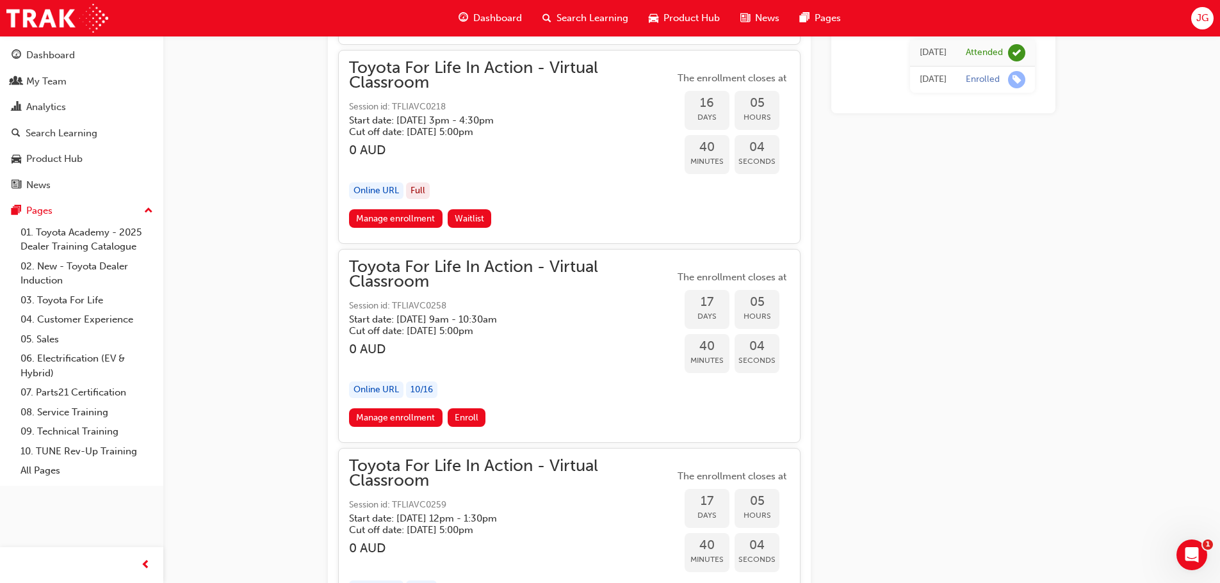
scroll to position [8563, 0]
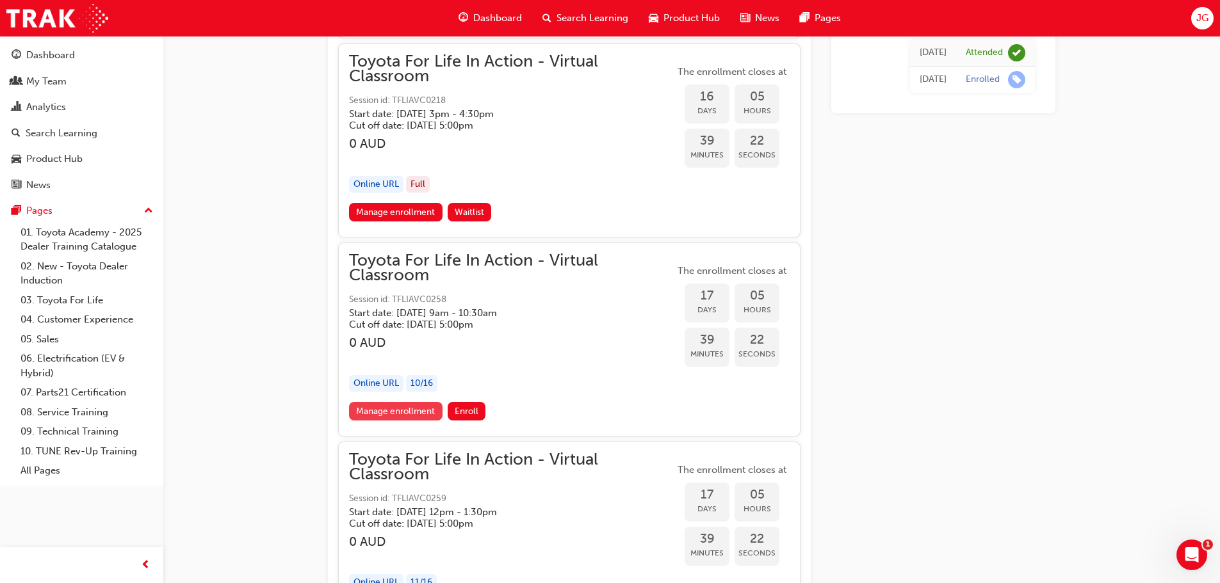
click at [411, 405] on link "Manage enrollment" at bounding box center [395, 411] width 93 height 19
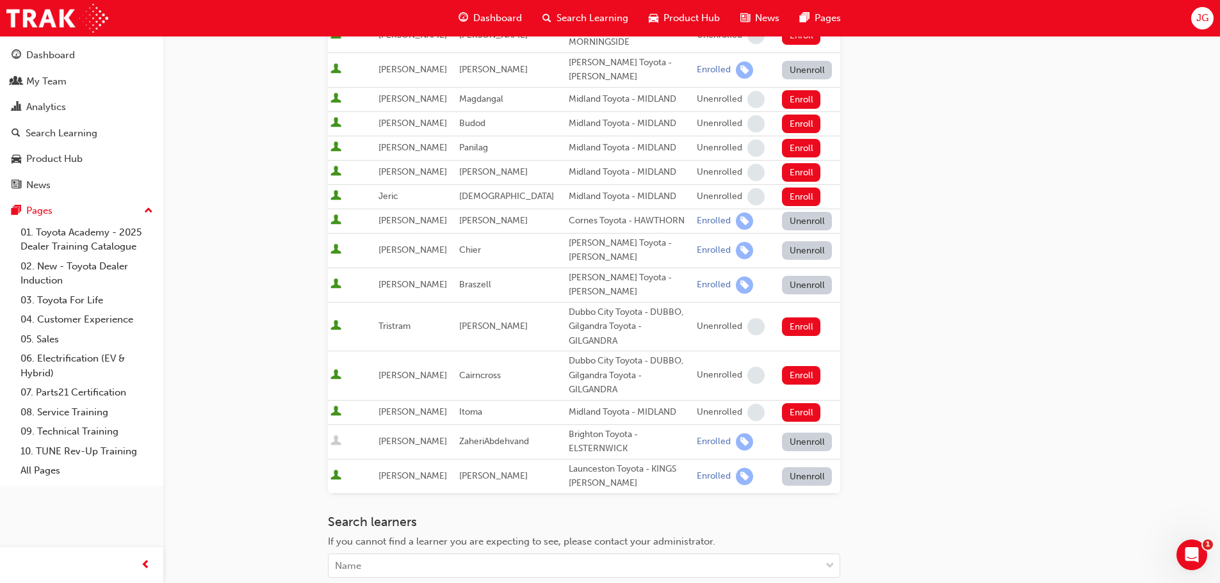
scroll to position [548, 0]
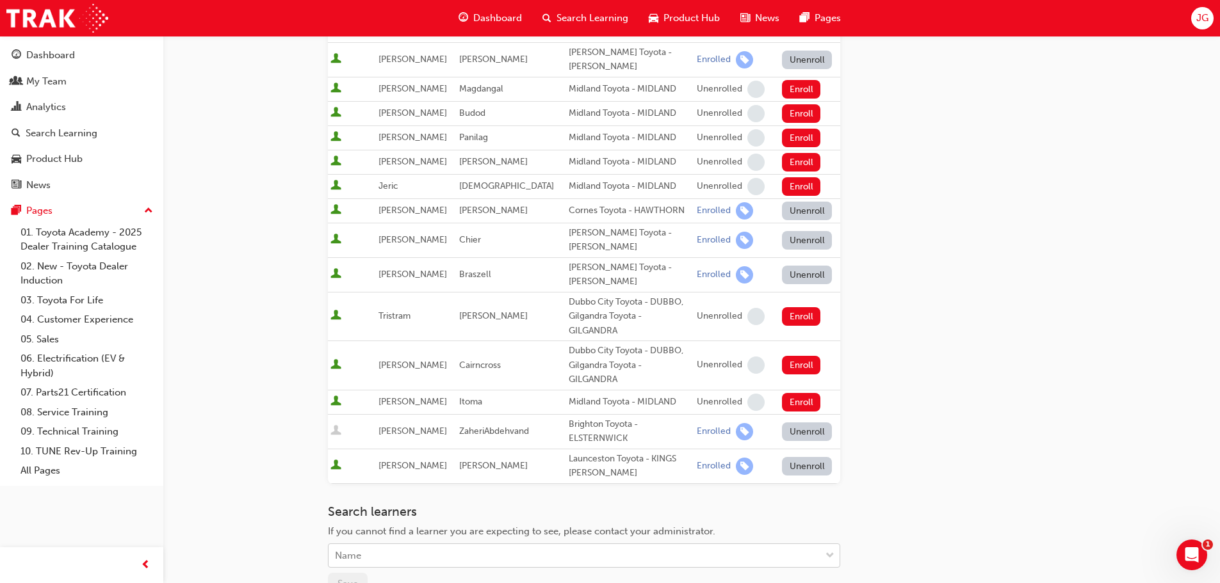
click at [411, 545] on div "Name" at bounding box center [574, 556] width 492 height 22
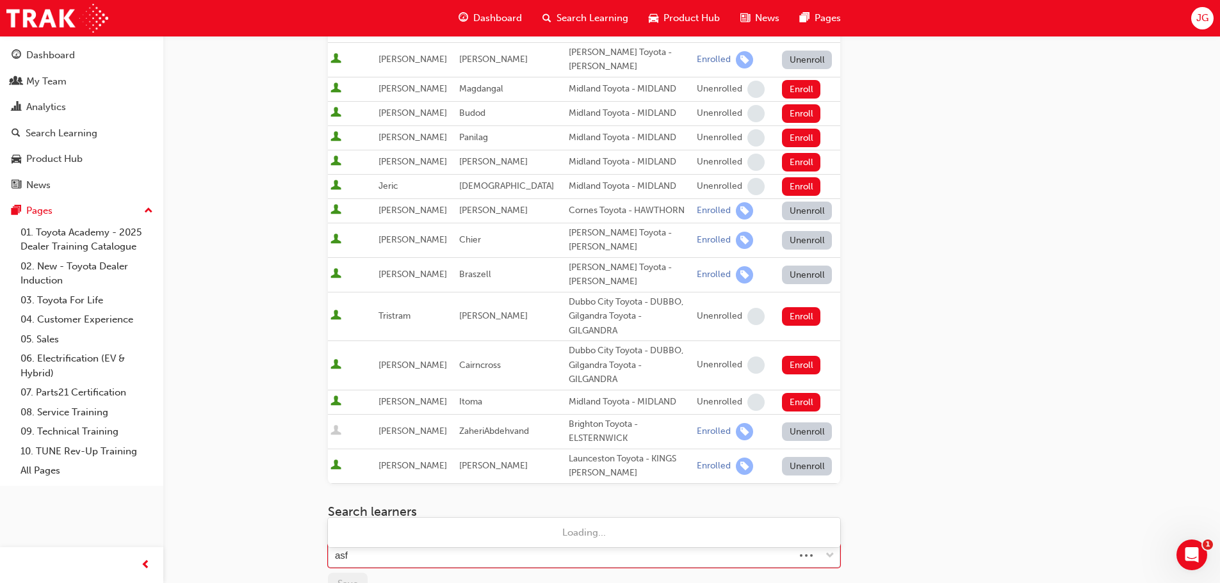
type input "asfo"
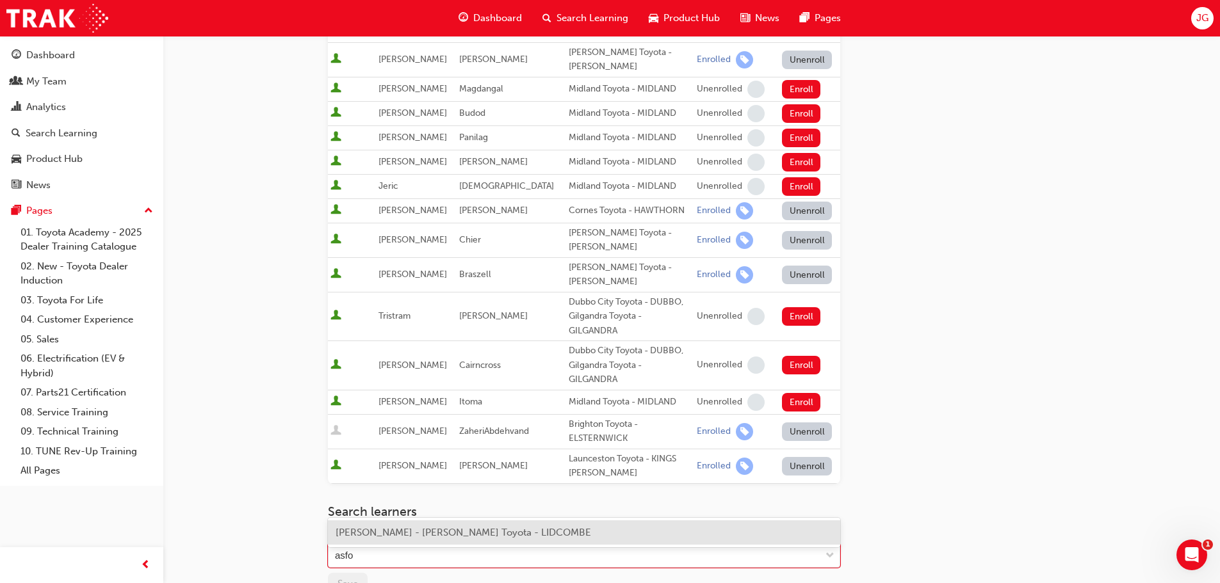
click at [463, 533] on span "Johnny Asfour - Phil Gilbert Toyota - LIDCOMBE" at bounding box center [462, 533] width 255 height 12
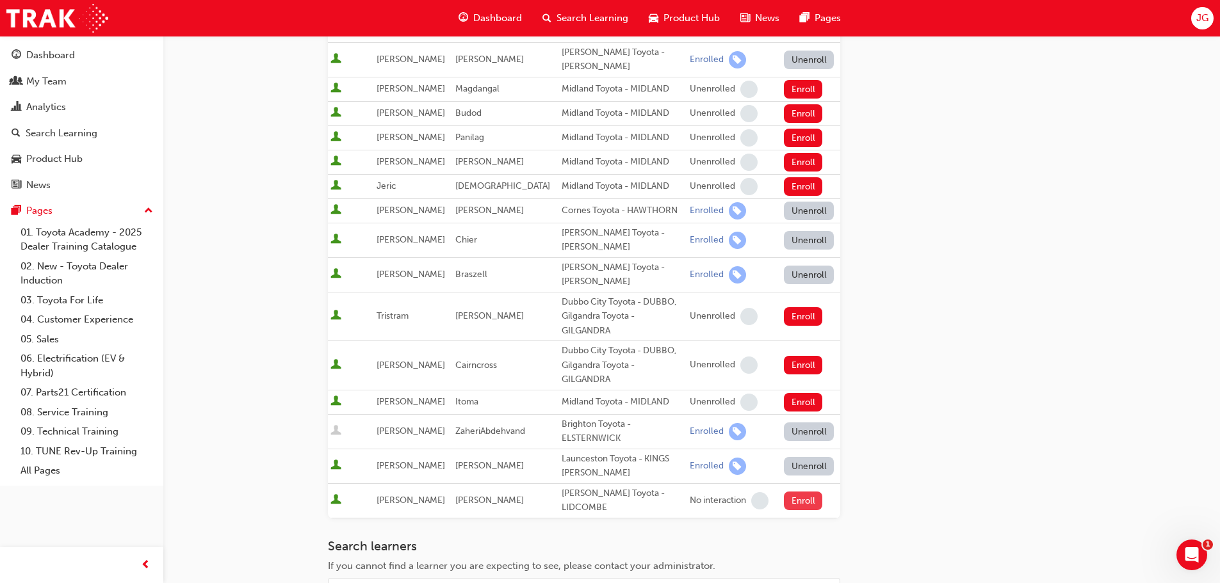
click at [801, 492] on button "Enroll" at bounding box center [803, 501] width 38 height 19
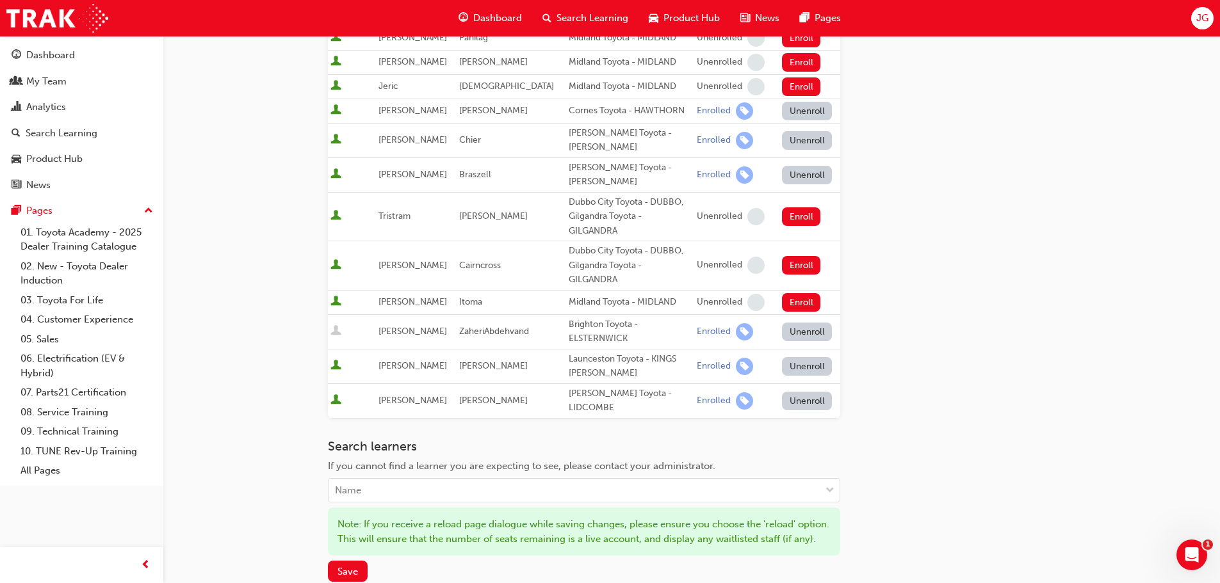
scroll to position [660, 0]
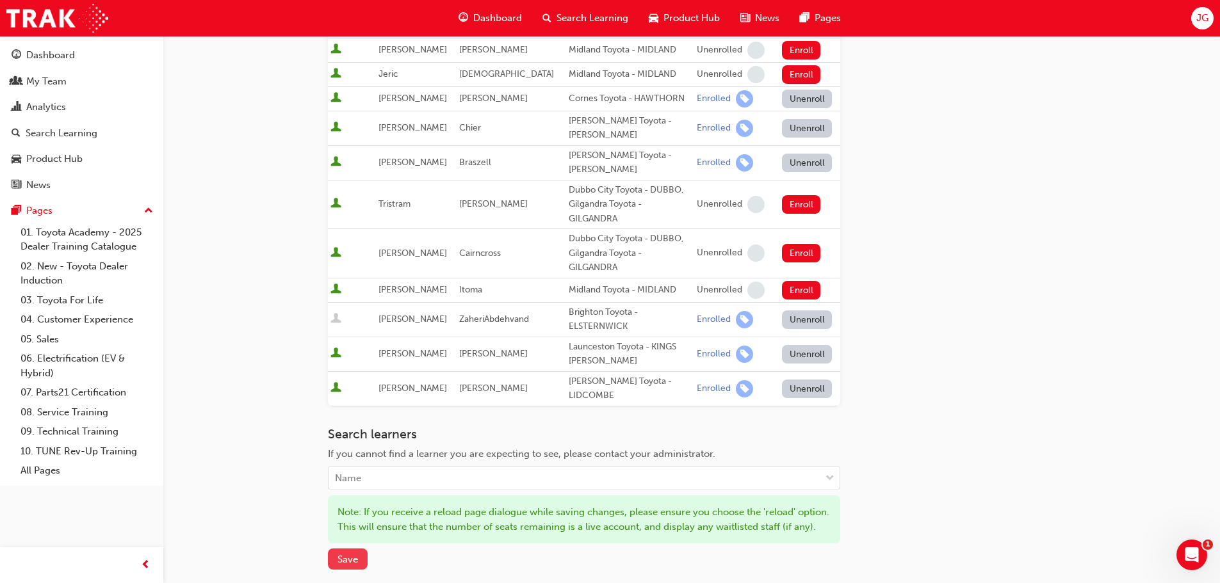
click at [345, 554] on span "Save" at bounding box center [347, 560] width 20 height 12
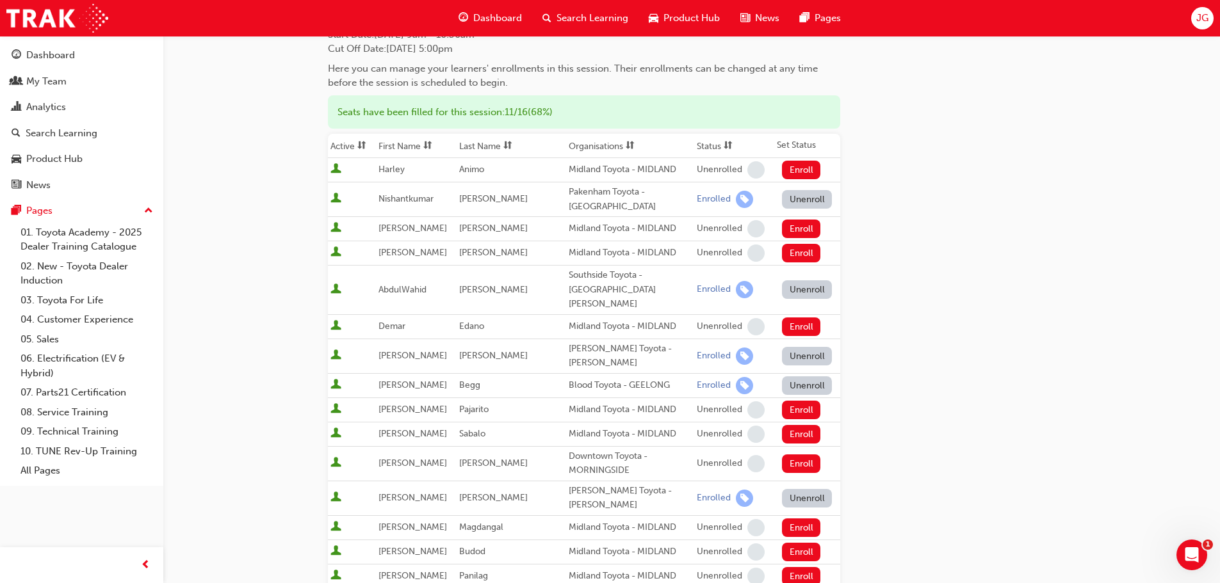
scroll to position [0, 0]
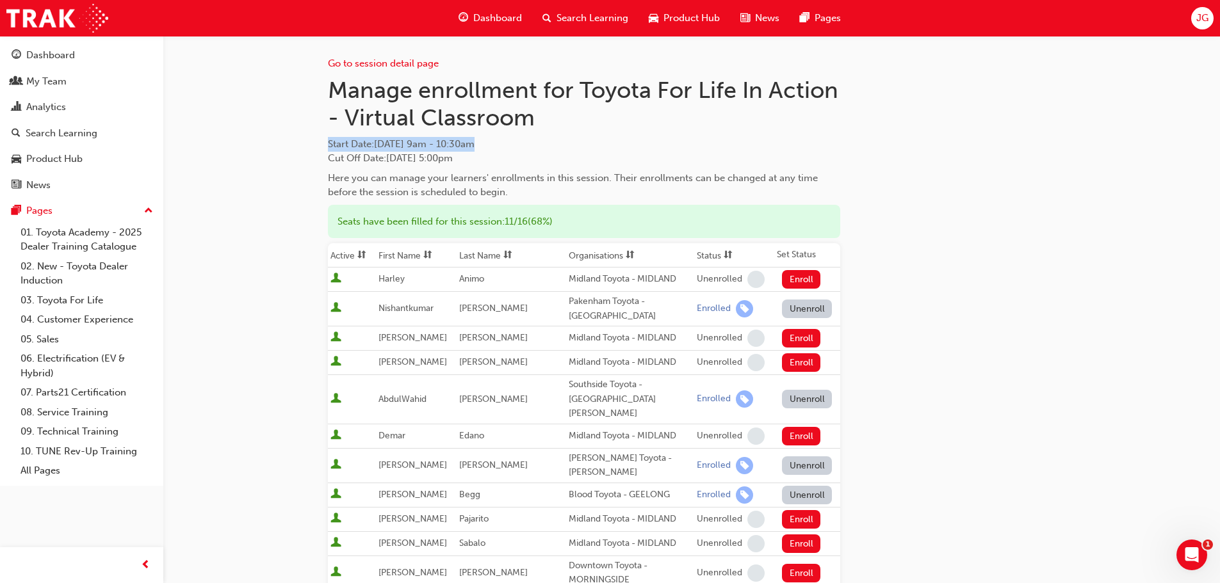
drag, startPoint x: 330, startPoint y: 141, endPoint x: 519, endPoint y: 148, distance: 189.0
click at [519, 148] on span "Start Date : Fri 17 Oct 2025 9am - 10:30am" at bounding box center [584, 144] width 512 height 15
copy span "Start Date : Fri 17 Oct 2025 9am - 10:30am"
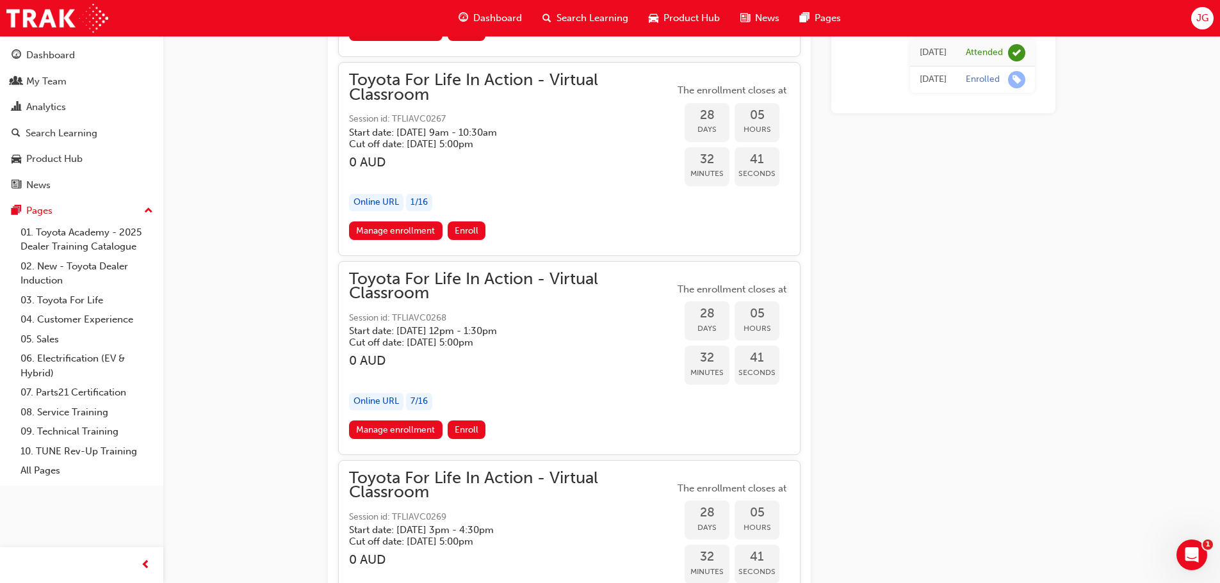
scroll to position [12740, 0]
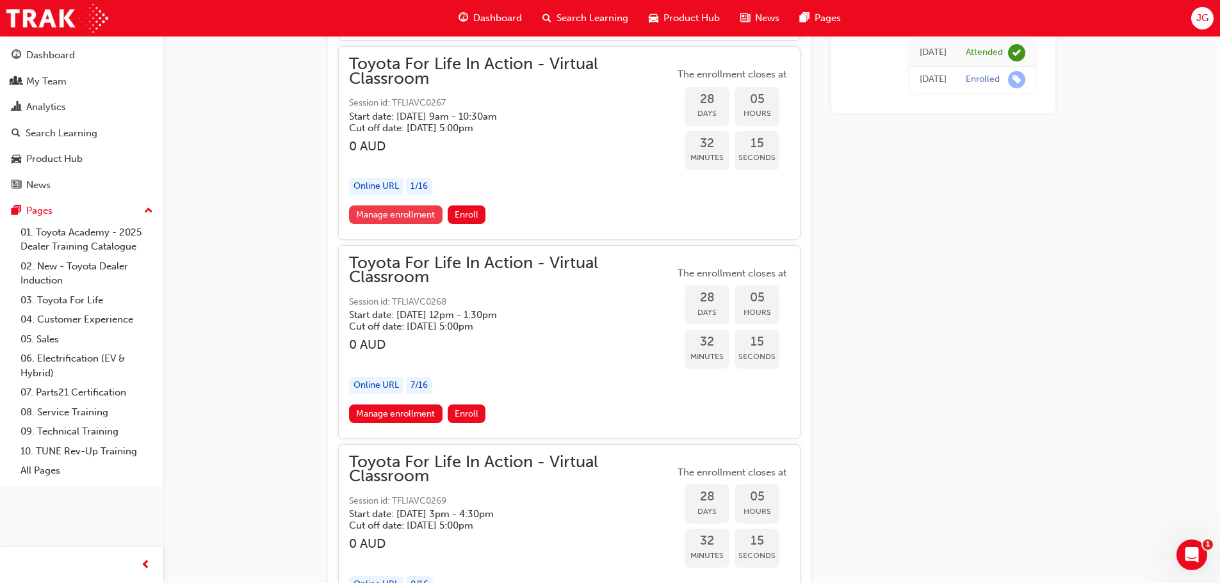
click at [402, 215] on link "Manage enrollment" at bounding box center [395, 215] width 93 height 19
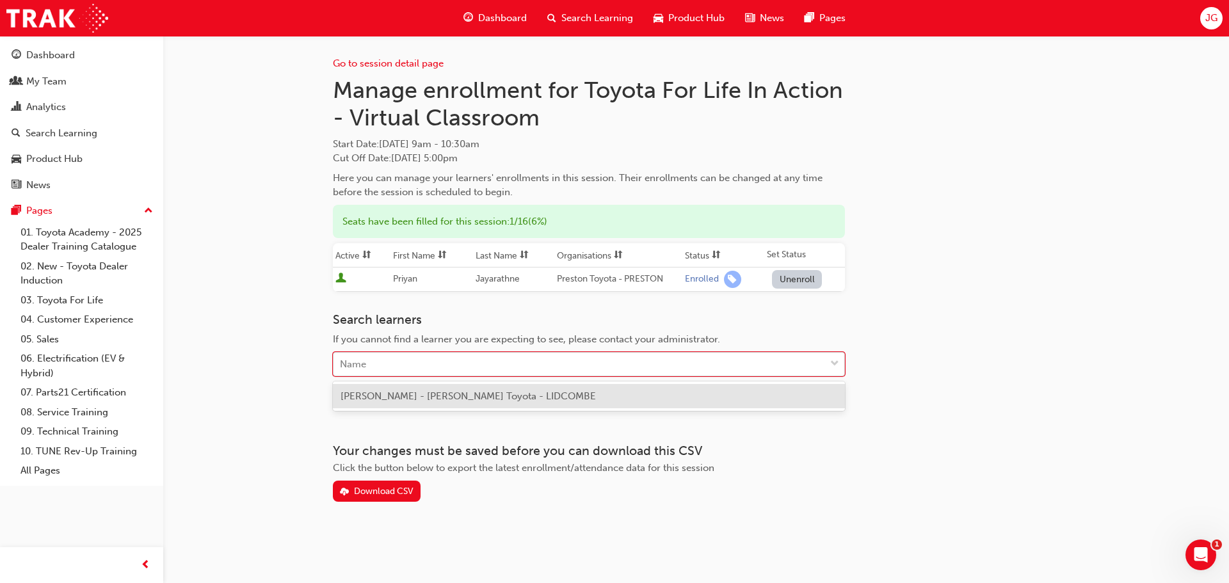
click at [373, 361] on div "Name" at bounding box center [580, 364] width 492 height 22
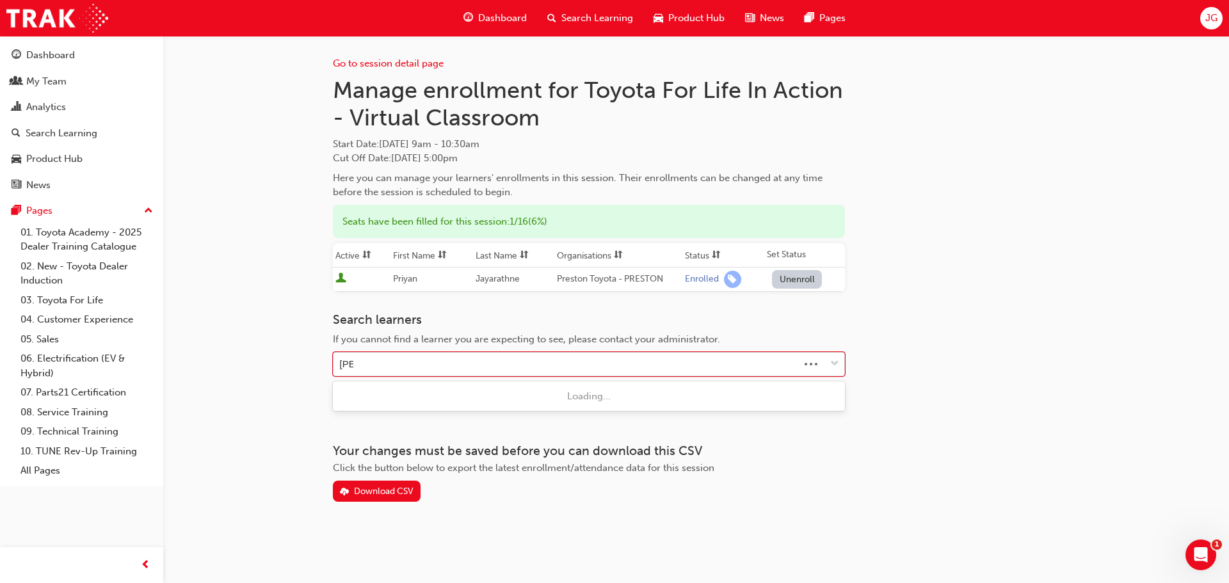
type input "josh"
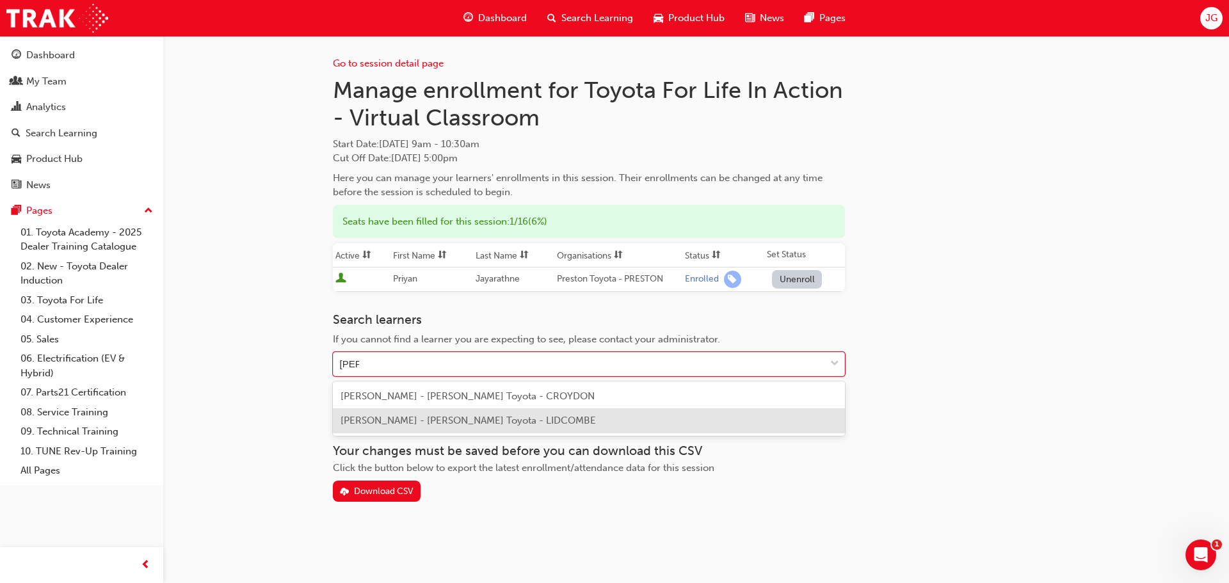
click at [444, 417] on span "Joshua Wilson - Phil Gilbert Toyota - LIDCOMBE" at bounding box center [468, 421] width 255 height 12
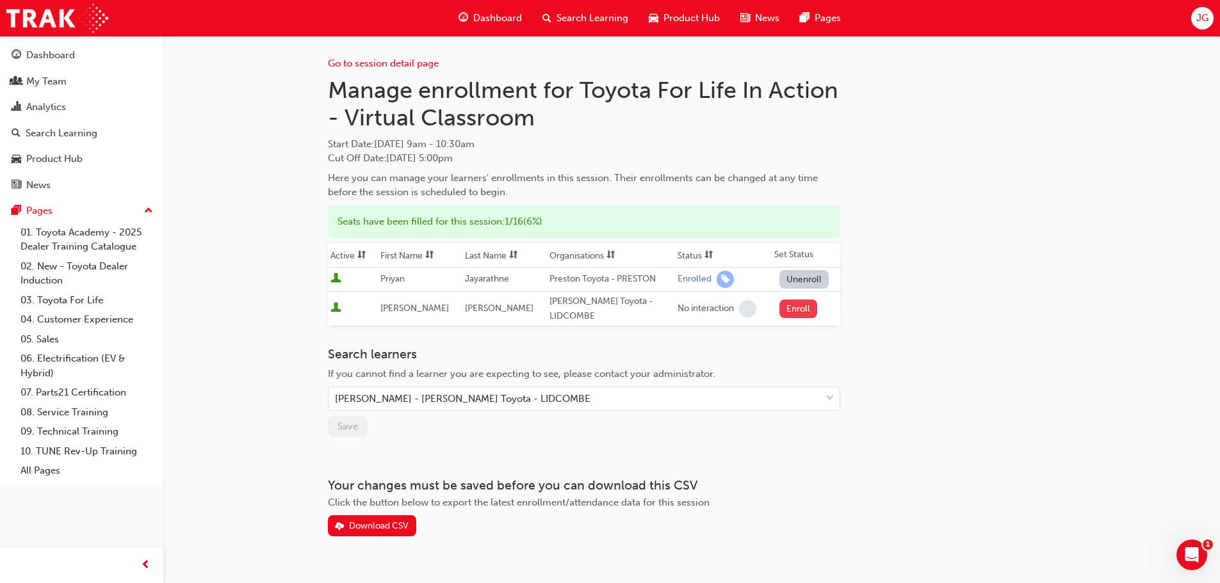
click at [790, 305] on button "Enroll" at bounding box center [798, 309] width 38 height 19
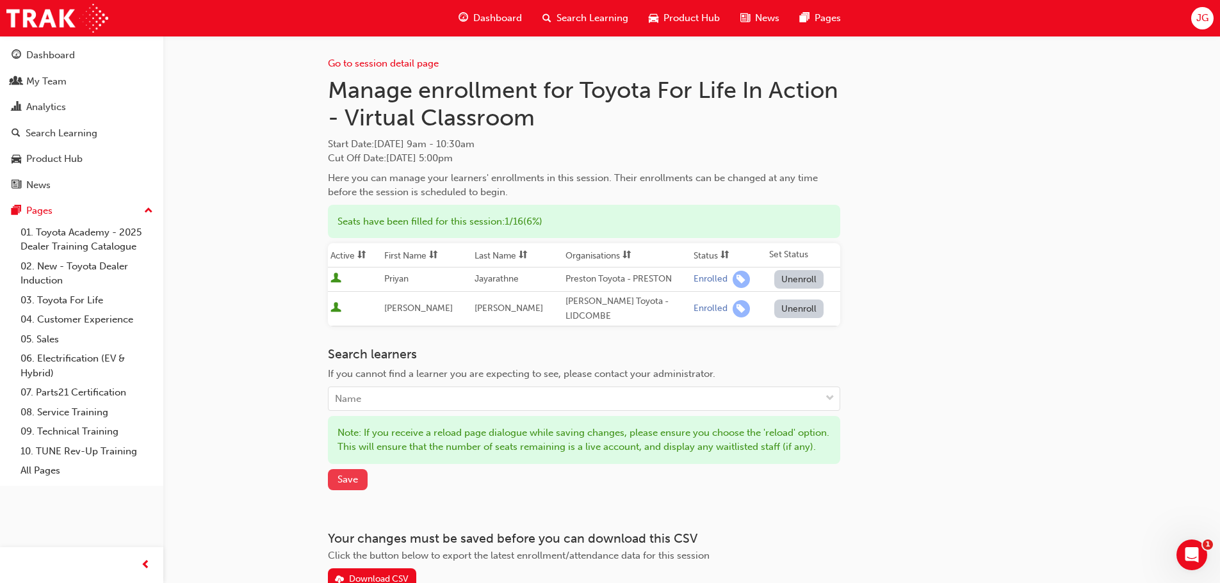
click at [343, 485] on span "Save" at bounding box center [347, 480] width 20 height 12
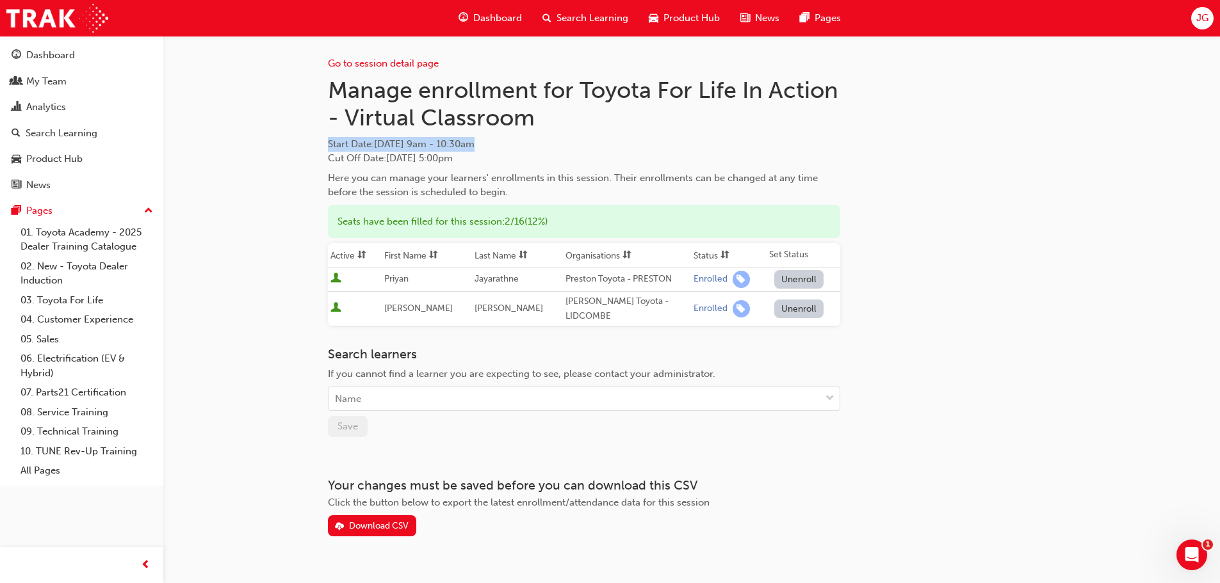
drag, startPoint x: 329, startPoint y: 143, endPoint x: 526, endPoint y: 146, distance: 197.2
click at [526, 146] on span "Start Date : Tue 28 Oct 2025 9am - 10:30am" at bounding box center [584, 144] width 512 height 15
copy span "Start Date : Tue 28 Oct 2025 9am - 10:30am"
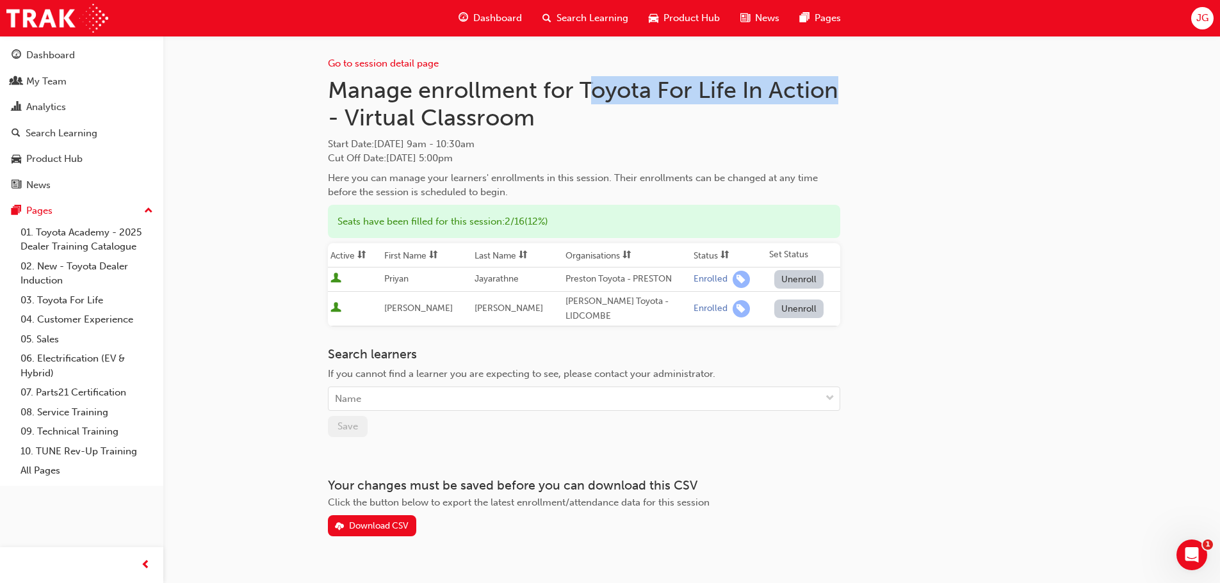
drag, startPoint x: 585, startPoint y: 88, endPoint x: 836, endPoint y: 95, distance: 251.1
click at [836, 95] on h1 "Manage enrollment for Toyota For Life In Action - Virtual Classroom" at bounding box center [584, 104] width 512 height 56
click at [900, 122] on div "Go to session detail page Manage enrollment for Toyota For Life In Action - Vir…" at bounding box center [691, 286] width 727 height 501
drag, startPoint x: 582, startPoint y: 88, endPoint x: 840, endPoint y: 95, distance: 258.1
click at [840, 95] on div "Go to session detail page Manage enrollment for Toyota For Life In Action - Vir…" at bounding box center [691, 286] width 727 height 501
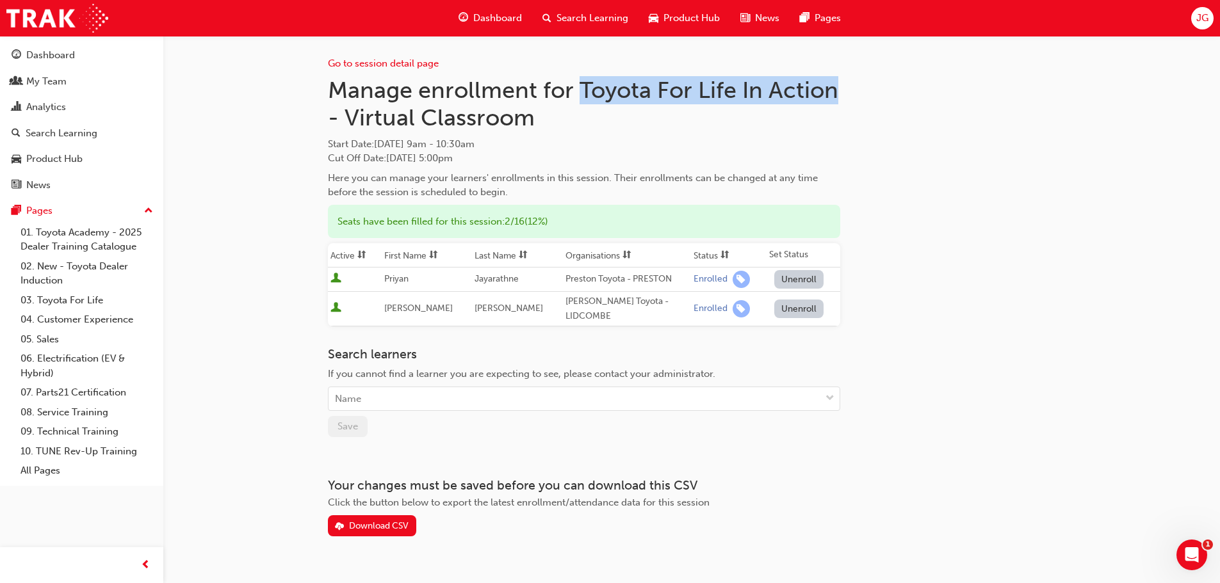
copy h1 "Toyota For Life In Action"
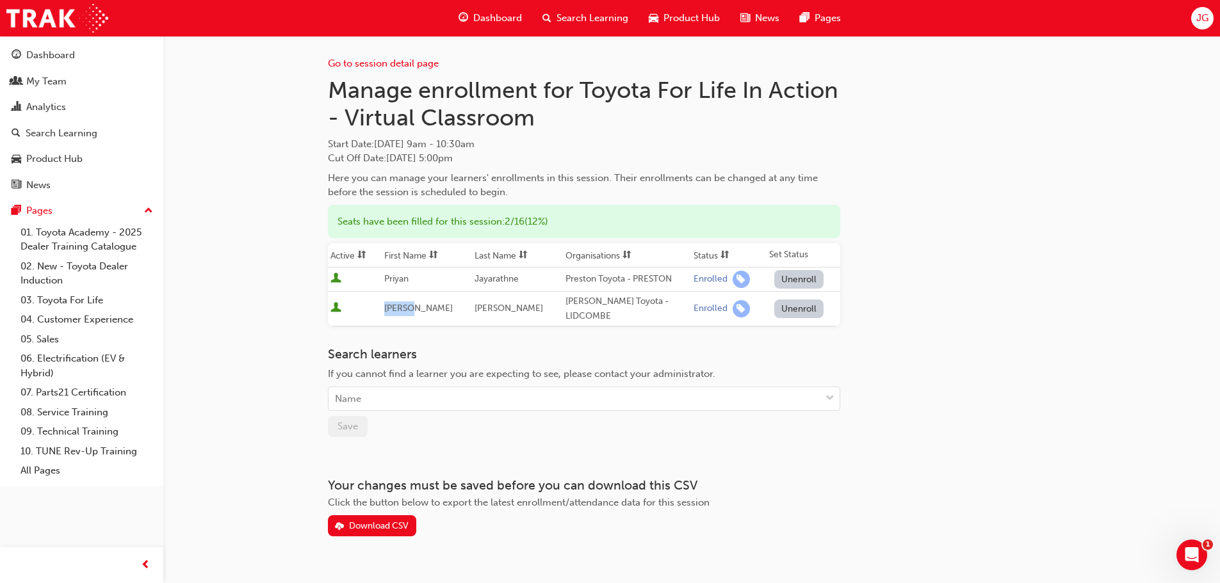
drag, startPoint x: 389, startPoint y: 309, endPoint x: 426, endPoint y: 305, distance: 38.0
click at [426, 305] on td "[PERSON_NAME]" at bounding box center [427, 309] width 91 height 35
copy span "[PERSON_NAME]"
drag, startPoint x: 471, startPoint y: 309, endPoint x: 529, endPoint y: 306, distance: 57.7
click at [529, 306] on td "[PERSON_NAME]" at bounding box center [517, 309] width 91 height 35
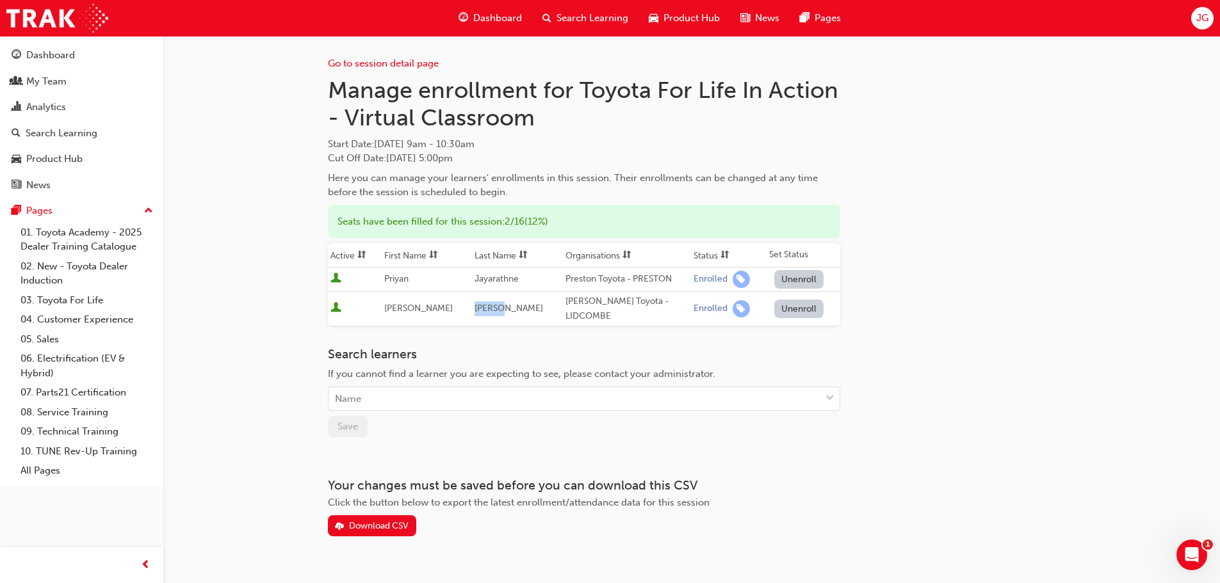
copy span "[PERSON_NAME]"
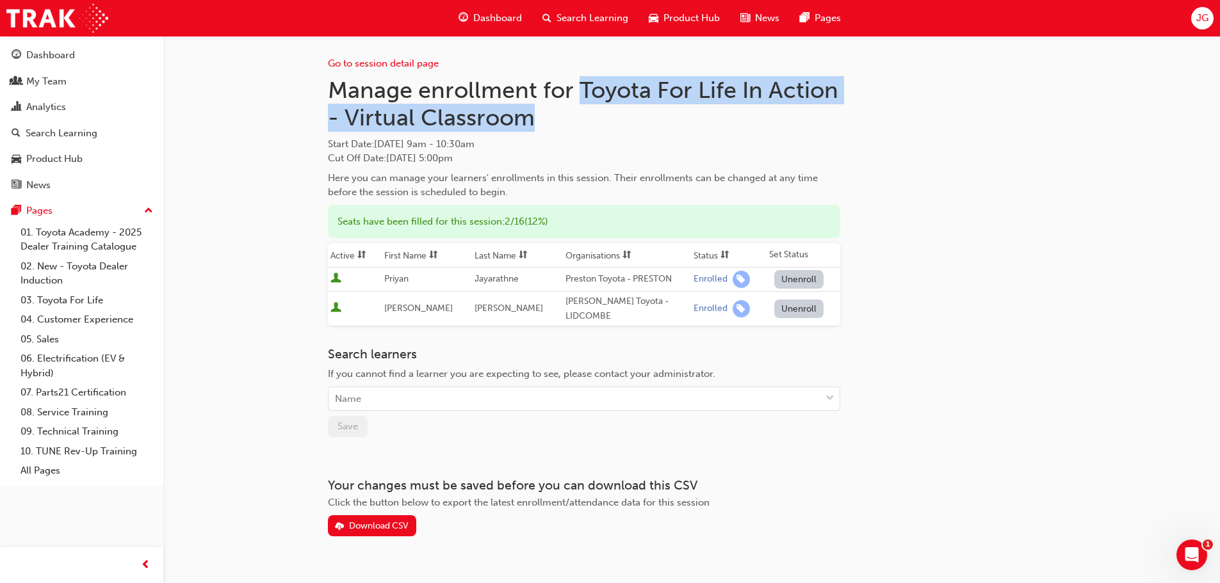
drag, startPoint x: 581, startPoint y: 86, endPoint x: 846, endPoint y: 104, distance: 265.7
click at [846, 104] on div "Go to session detail page Manage enrollment for Toyota For Life In Action - Vir…" at bounding box center [691, 286] width 727 height 501
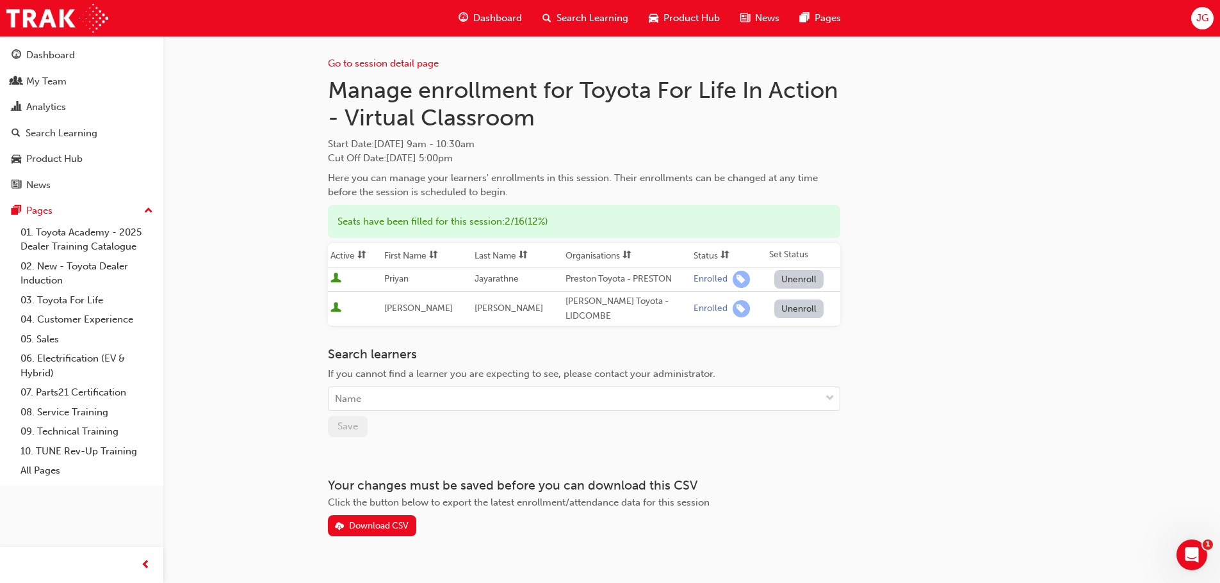
click at [937, 150] on div "Go to session detail page Manage enrollment for Toyota For Life In Action - Vir…" at bounding box center [691, 286] width 727 height 501
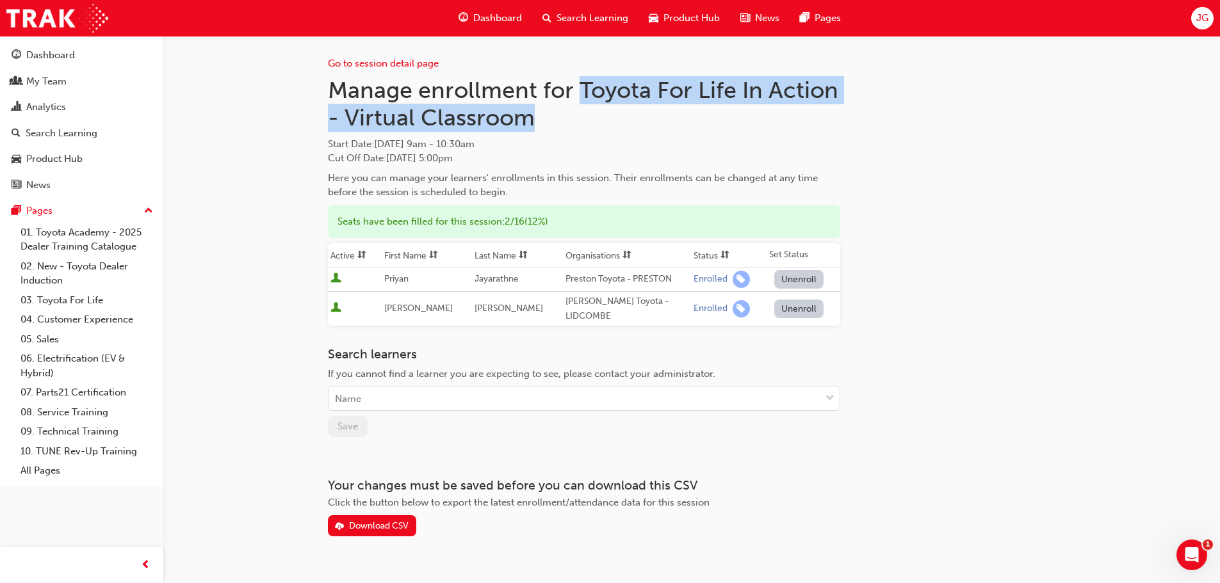
drag, startPoint x: 584, startPoint y: 90, endPoint x: 804, endPoint y: 110, distance: 221.2
click at [804, 110] on h1 "Manage enrollment for Toyota For Life In Action - Virtual Classroom" at bounding box center [584, 104] width 512 height 56
copy h1 "Toyota For Life In Action - Virtual Classroom"
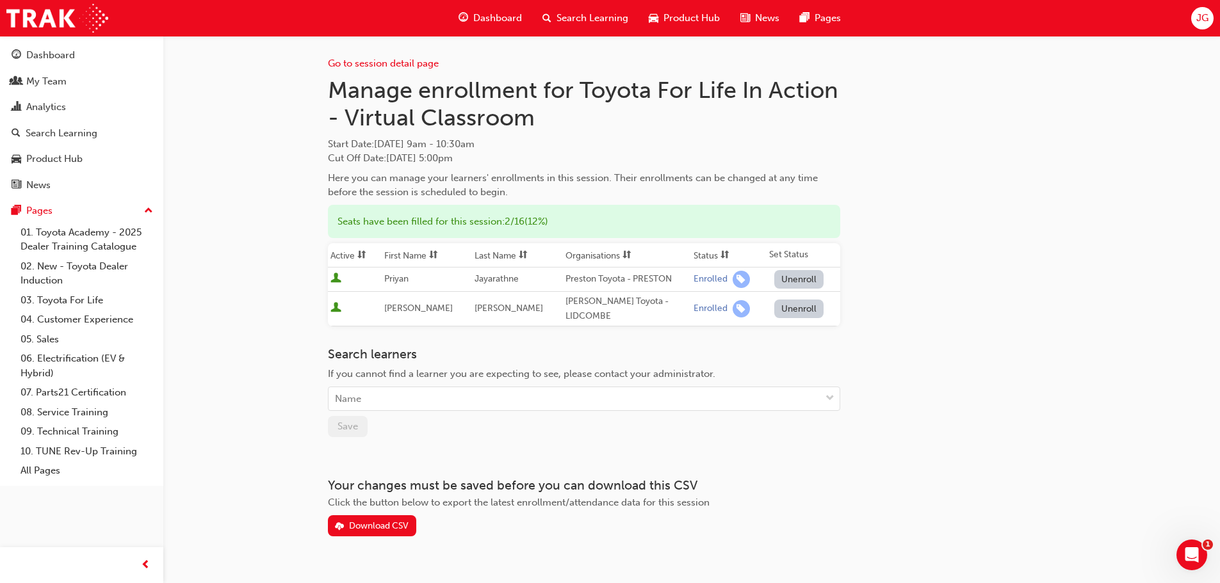
click at [986, 227] on div "Go to session detail page Manage enrollment for Toyota For Life In Action - Vir…" at bounding box center [691, 286] width 727 height 501
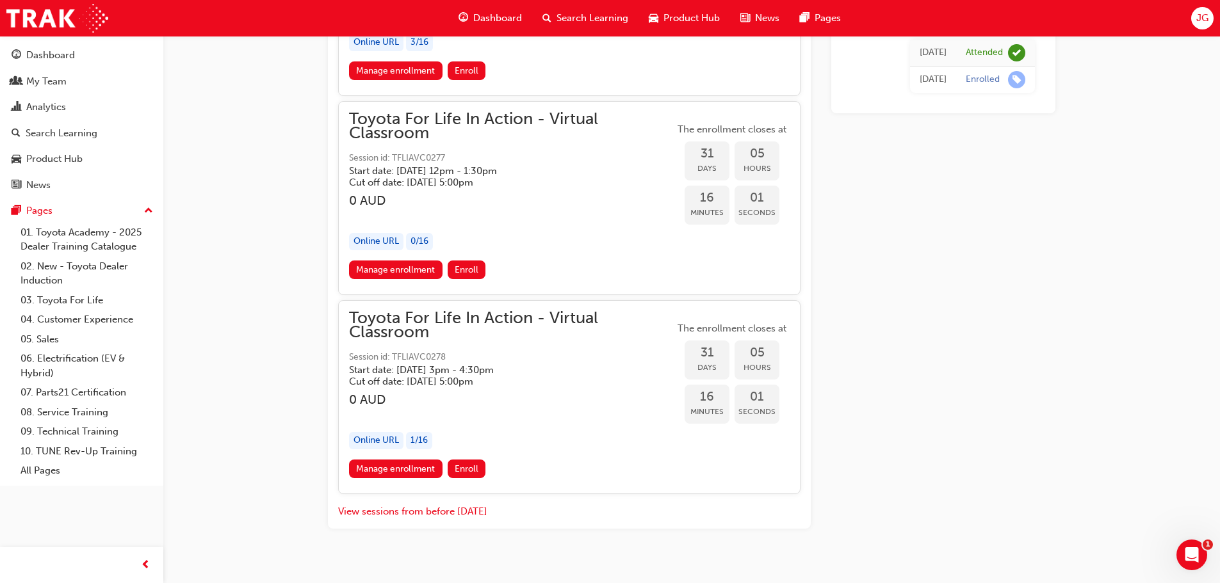
scroll to position [14694, 0]
